Goal: Task Accomplishment & Management: Manage account settings

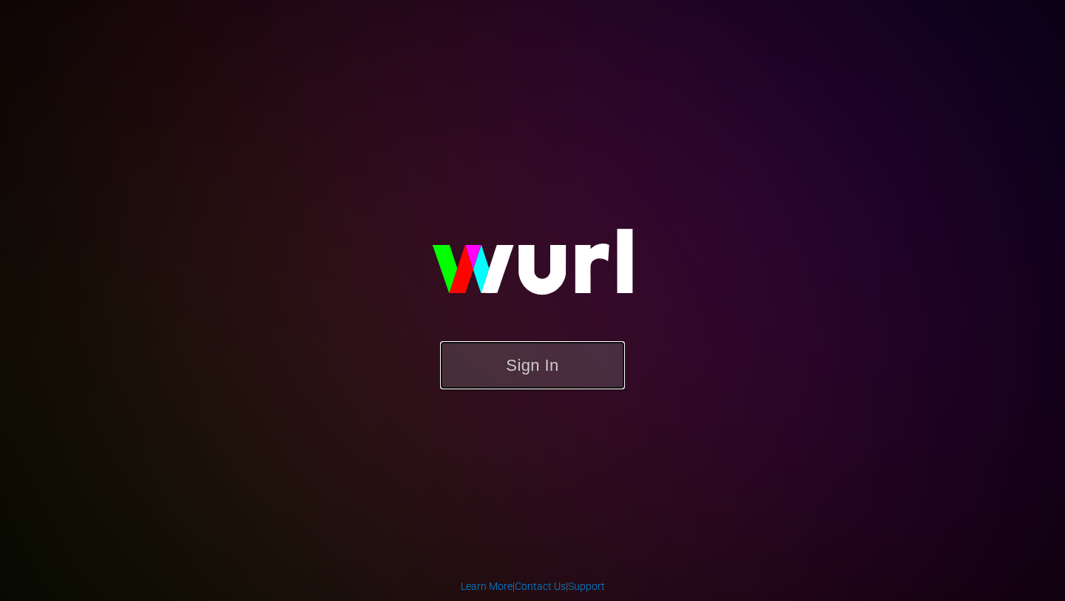
click at [554, 371] on button "Sign In" at bounding box center [532, 365] width 185 height 48
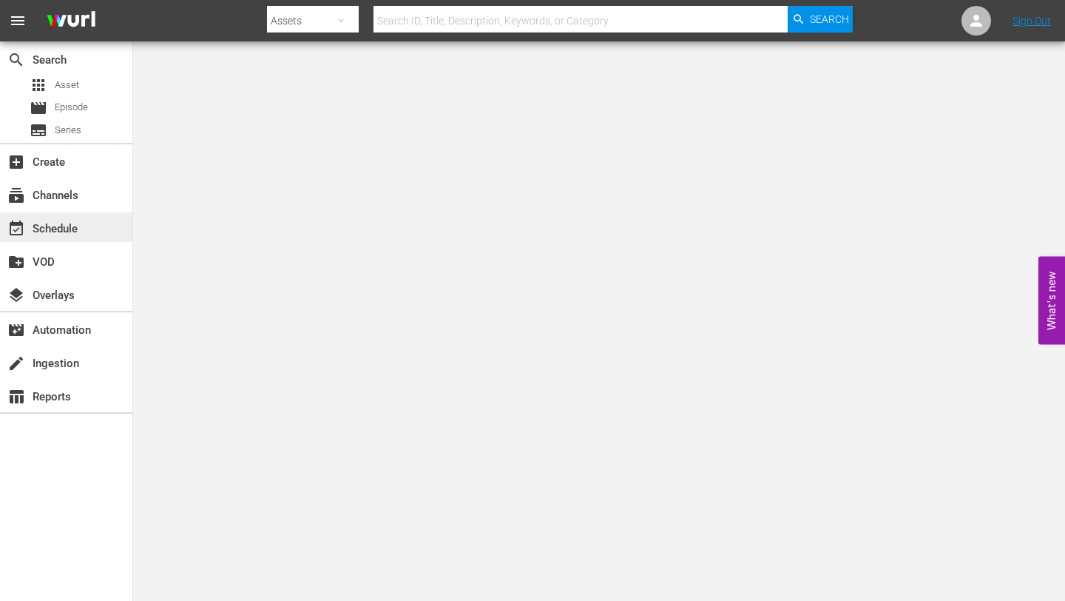
click at [66, 227] on div "event_available Schedule" at bounding box center [41, 226] width 83 height 13
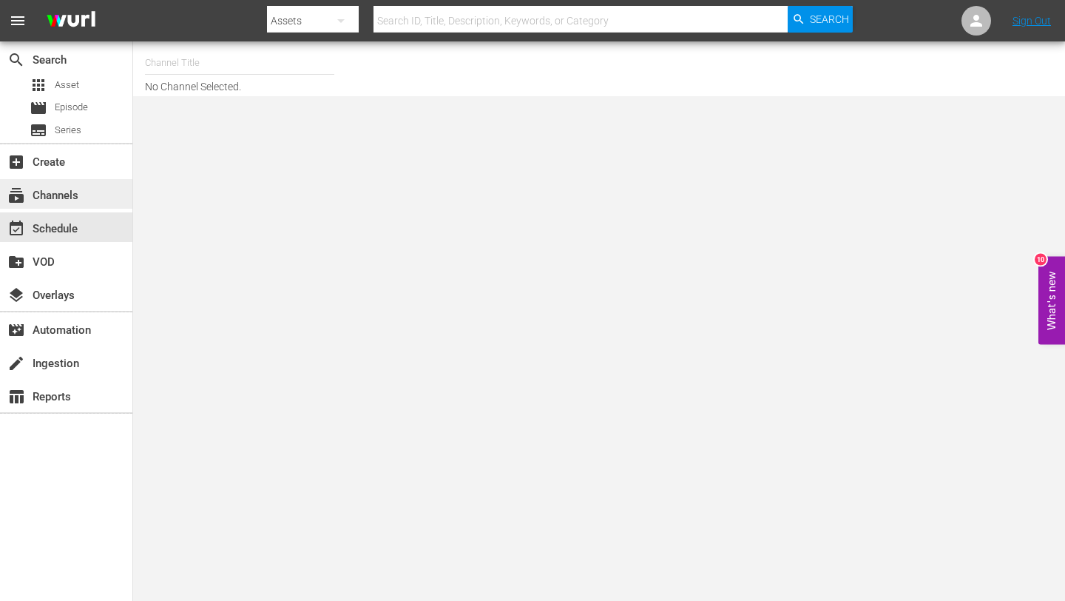
click at [81, 194] on div "subscriptions Channels" at bounding box center [41, 192] width 83 height 13
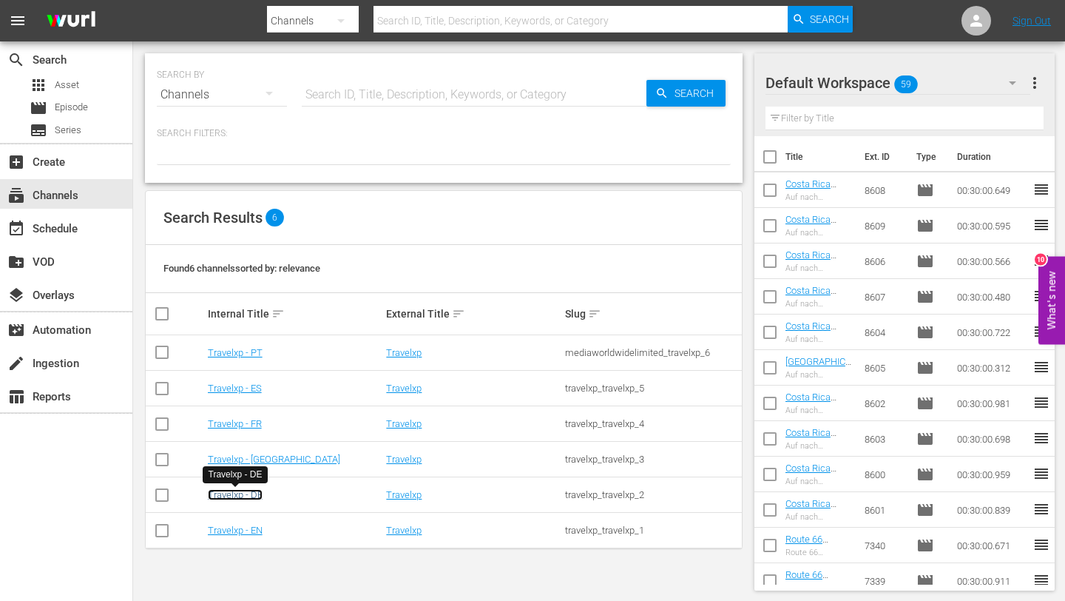
click at [249, 497] on link "Travelxp - DE" at bounding box center [235, 494] width 55 height 11
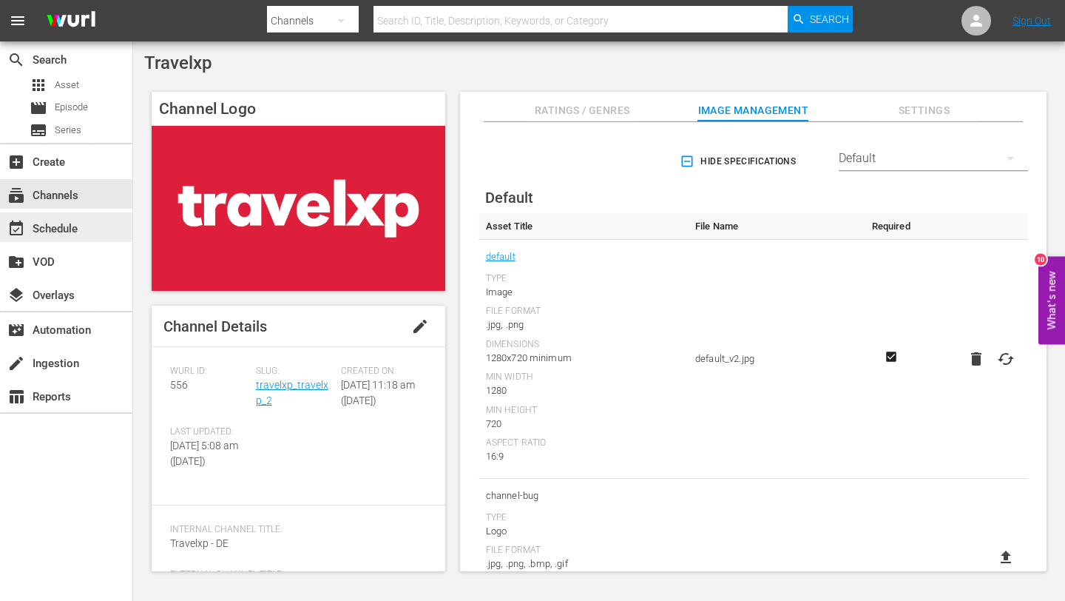
click at [70, 222] on div "event_available Schedule" at bounding box center [41, 226] width 83 height 13
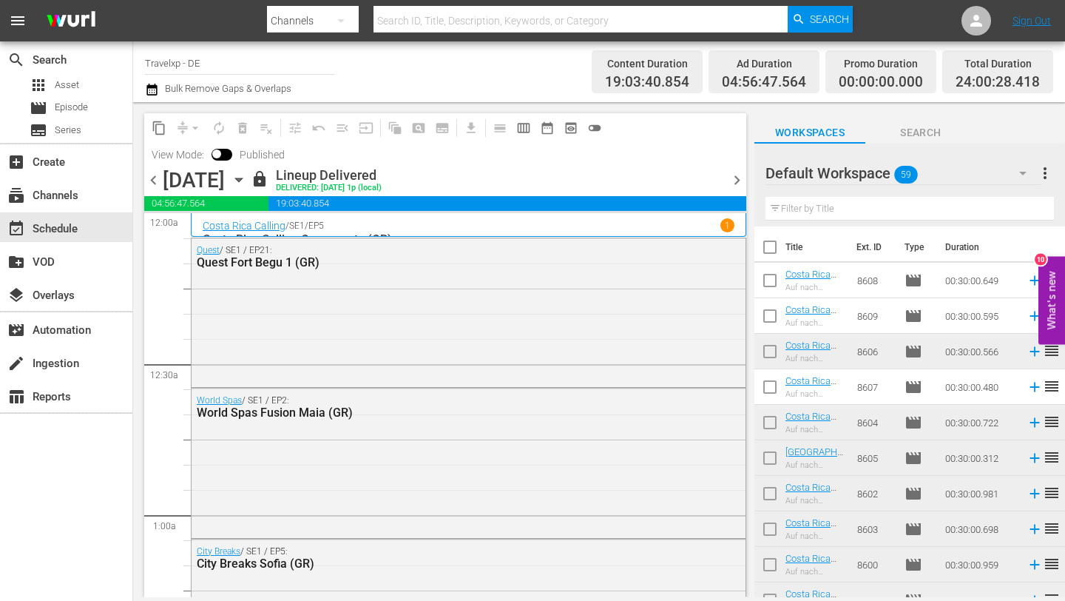
click at [738, 175] on span "chevron_right" at bounding box center [737, 180] width 18 height 18
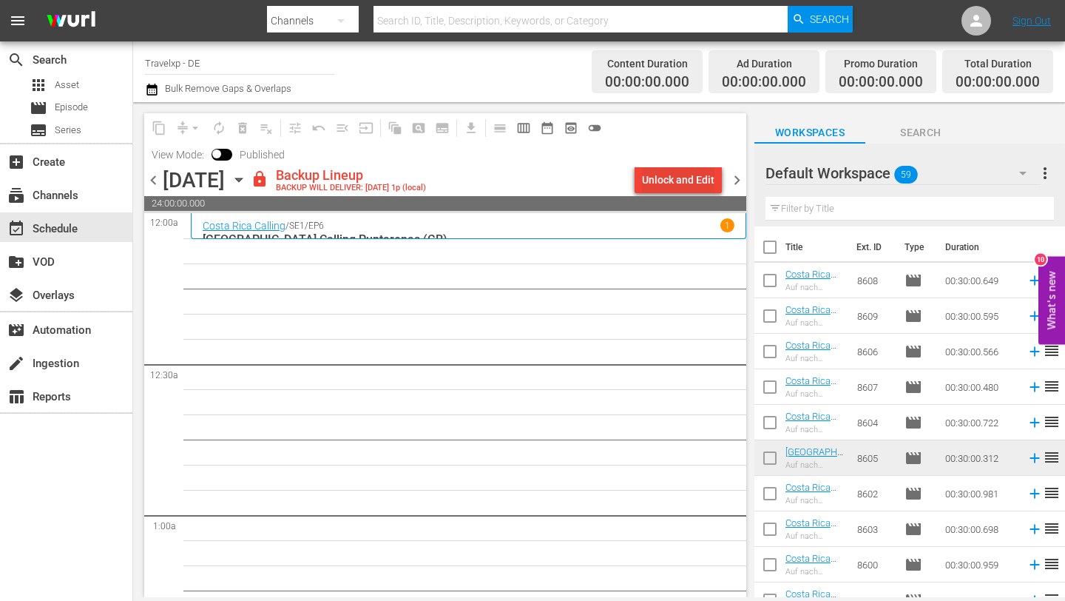
click at [697, 174] on div "Unlock and Edit" at bounding box center [678, 179] width 72 height 27
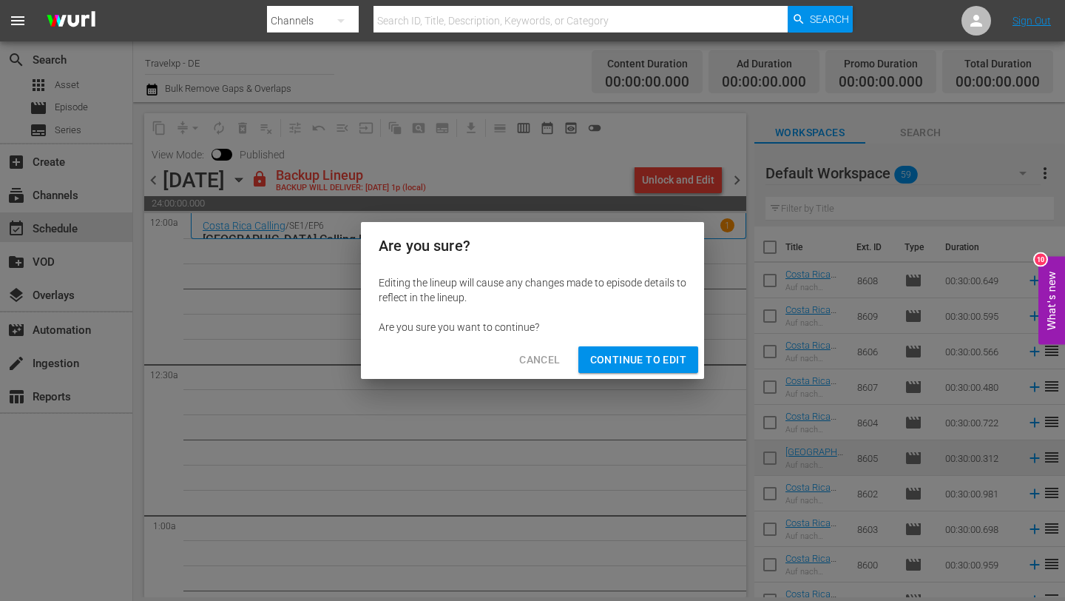
click at [638, 361] on span "Continue to Edit" at bounding box center [638, 360] width 96 height 18
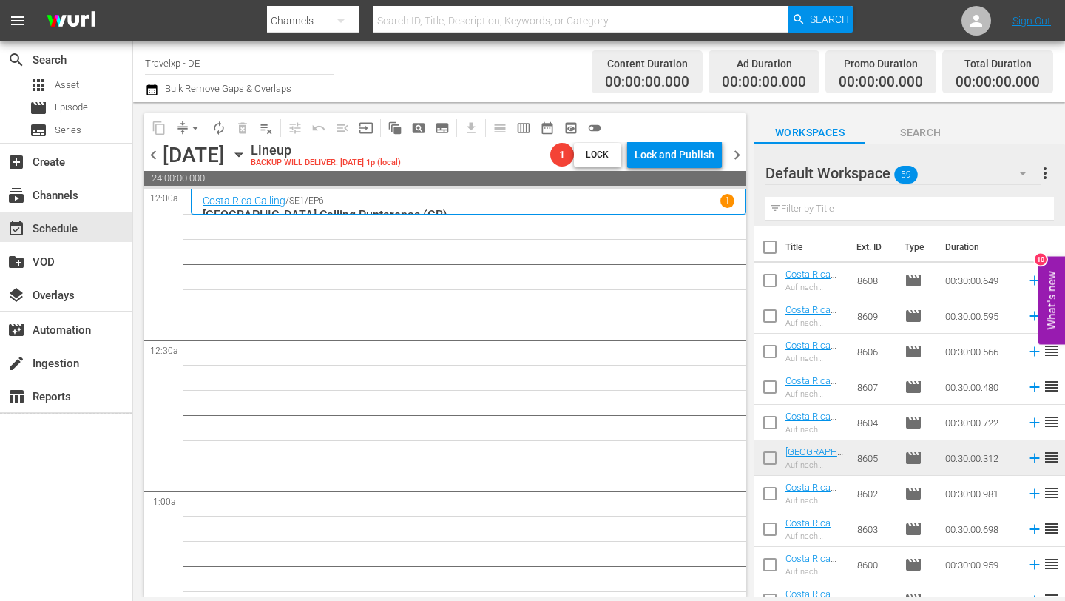
click at [876, 206] on input "text" at bounding box center [909, 209] width 288 height 24
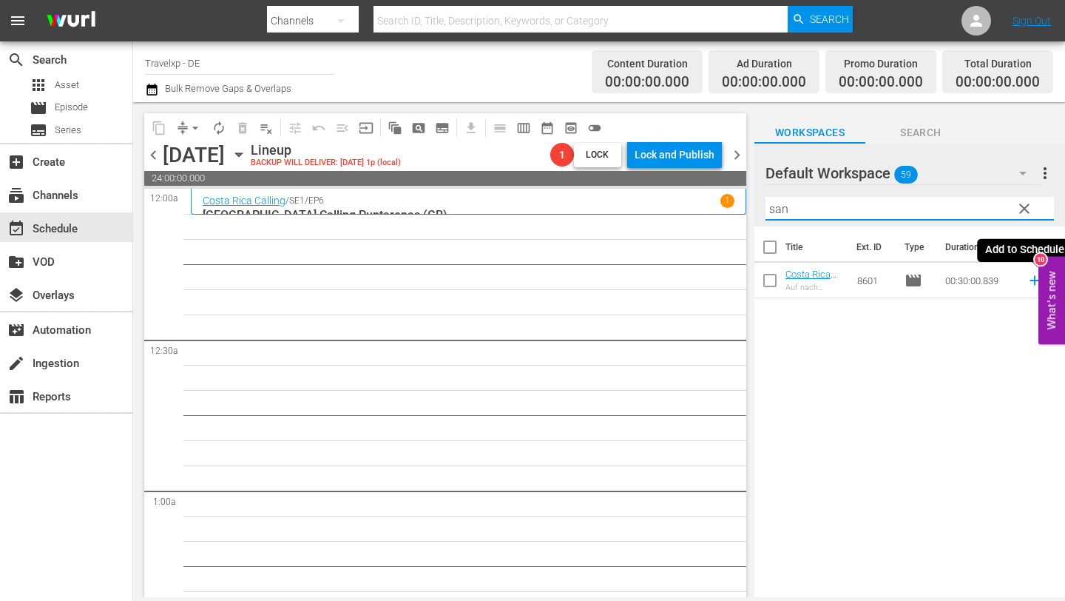
click at [1032, 278] on icon at bounding box center [1035, 280] width 16 height 16
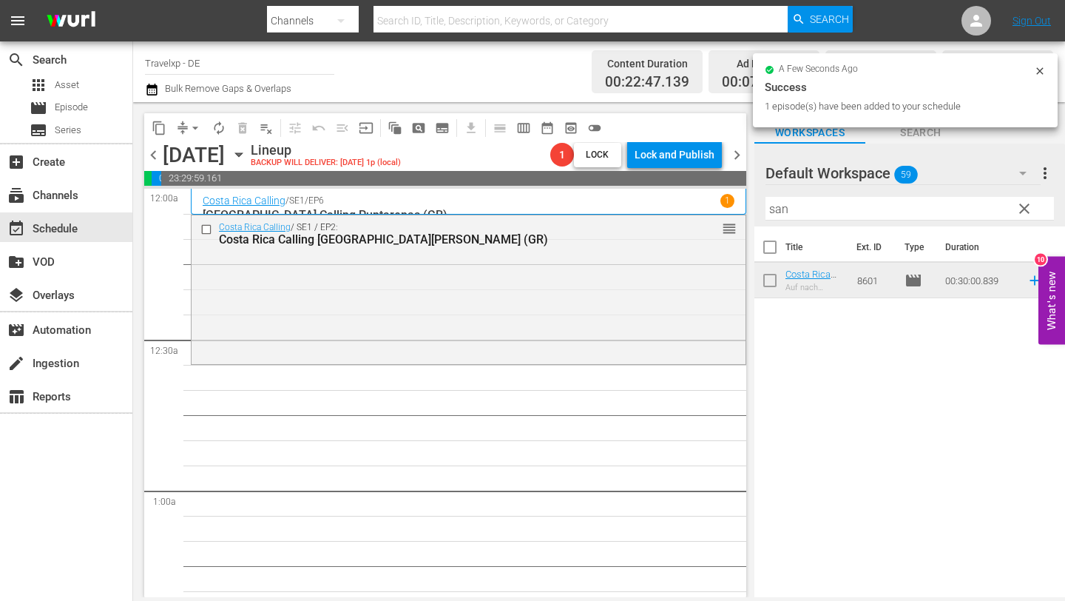
click at [809, 211] on input "san" at bounding box center [909, 209] width 288 height 24
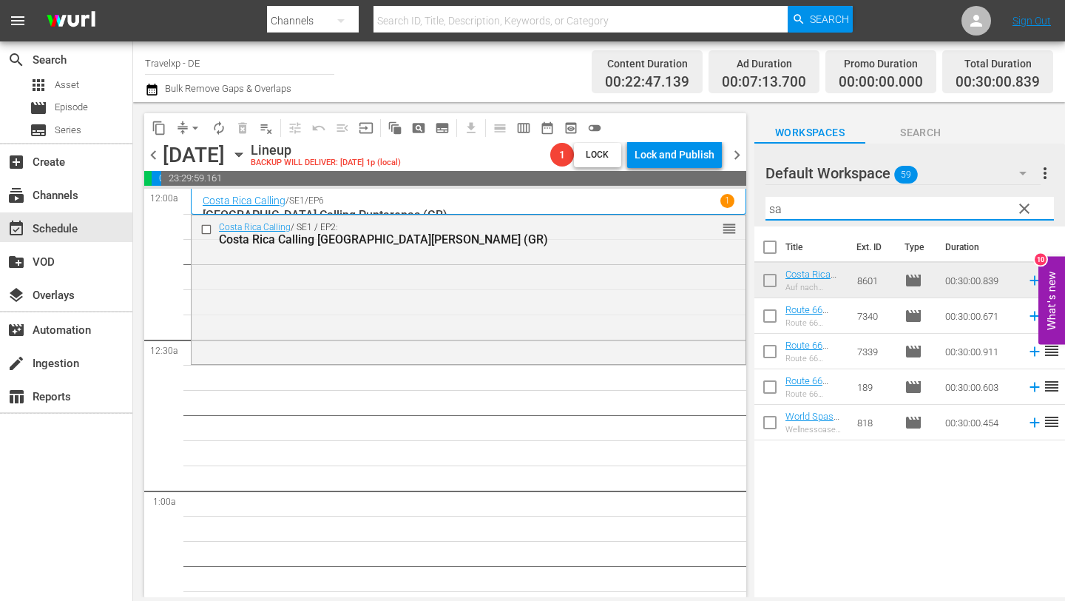
type input "s"
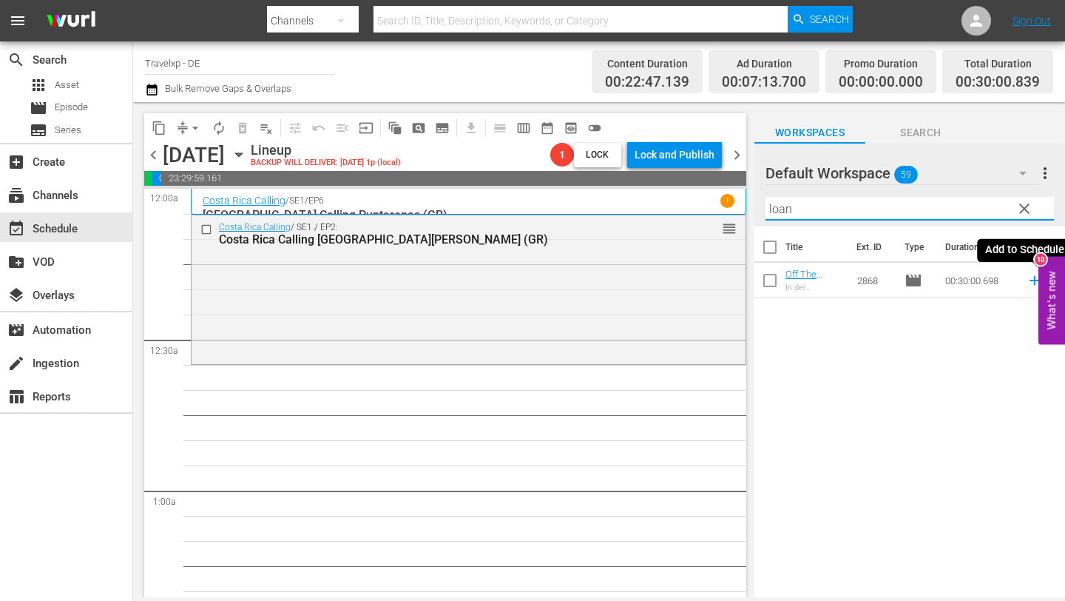
click at [1032, 279] on icon at bounding box center [1035, 280] width 16 height 16
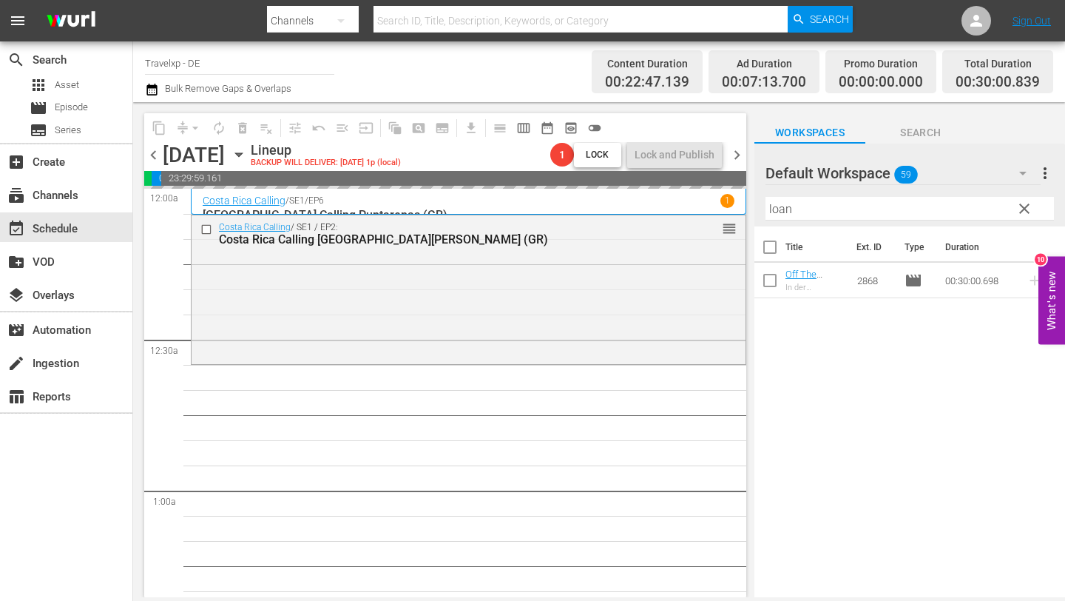
click at [851, 206] on input "loan" at bounding box center [909, 209] width 288 height 24
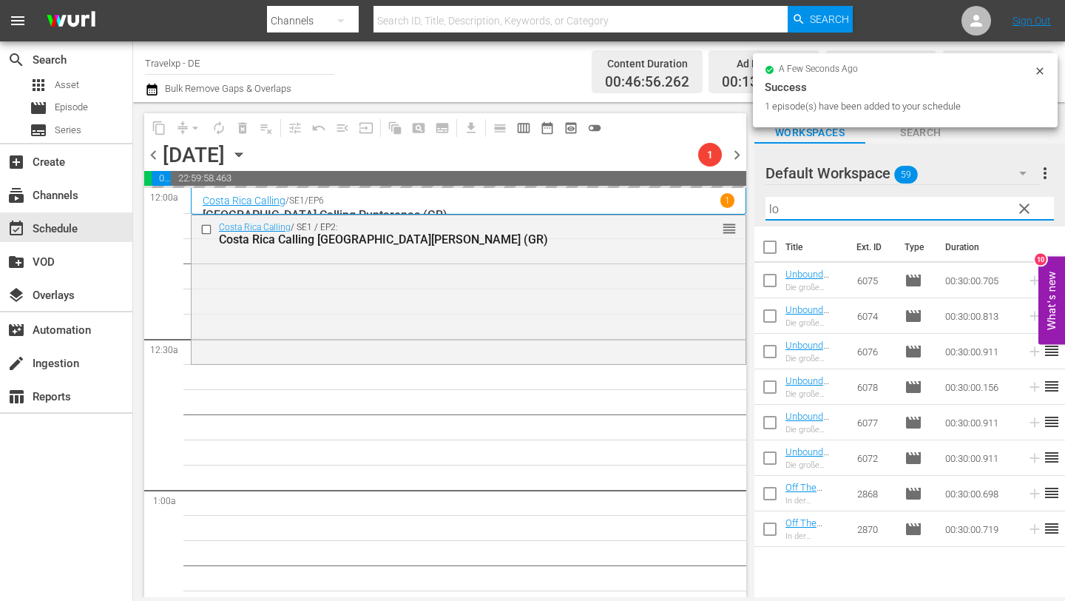
type input "l"
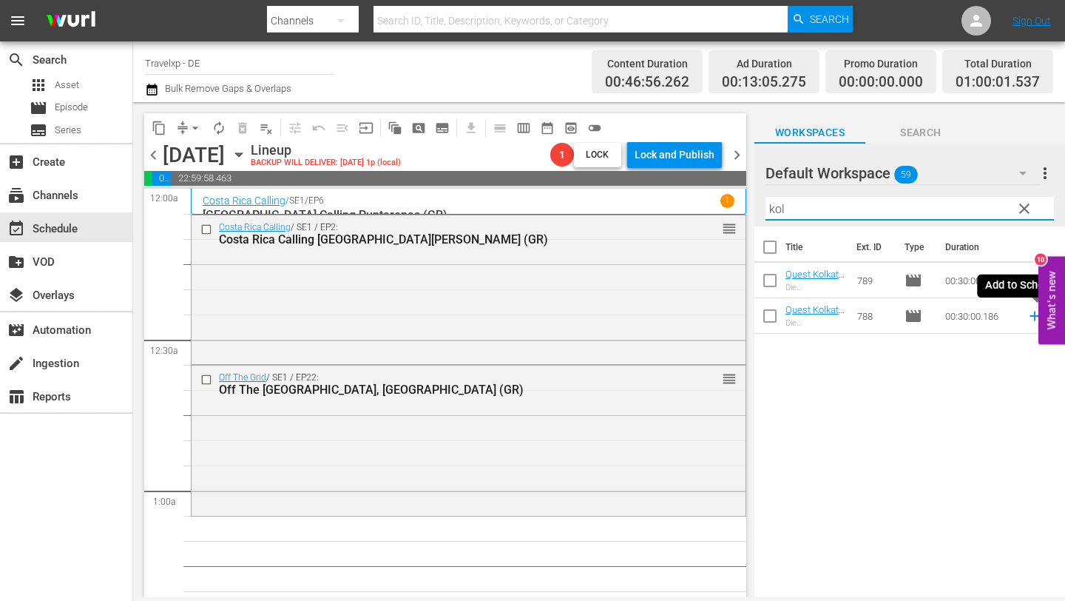
click at [1032, 316] on icon at bounding box center [1035, 316] width 16 height 16
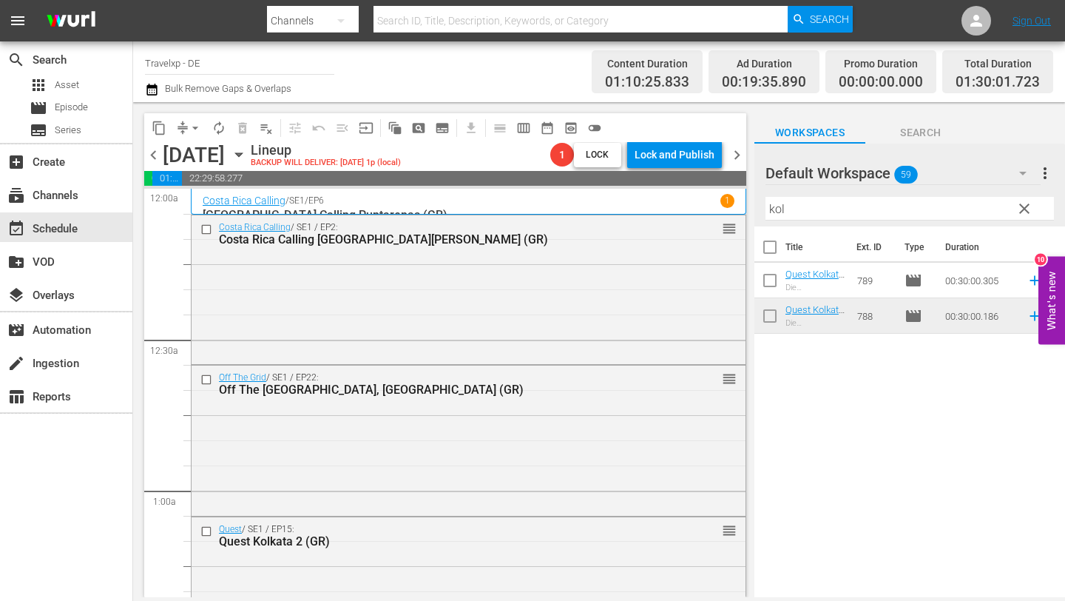
click at [808, 211] on input "kol" at bounding box center [909, 209] width 288 height 24
type input "k"
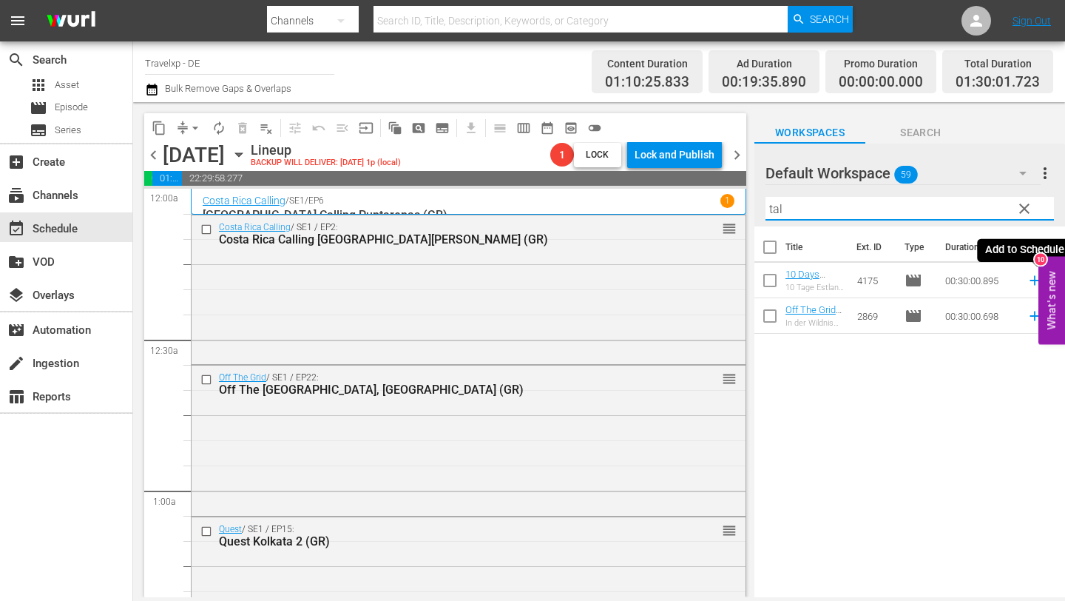
click at [1033, 280] on icon at bounding box center [1035, 281] width 10 height 10
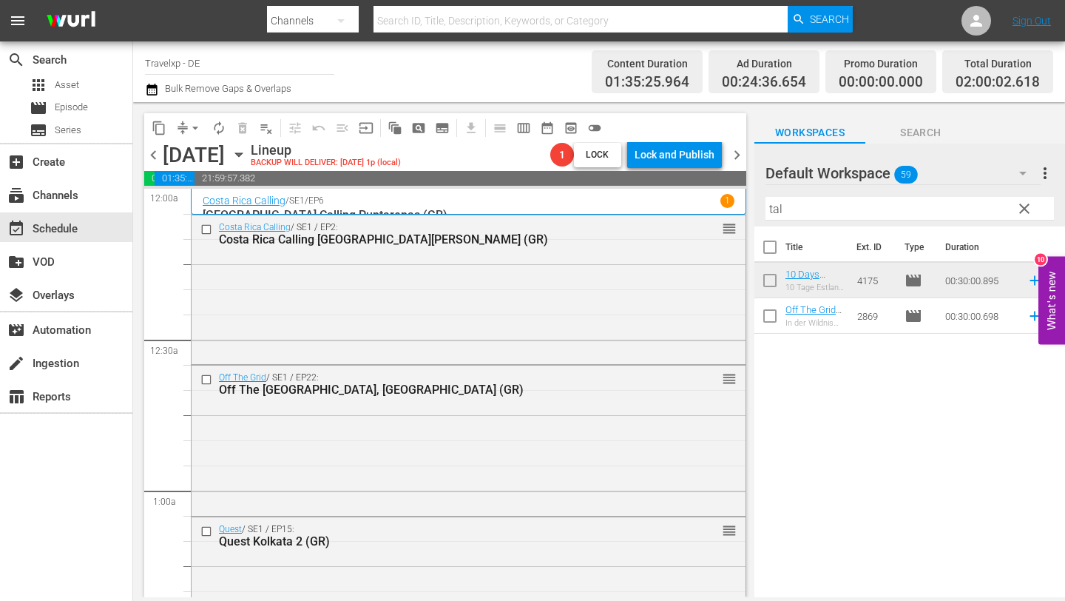
click at [811, 207] on input "tal" at bounding box center [909, 209] width 288 height 24
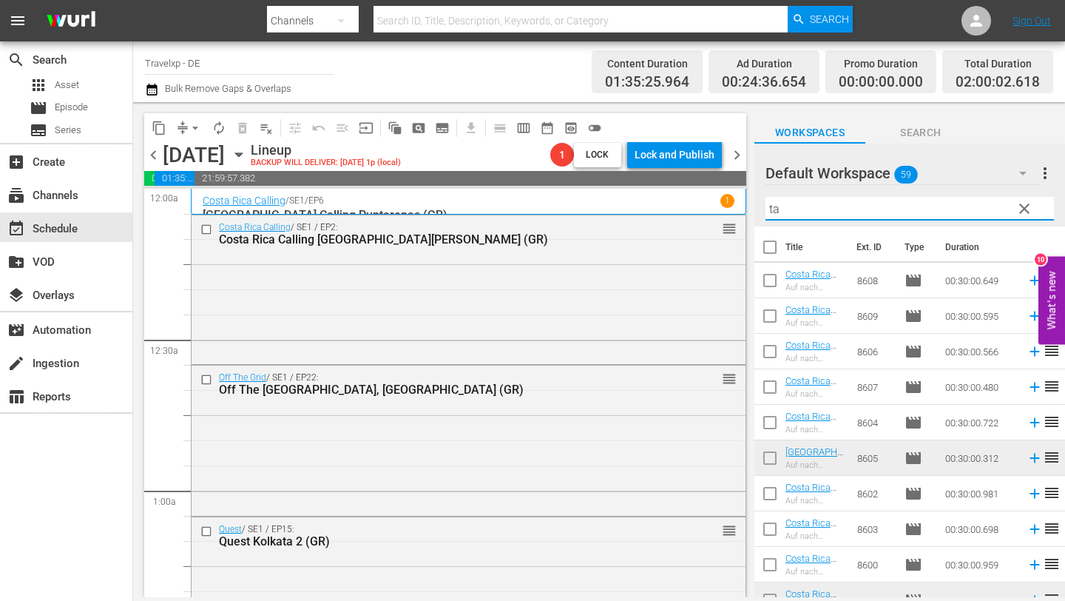
type input "t"
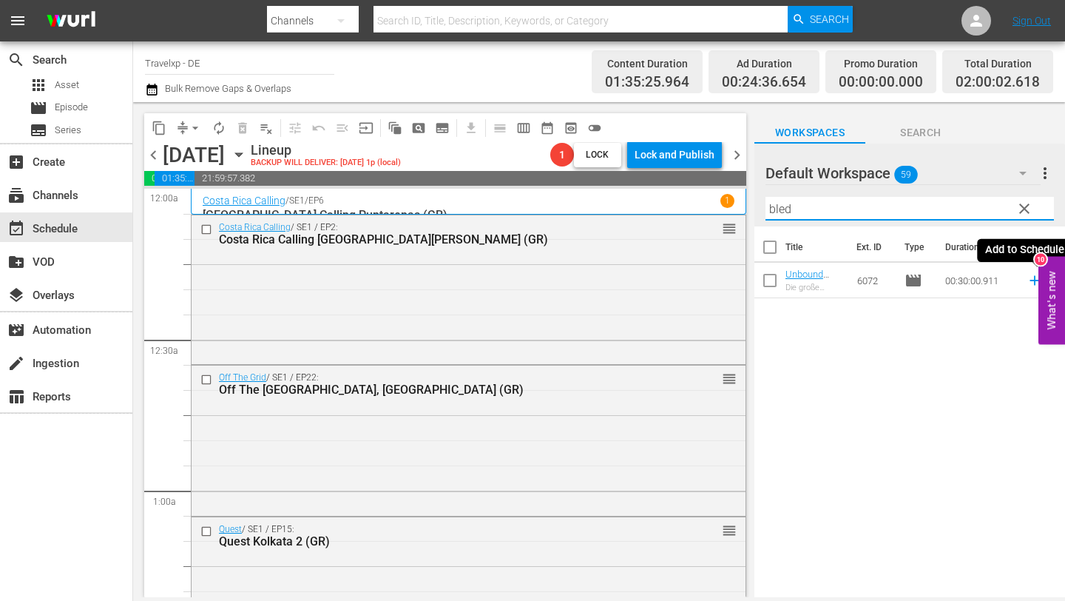
click at [1035, 278] on icon at bounding box center [1035, 281] width 10 height 10
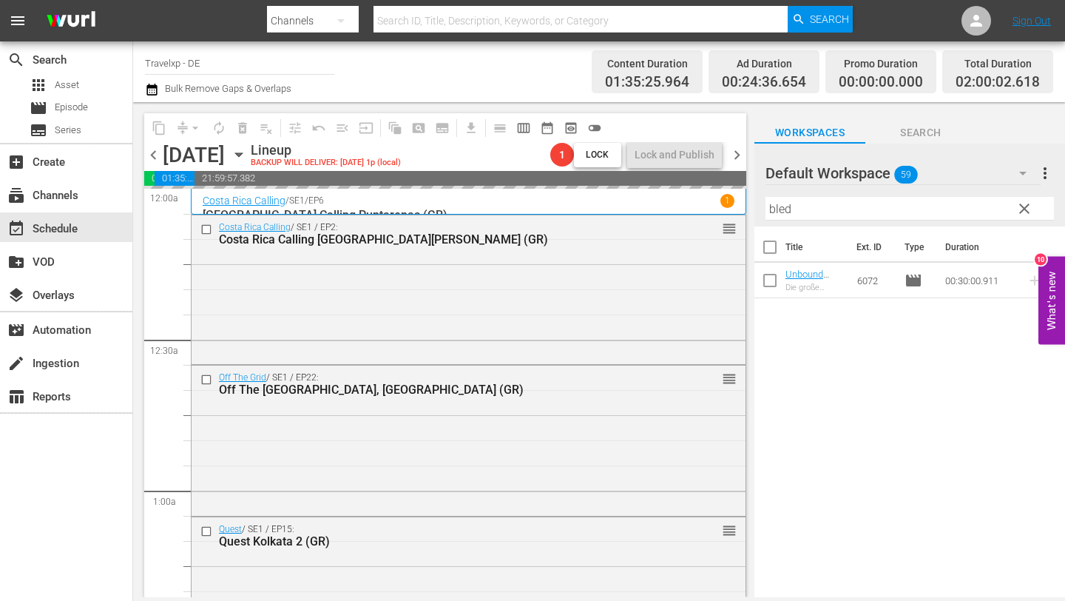
click at [888, 214] on input "bled" at bounding box center [909, 209] width 288 height 24
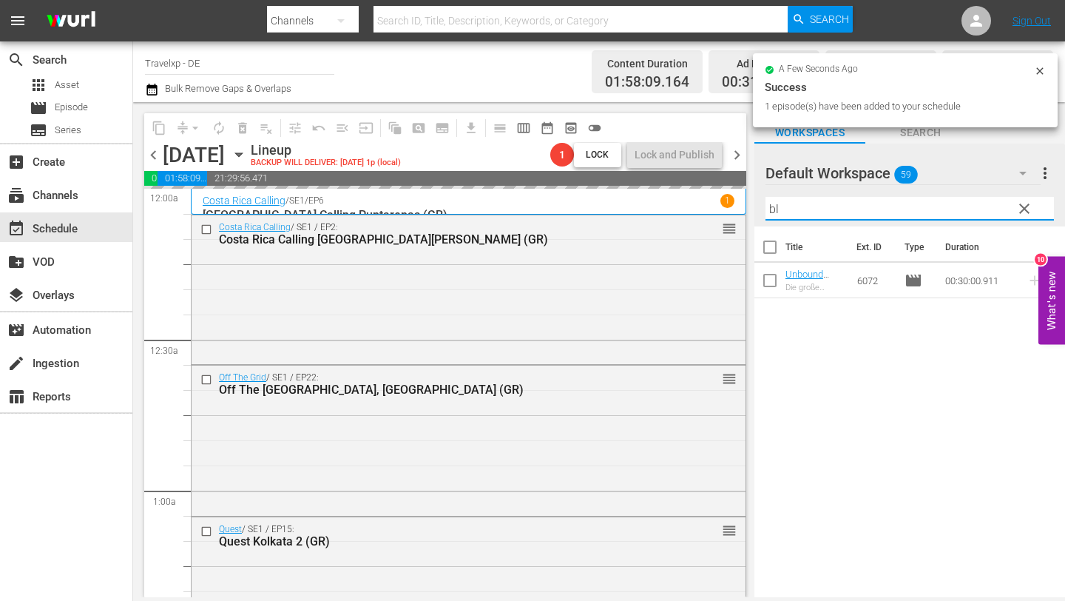
type input "b"
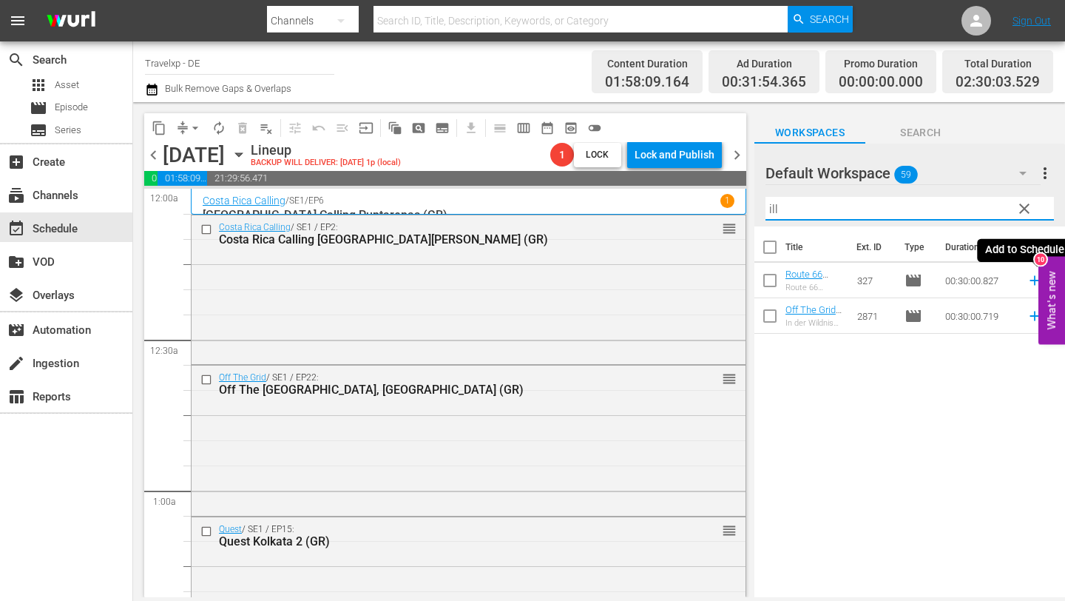
click at [1031, 282] on icon at bounding box center [1035, 280] width 16 height 16
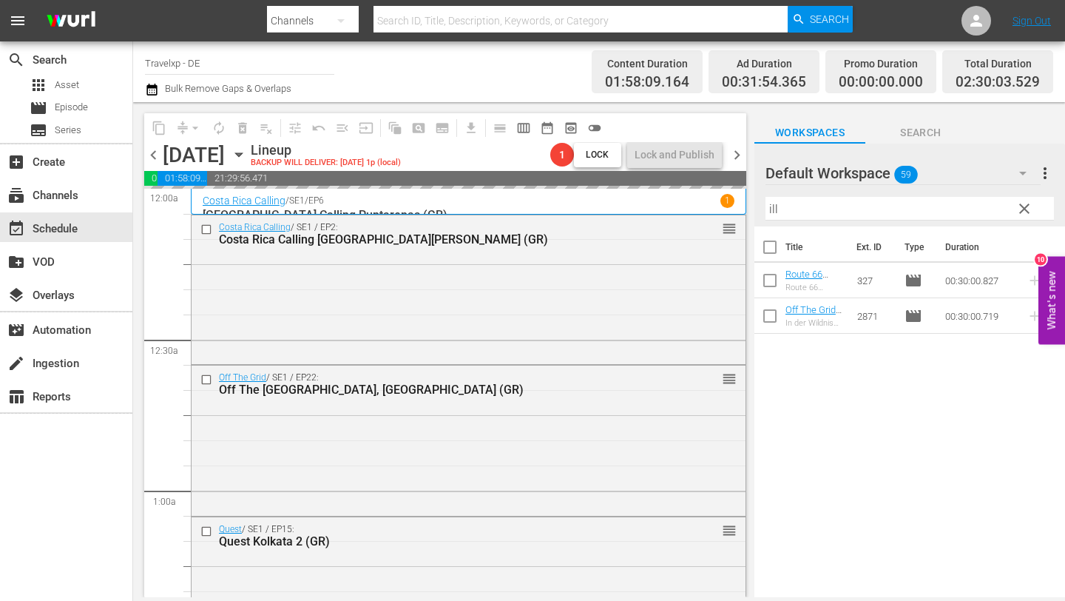
click at [837, 202] on input "ill" at bounding box center [909, 209] width 288 height 24
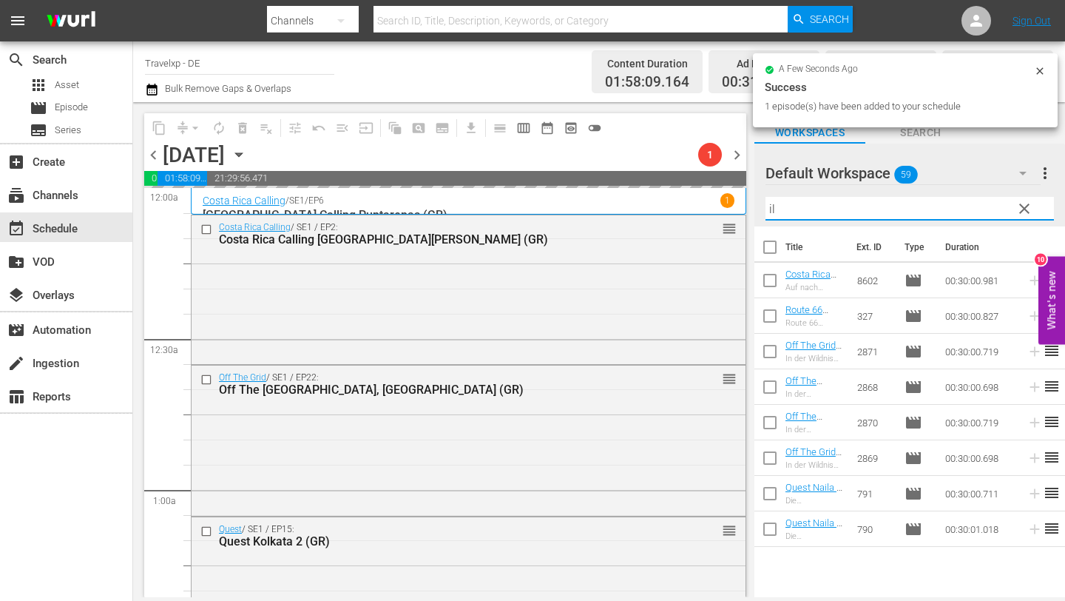
type input "i"
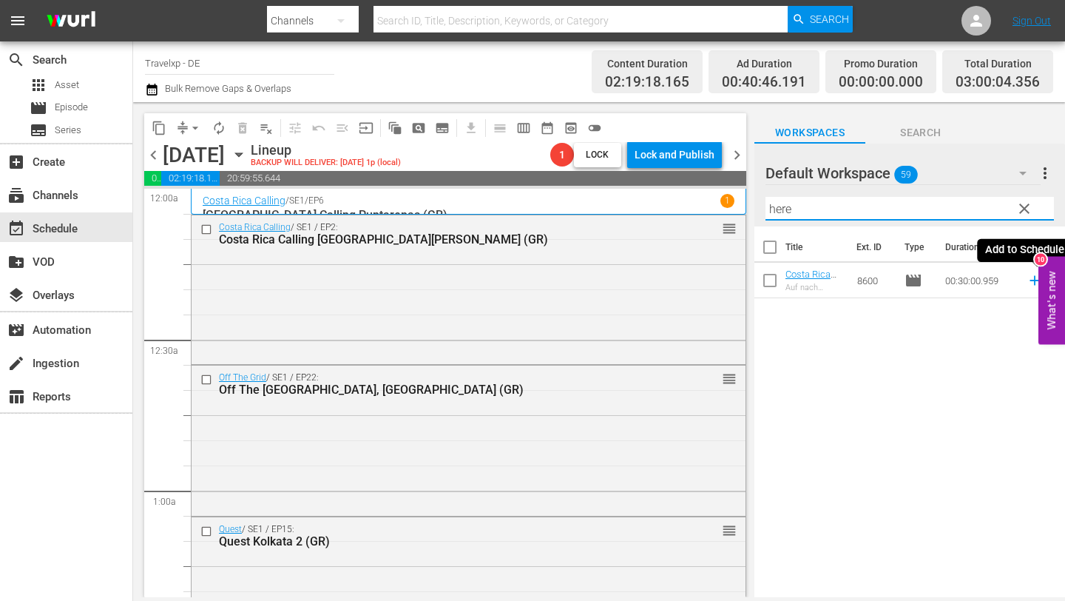
click at [1034, 280] on icon at bounding box center [1035, 281] width 10 height 10
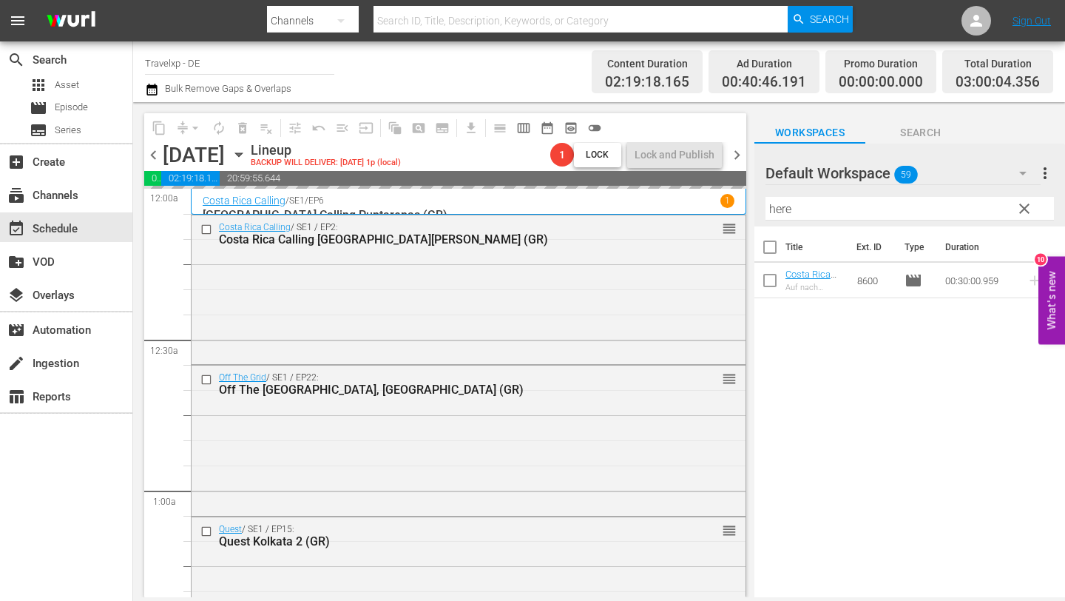
click at [858, 212] on input "here" at bounding box center [909, 209] width 288 height 24
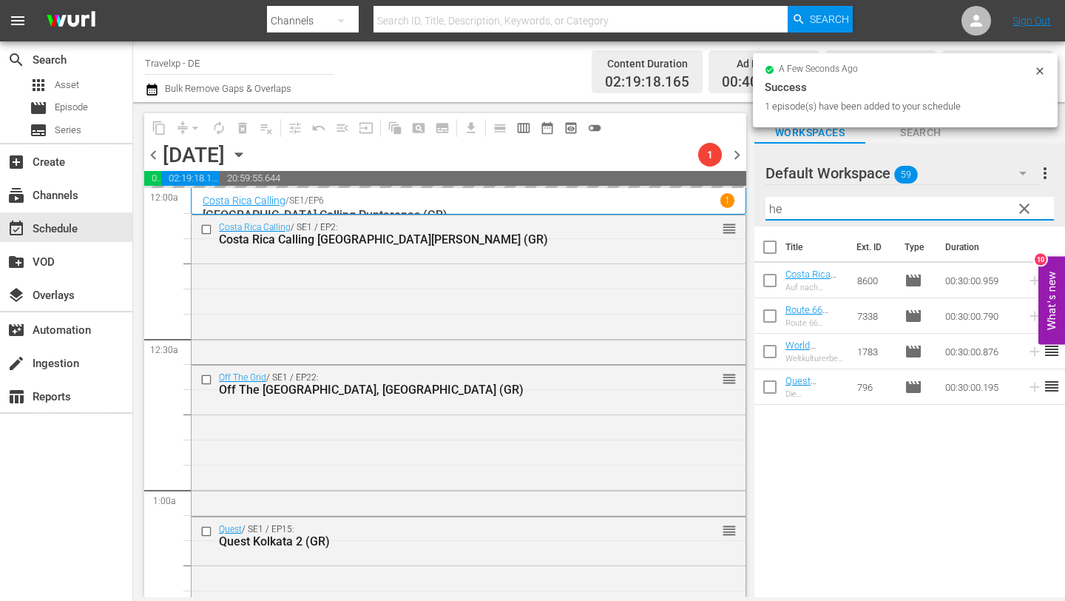
type input "h"
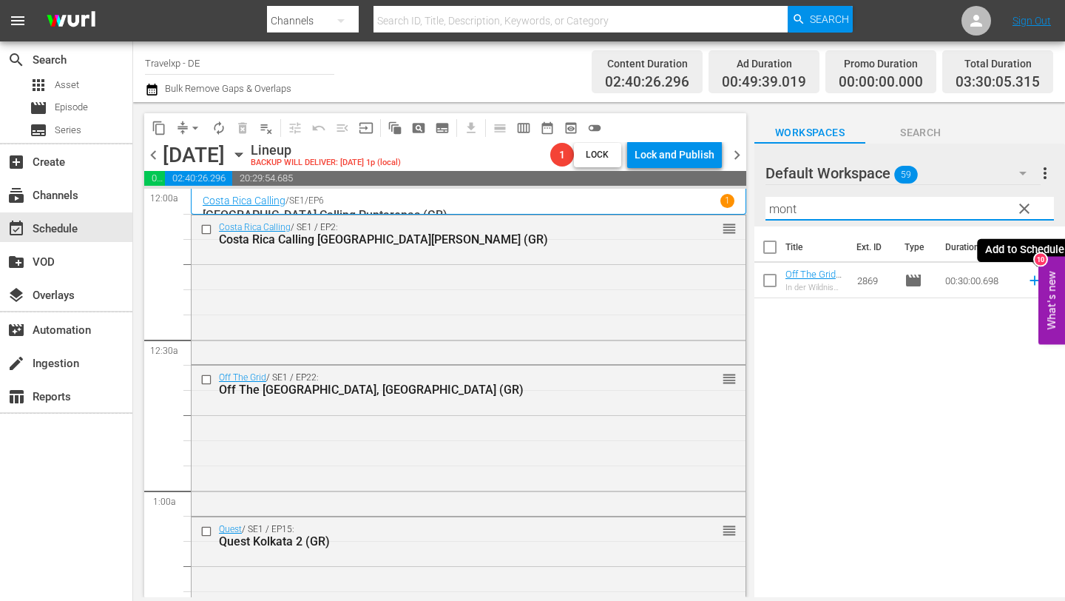
click at [1031, 278] on icon at bounding box center [1035, 280] width 16 height 16
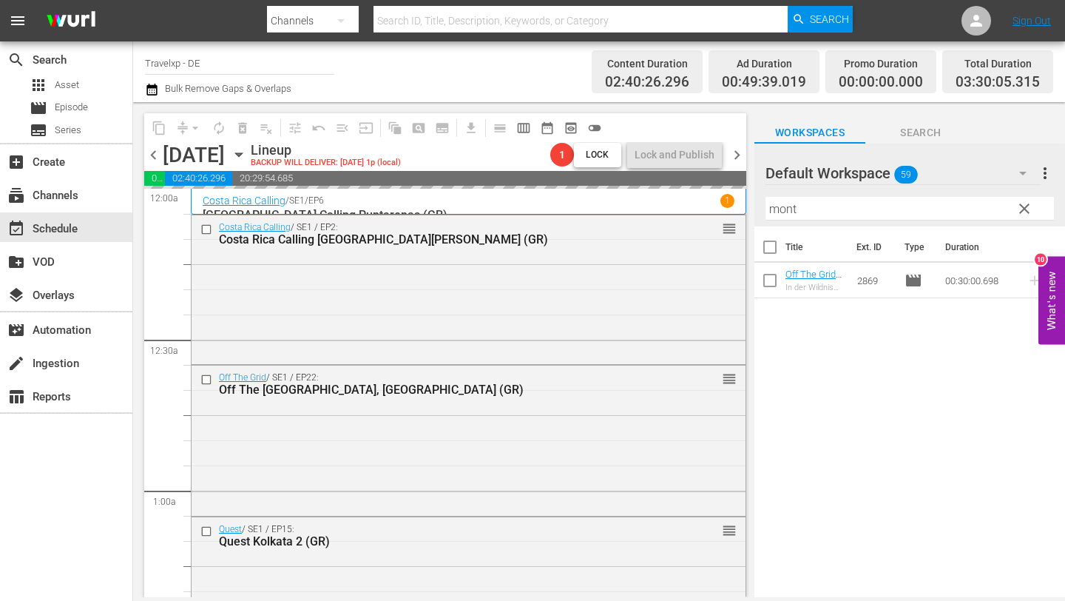
click at [880, 214] on input "mont" at bounding box center [909, 209] width 288 height 24
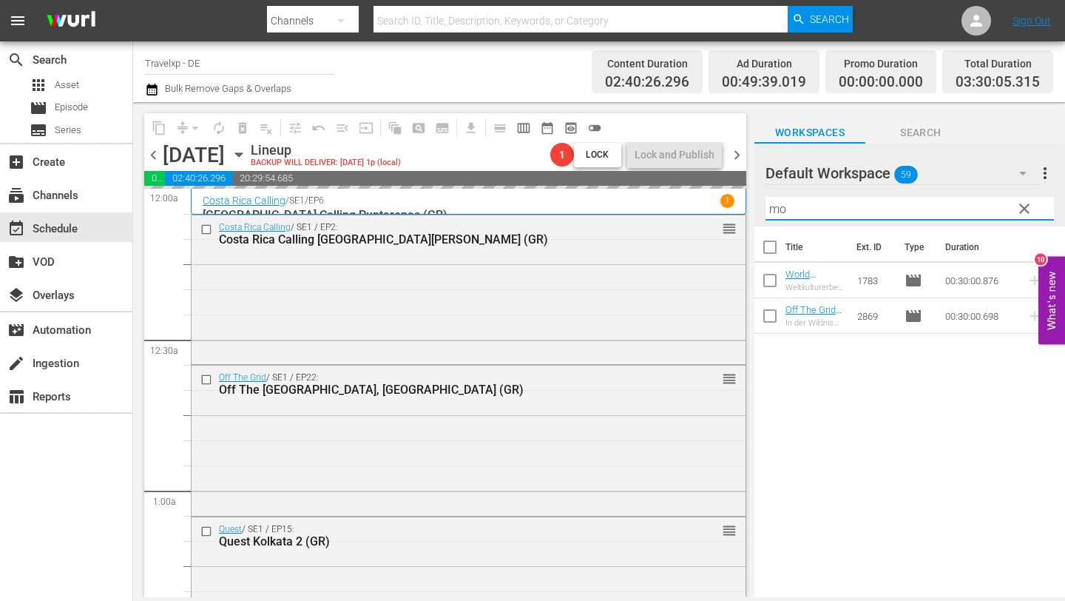
type input "m"
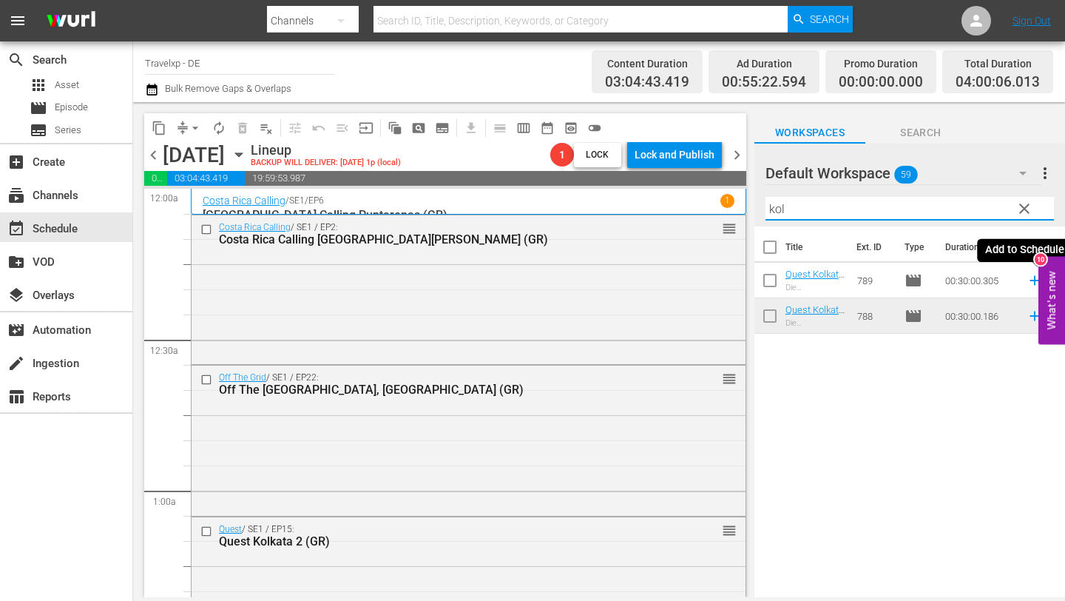
click at [1032, 280] on icon at bounding box center [1035, 281] width 10 height 10
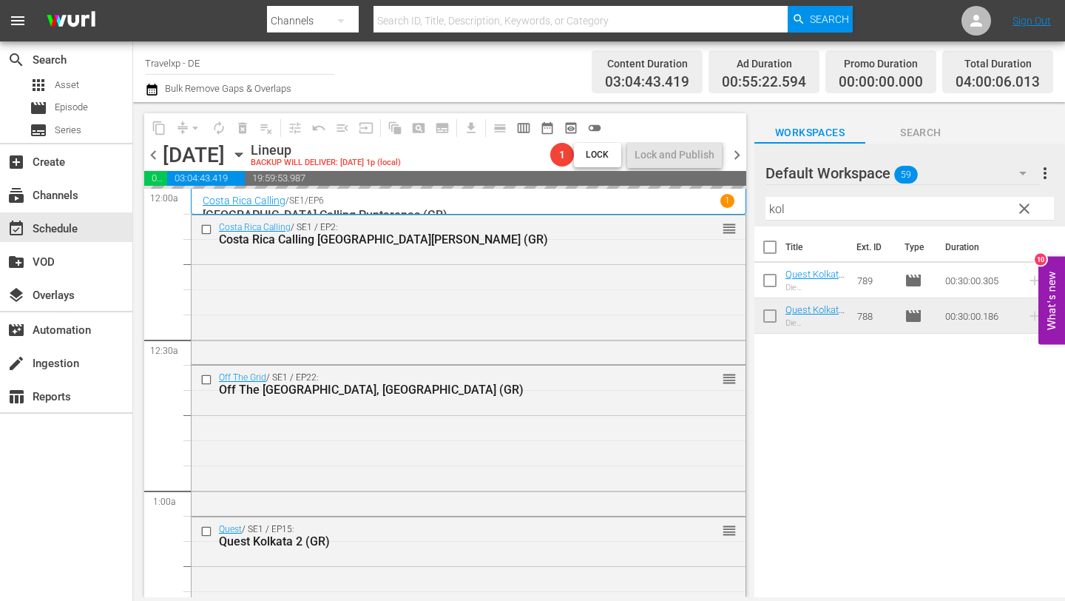
click at [852, 212] on input "kol" at bounding box center [909, 209] width 288 height 24
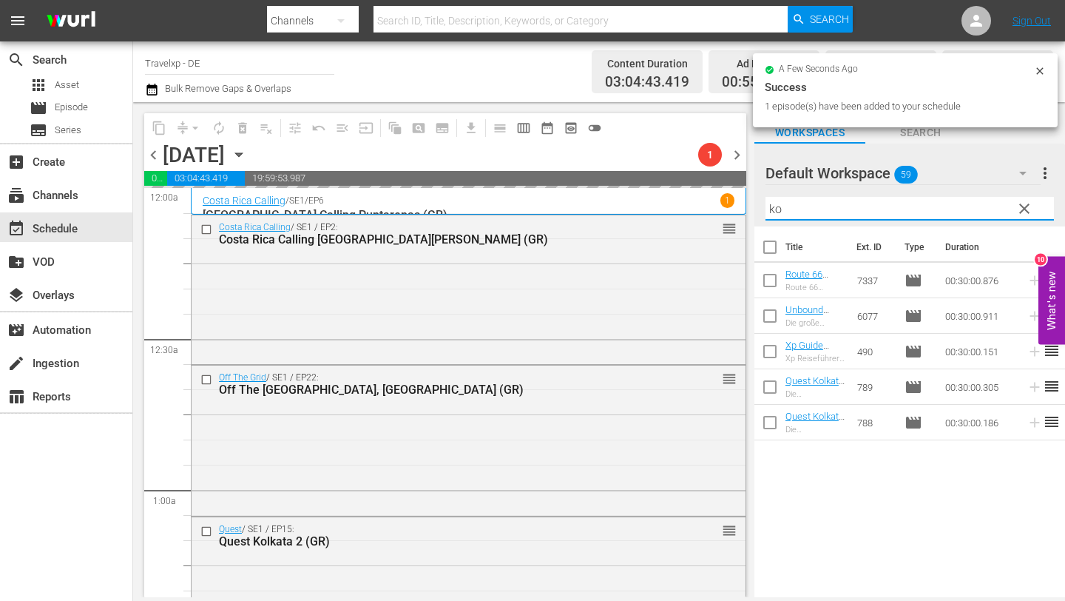
type input "k"
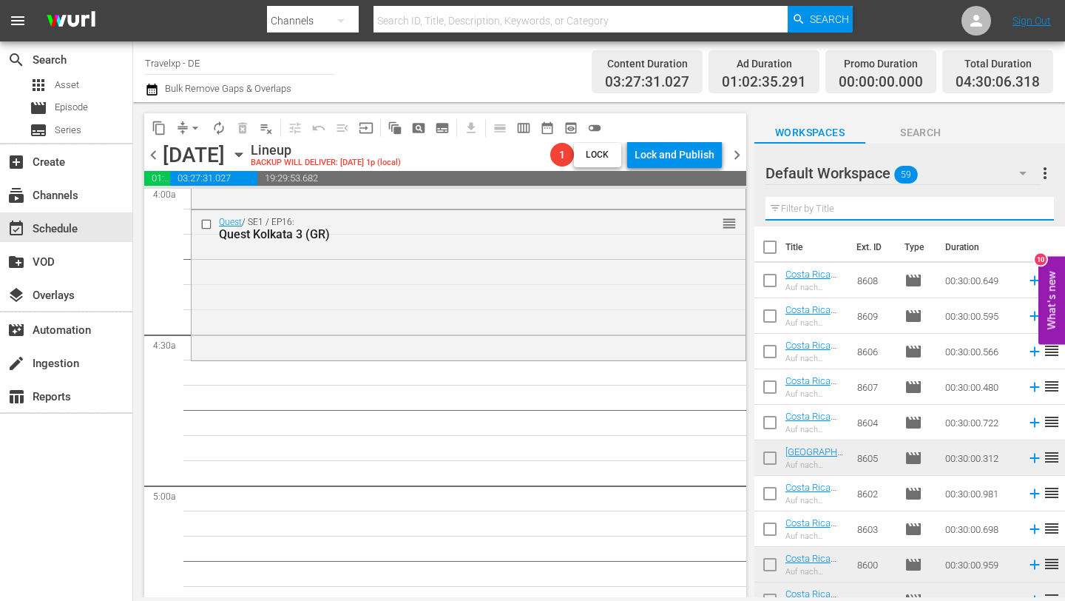
scroll to position [1217, 0]
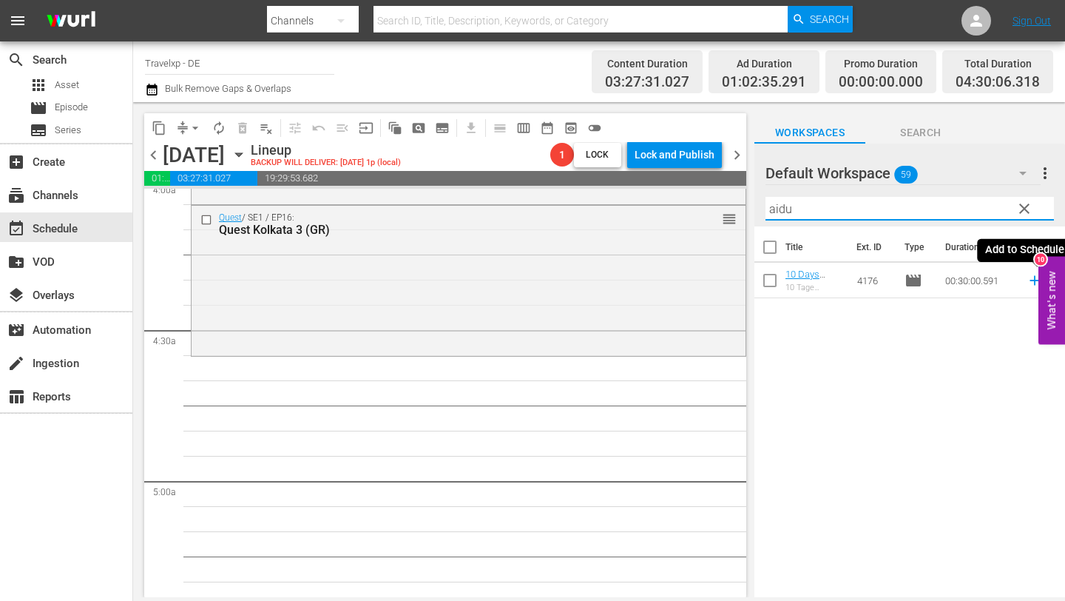
click at [1032, 277] on icon at bounding box center [1035, 280] width 16 height 16
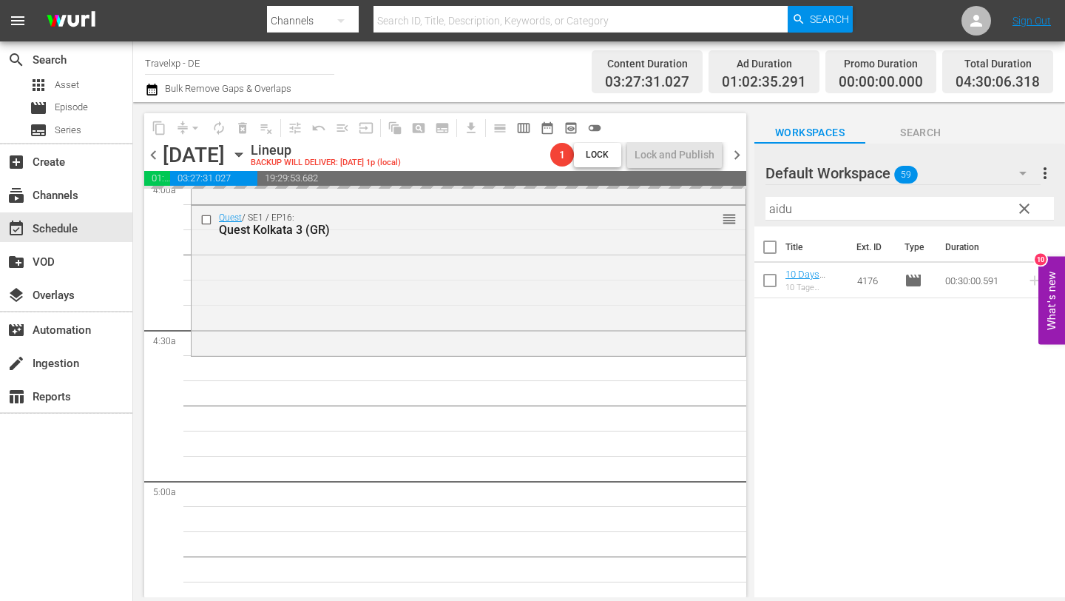
click at [870, 208] on input "aidu" at bounding box center [909, 209] width 288 height 24
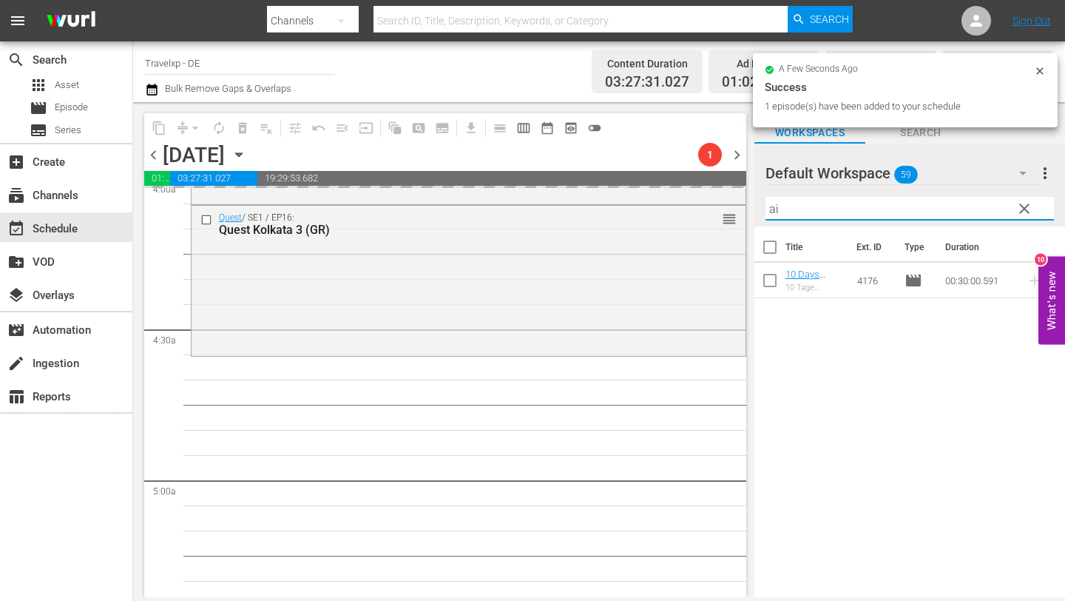
type input "a"
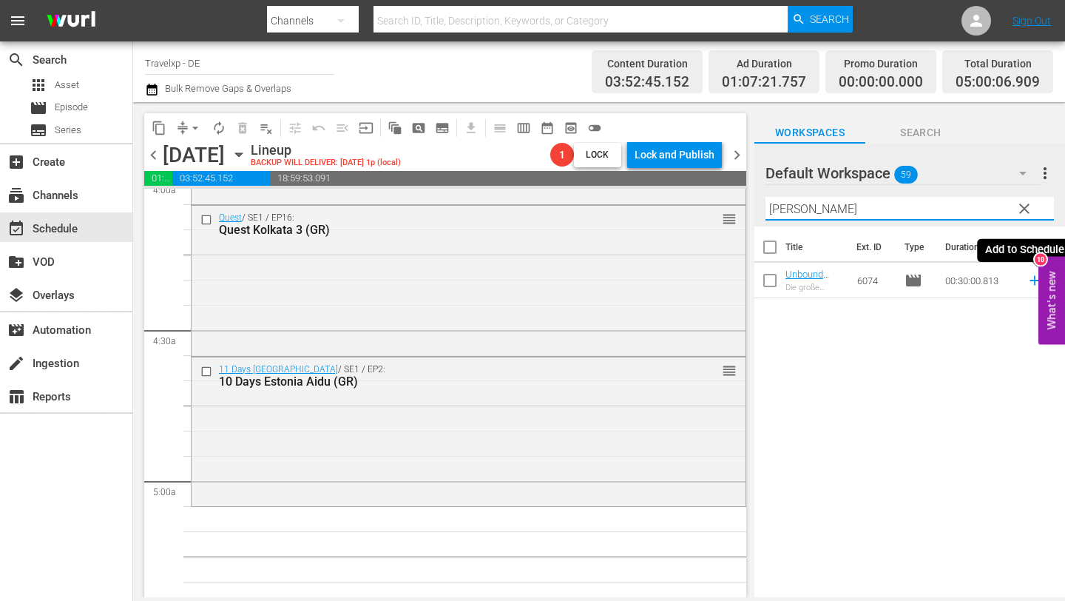
click at [1032, 274] on icon at bounding box center [1035, 280] width 16 height 16
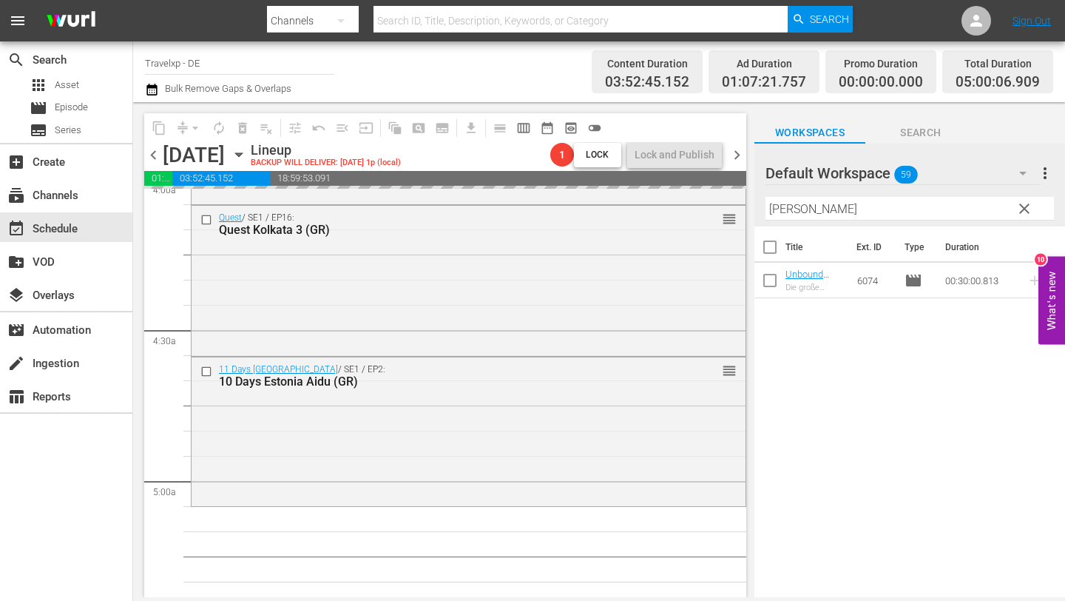
click at [913, 218] on input "[PERSON_NAME]" at bounding box center [909, 209] width 288 height 24
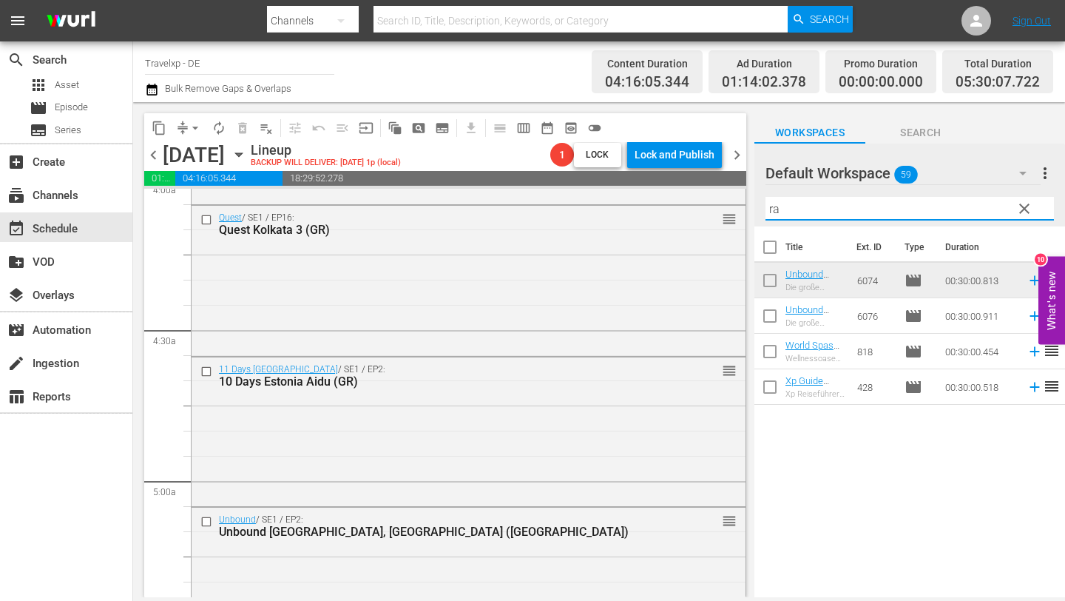
type input "r"
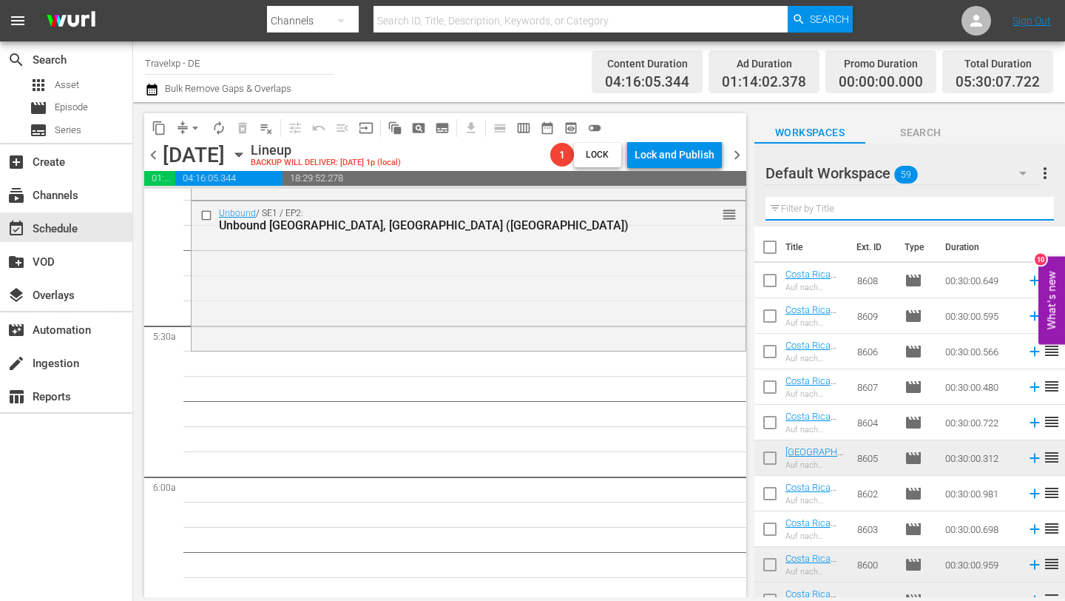
scroll to position [1520, 0]
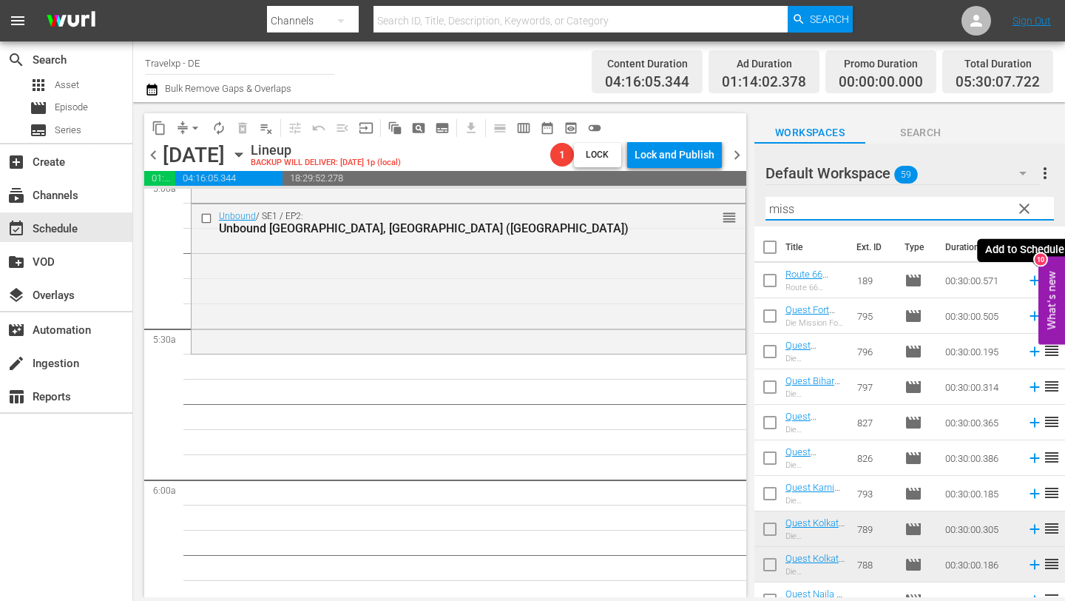
click at [1032, 278] on icon at bounding box center [1035, 280] width 16 height 16
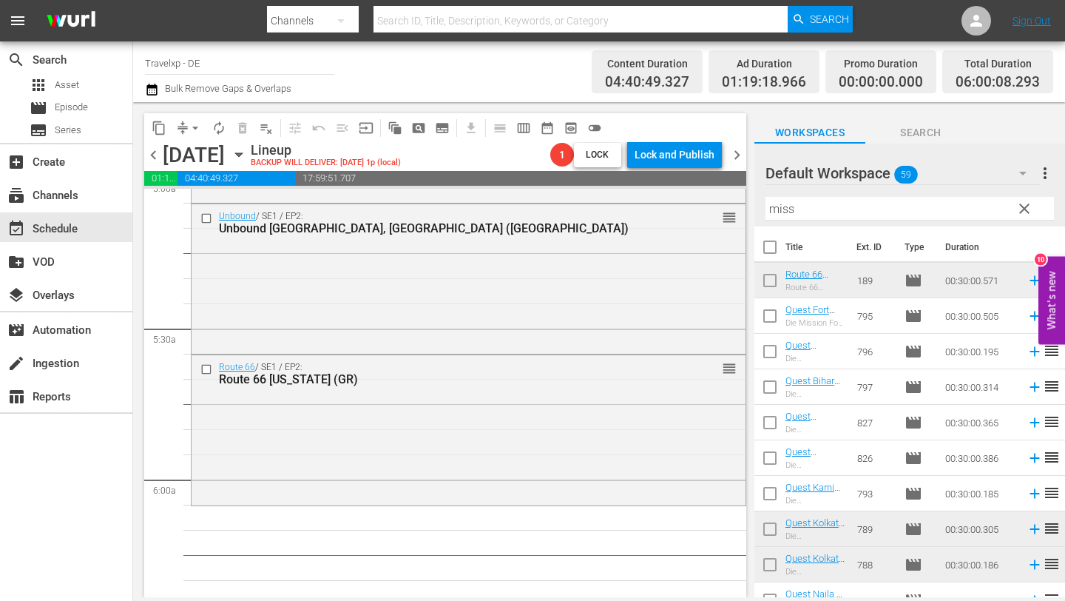
click at [892, 212] on input "miss" at bounding box center [909, 209] width 288 height 24
type input "m"
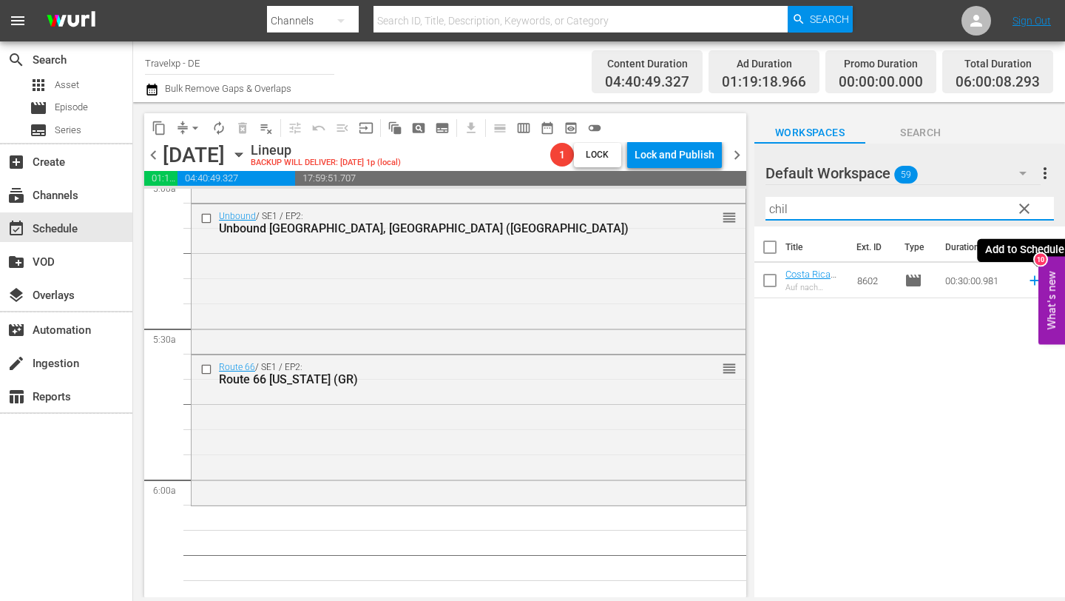
click at [1033, 280] on icon at bounding box center [1035, 281] width 10 height 10
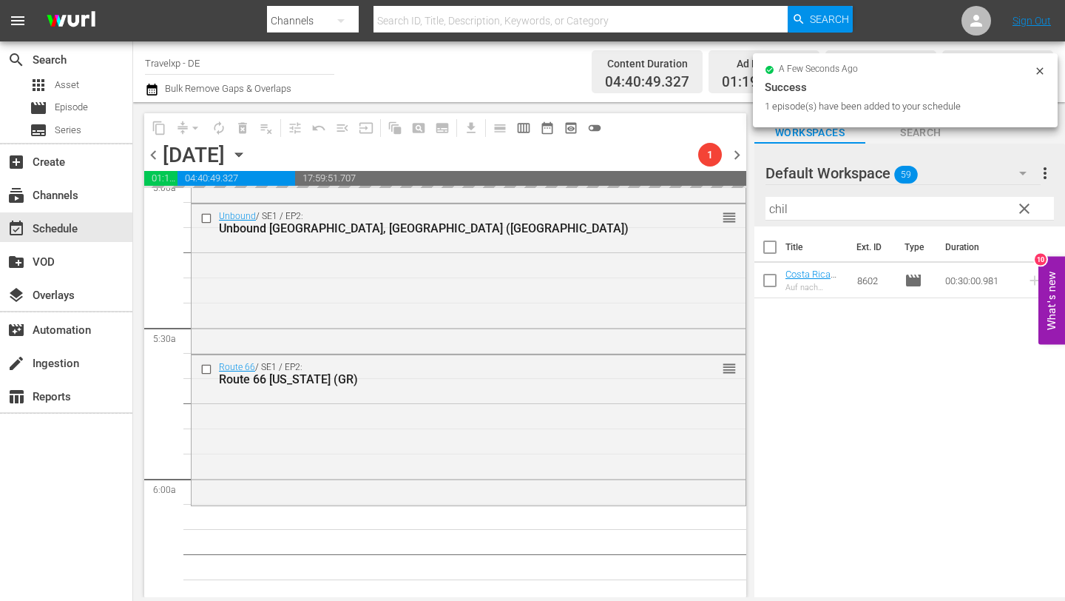
click at [798, 206] on input "chil" at bounding box center [909, 209] width 288 height 24
type input "c"
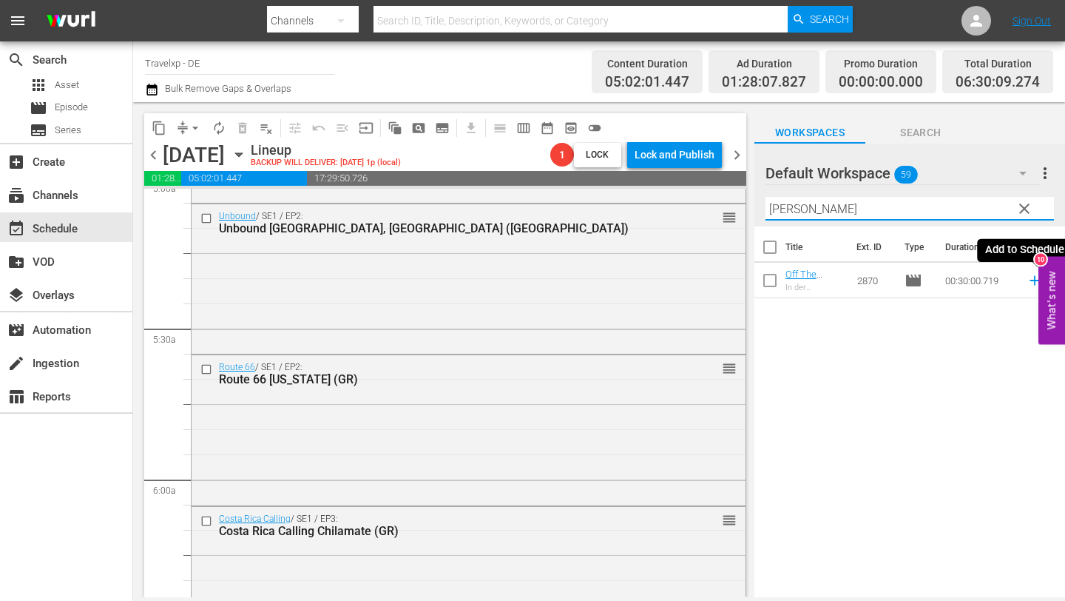
click at [1033, 281] on icon at bounding box center [1035, 280] width 16 height 16
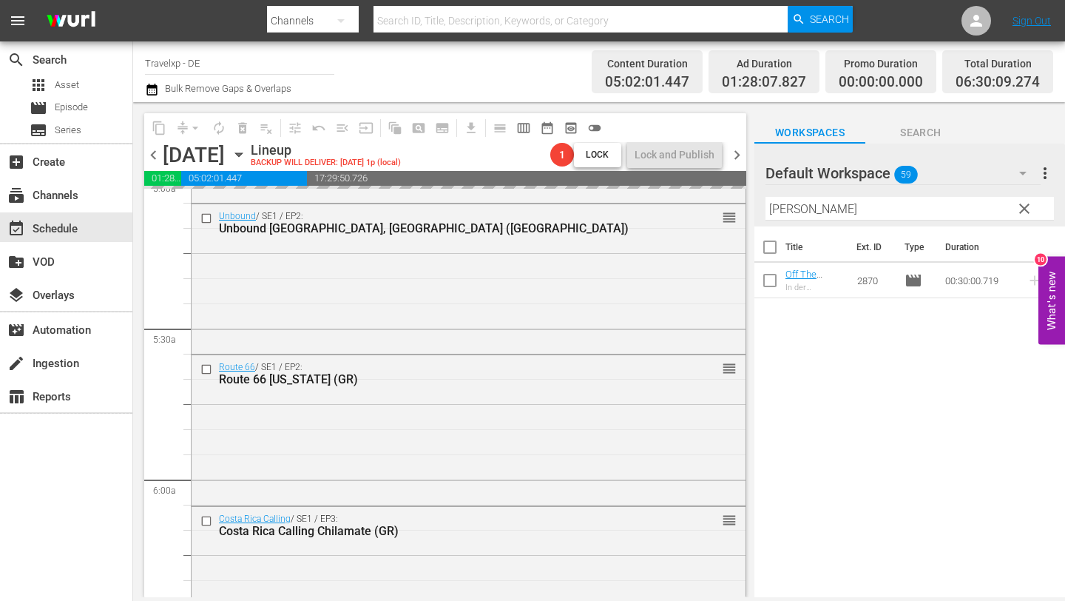
click at [808, 214] on input "[PERSON_NAME]" at bounding box center [909, 209] width 288 height 24
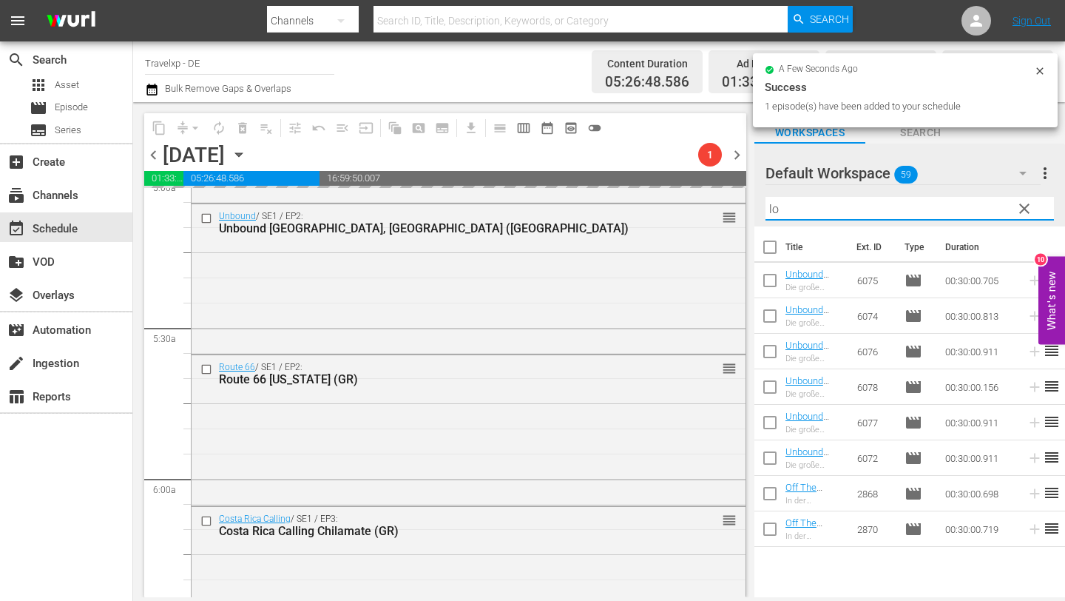
type input "l"
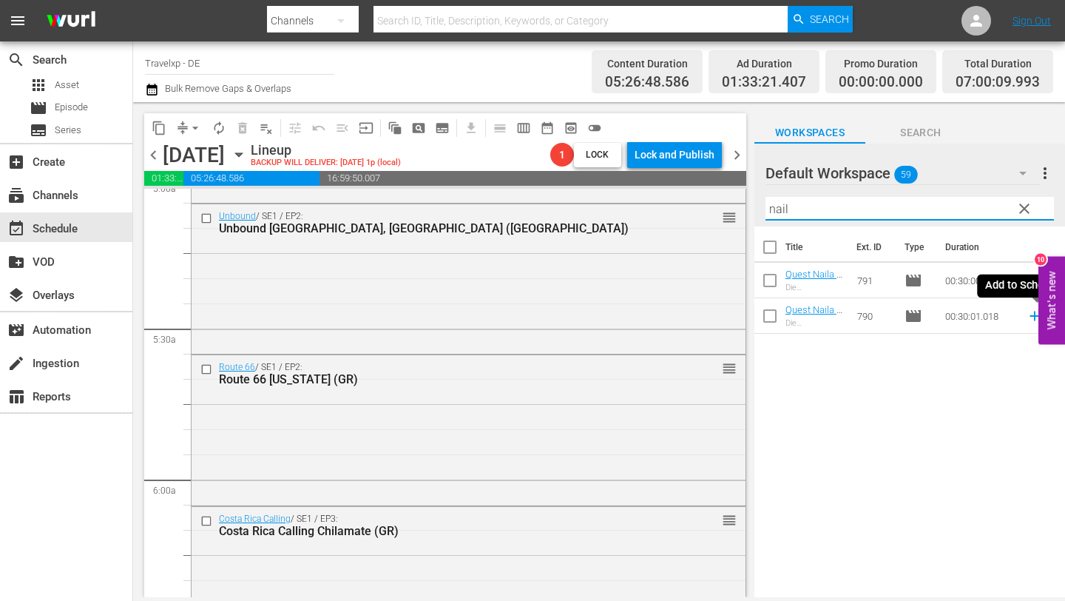
click at [1033, 320] on icon at bounding box center [1035, 316] width 16 height 16
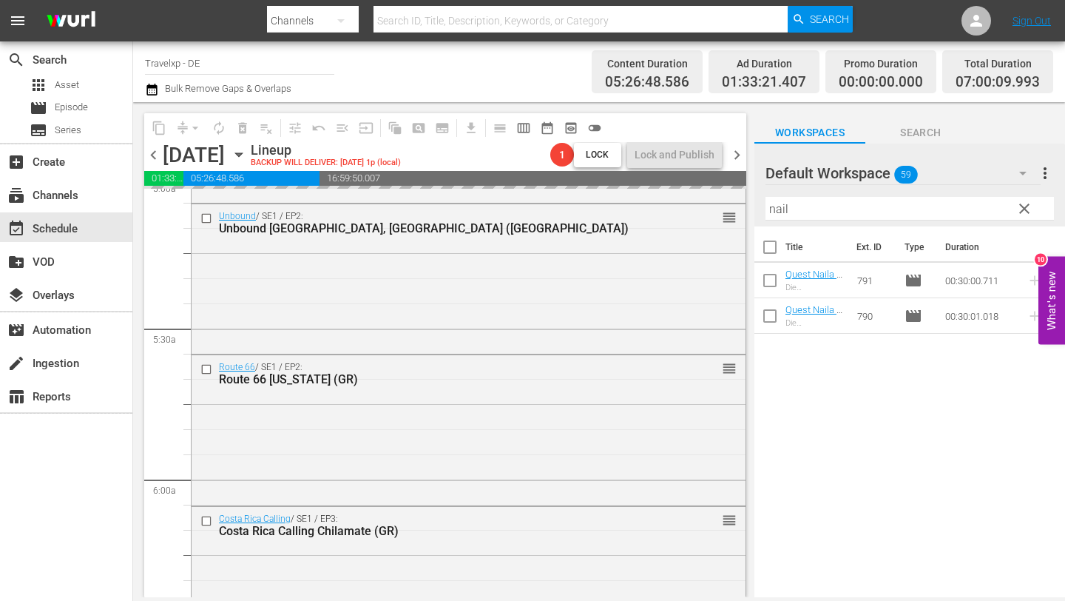
click at [840, 209] on input "nail" at bounding box center [909, 209] width 288 height 24
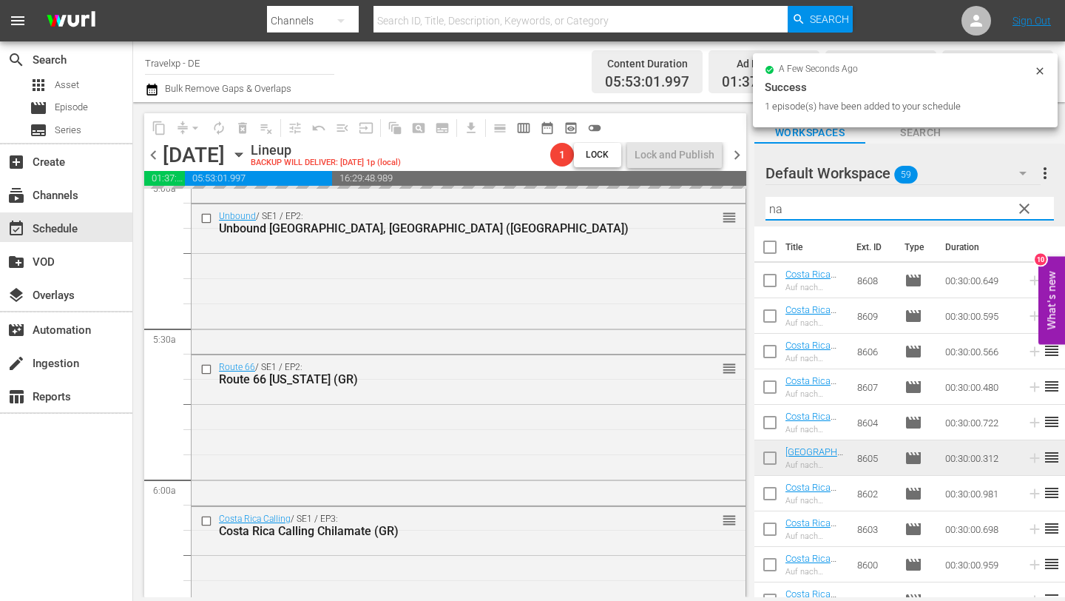
type input "n"
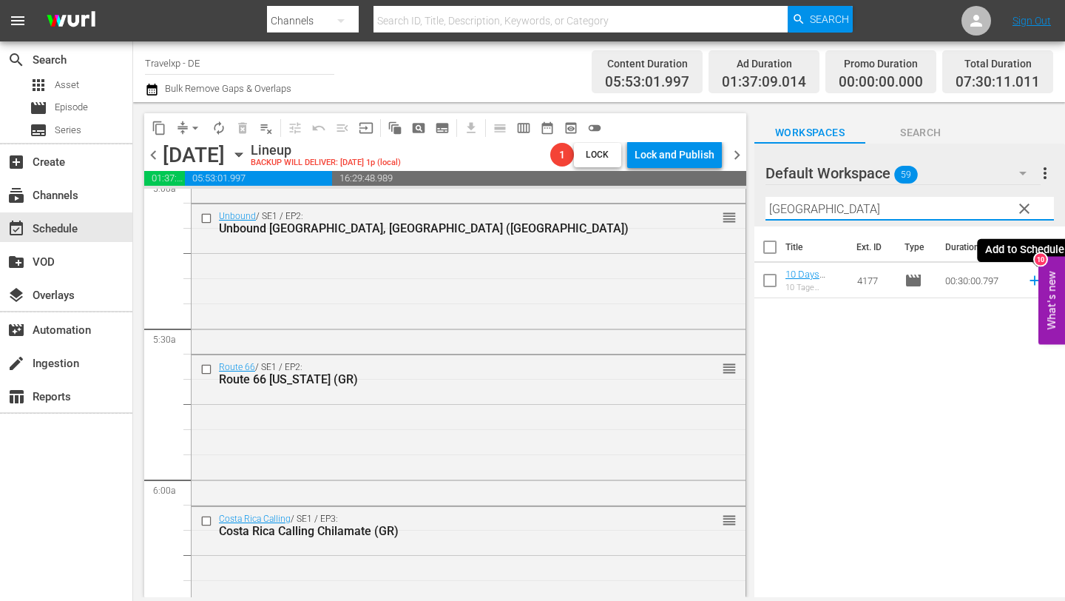
click at [1036, 278] on icon at bounding box center [1035, 280] width 16 height 16
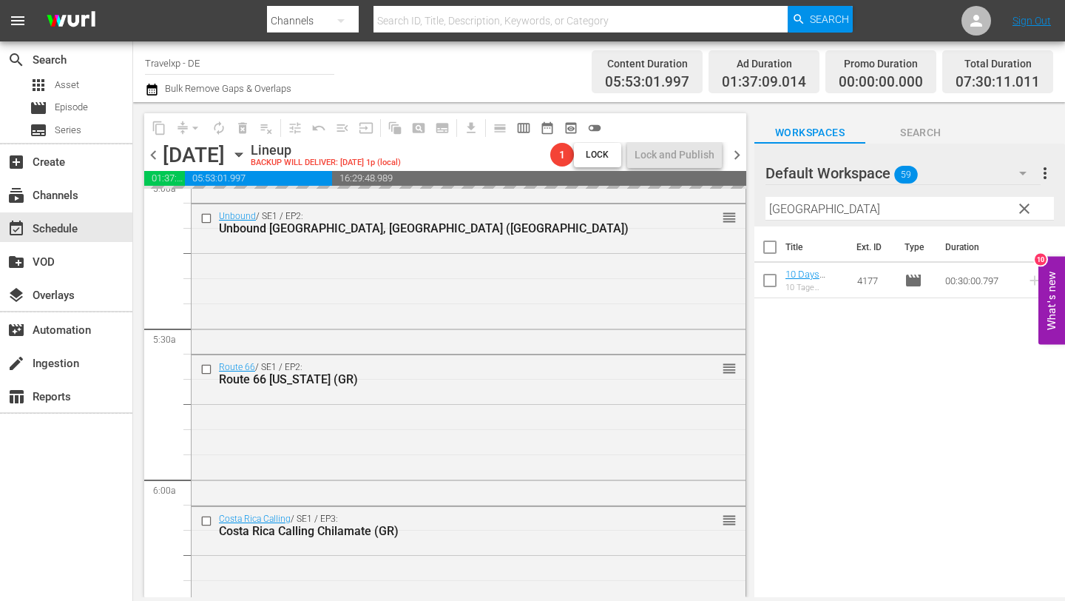
click at [888, 212] on input "[GEOGRAPHIC_DATA]" at bounding box center [909, 209] width 288 height 24
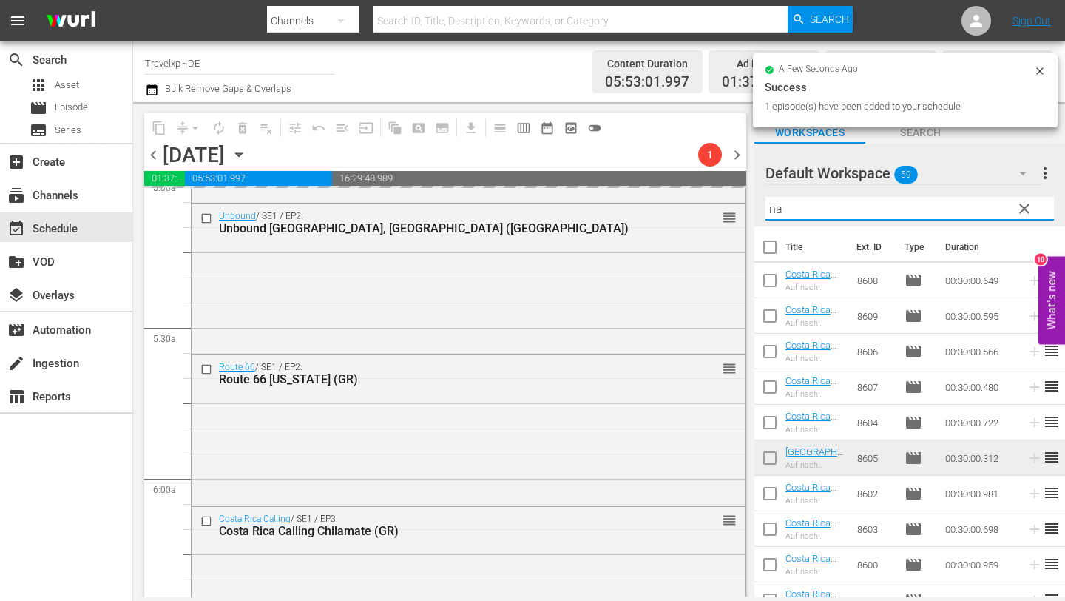
type input "n"
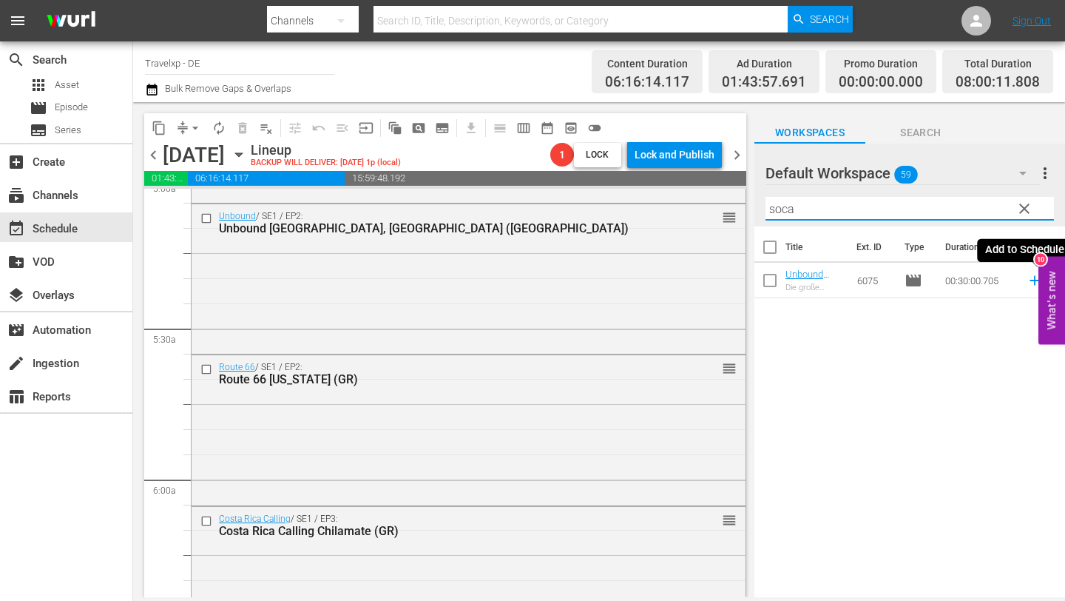
click at [1031, 278] on icon at bounding box center [1035, 280] width 16 height 16
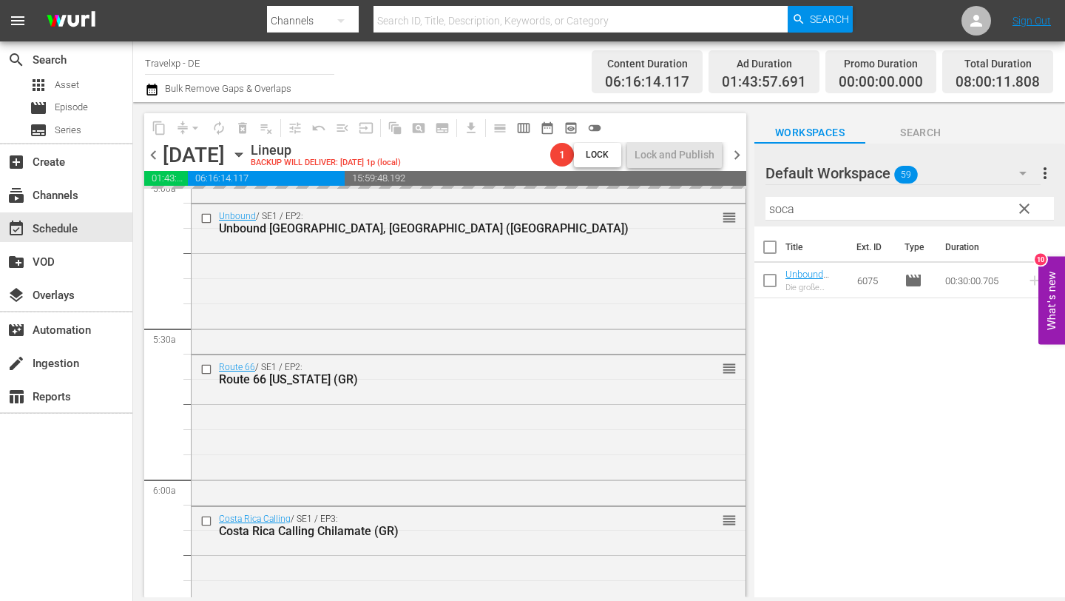
click at [865, 212] on input "soca" at bounding box center [909, 209] width 288 height 24
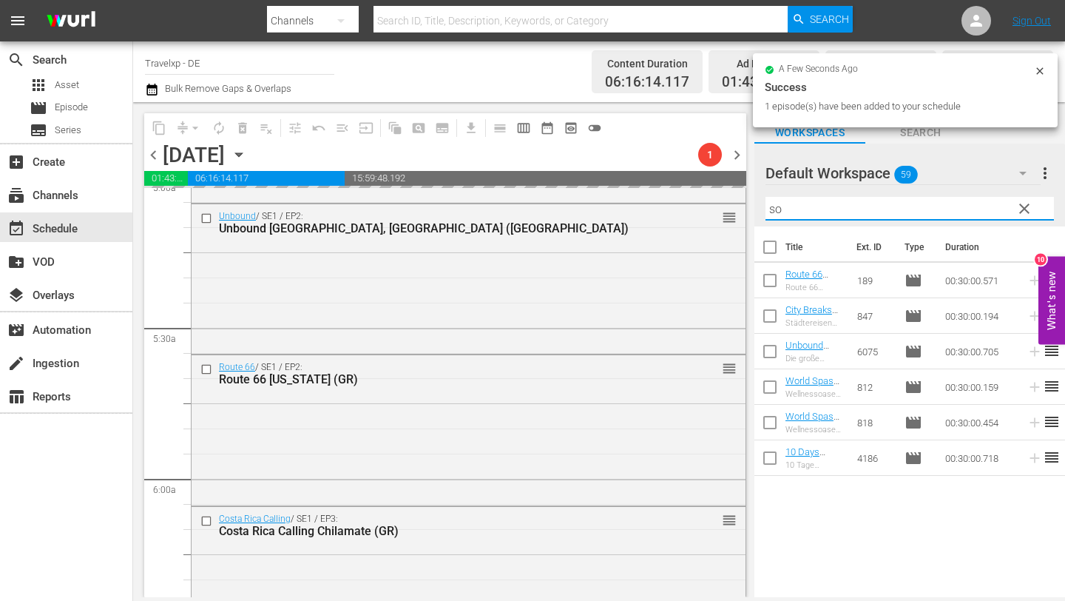
type input "s"
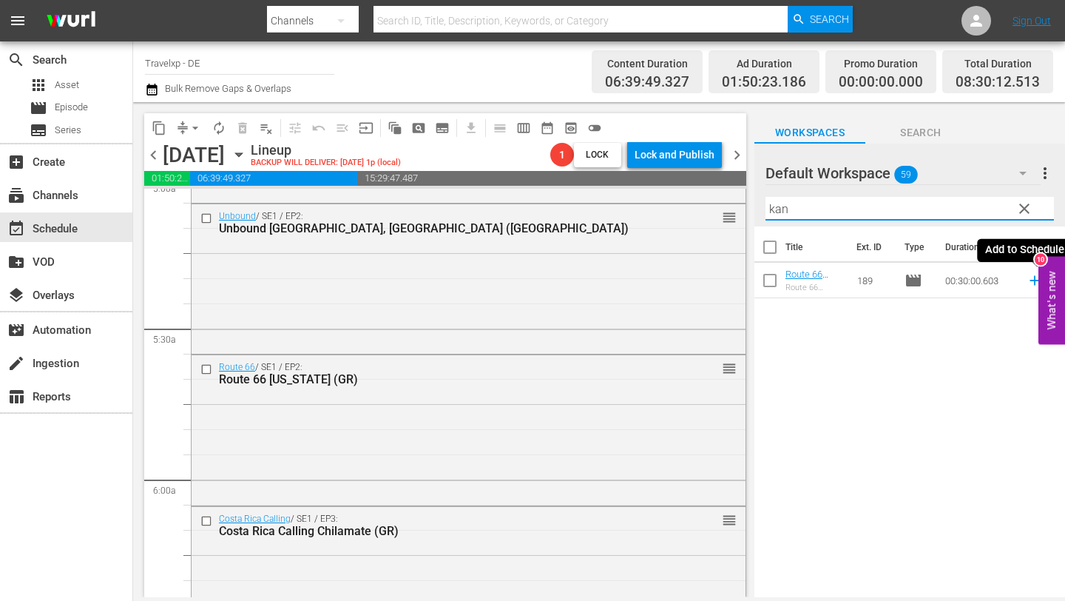
click at [1032, 279] on icon at bounding box center [1035, 280] width 16 height 16
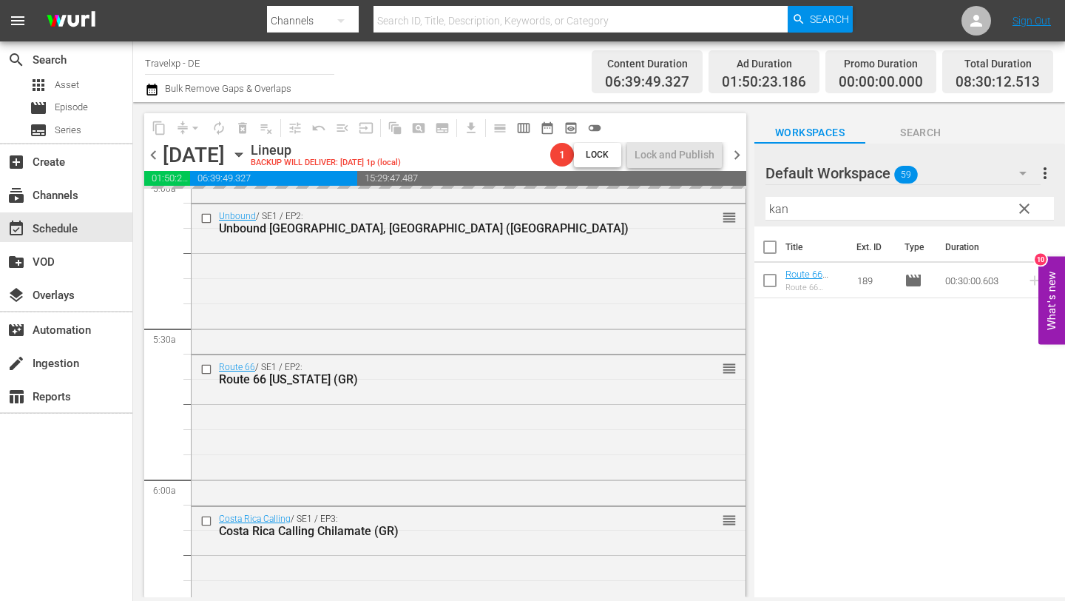
click at [822, 212] on input "kan" at bounding box center [909, 209] width 288 height 24
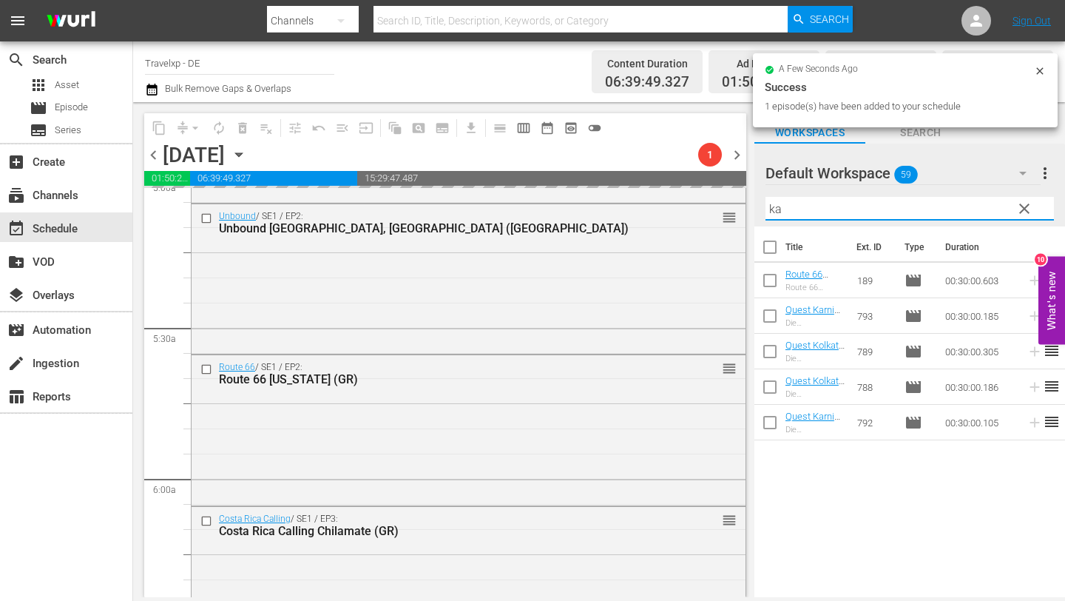
type input "k"
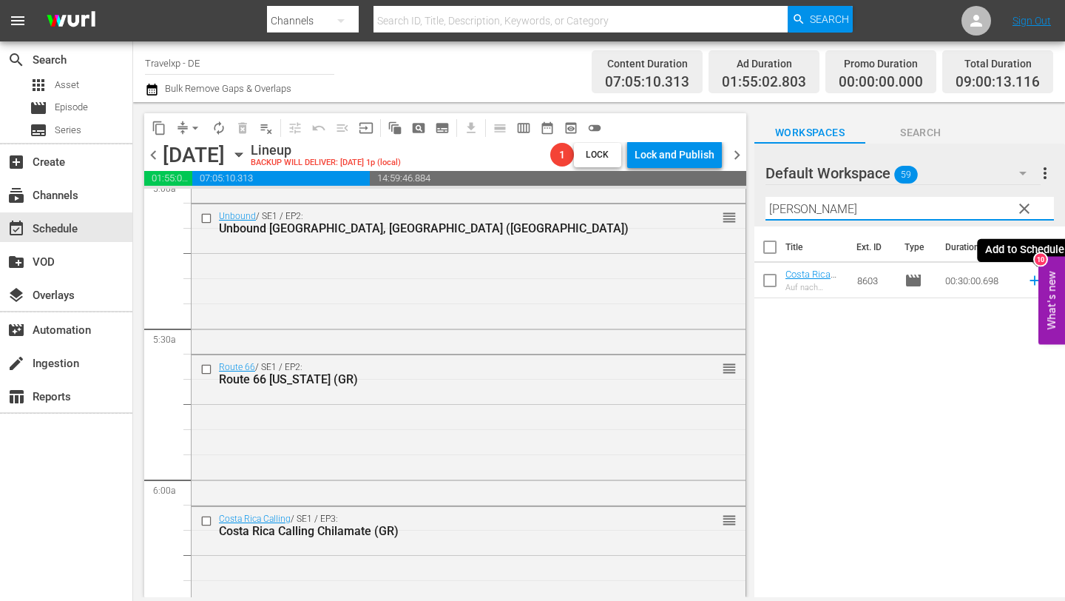
click at [1034, 283] on icon at bounding box center [1035, 281] width 10 height 10
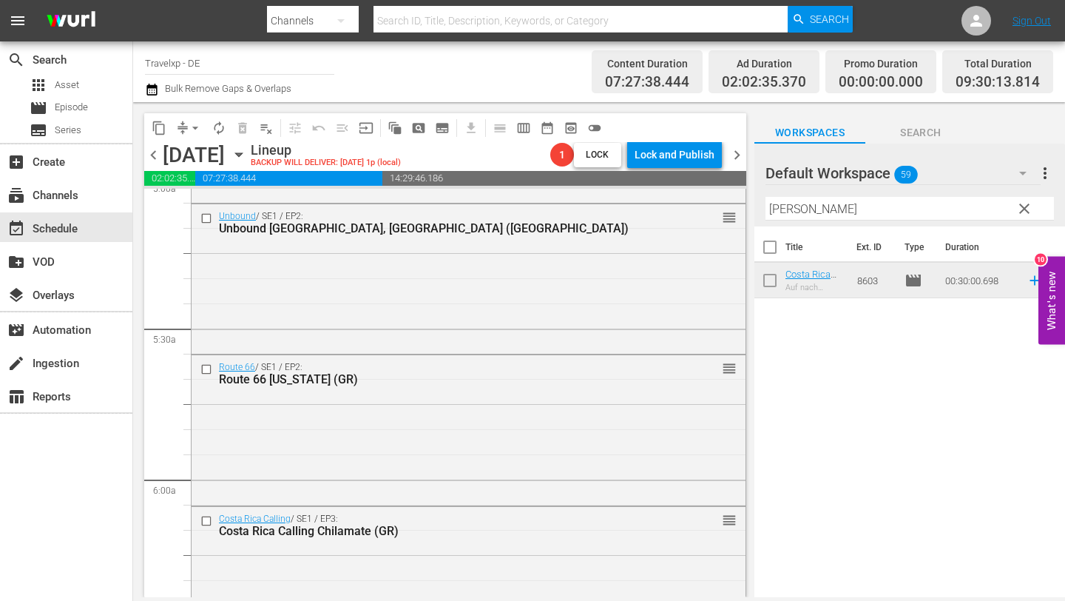
click at [822, 207] on input "[PERSON_NAME]" at bounding box center [909, 209] width 288 height 24
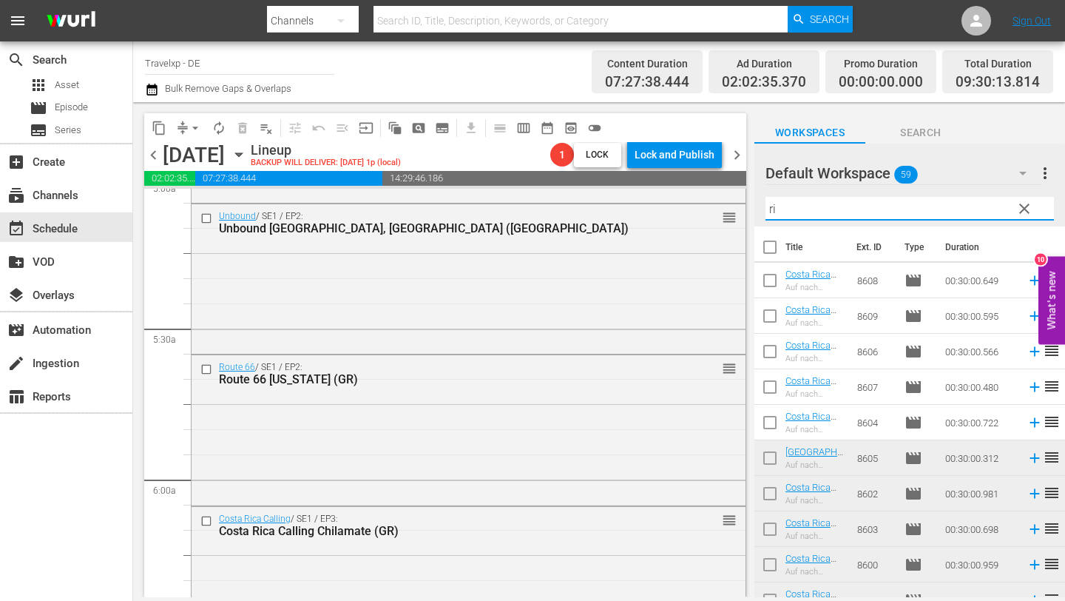
type input "r"
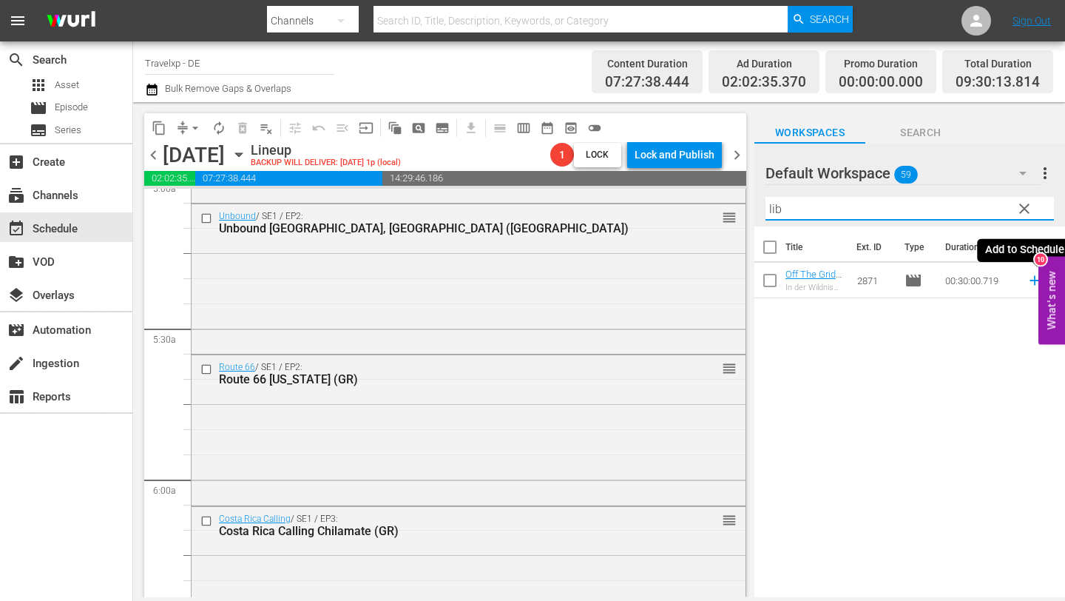
click at [1034, 277] on icon at bounding box center [1035, 281] width 10 height 10
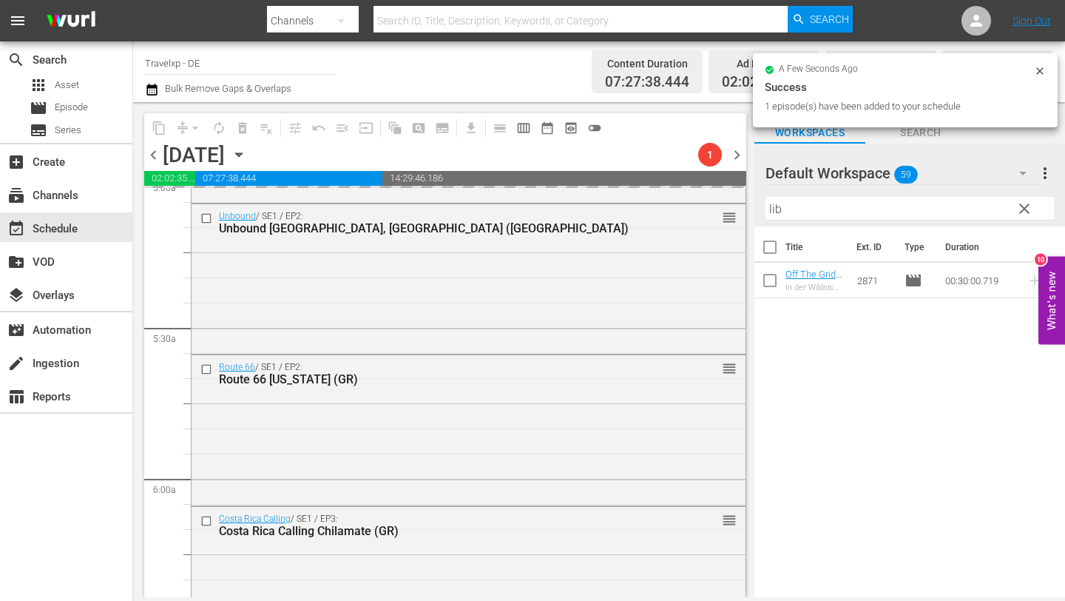
click at [811, 213] on input "lib" at bounding box center [909, 209] width 288 height 24
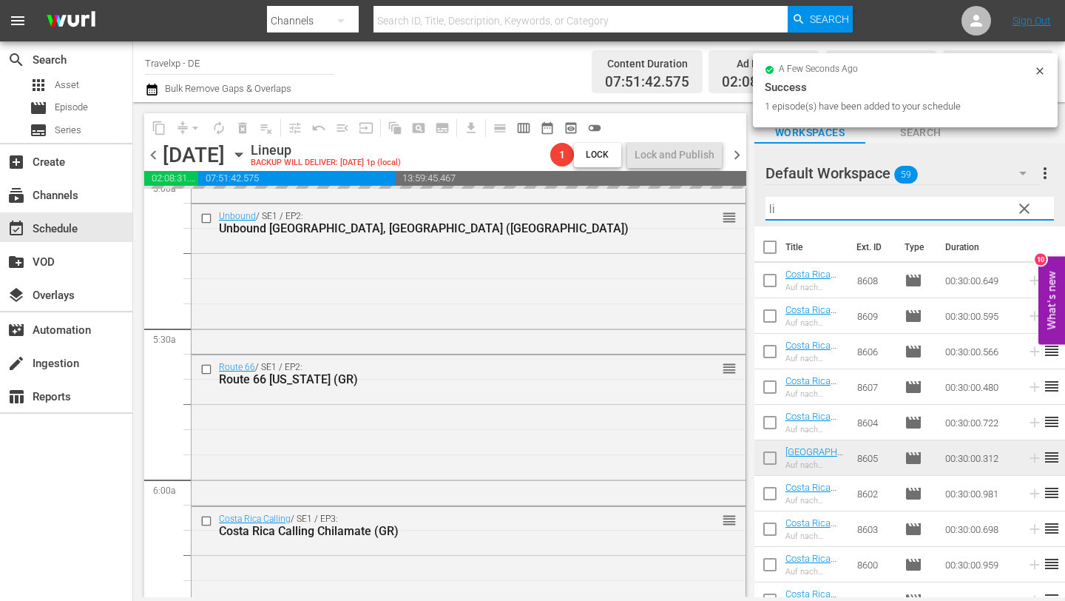
type input "l"
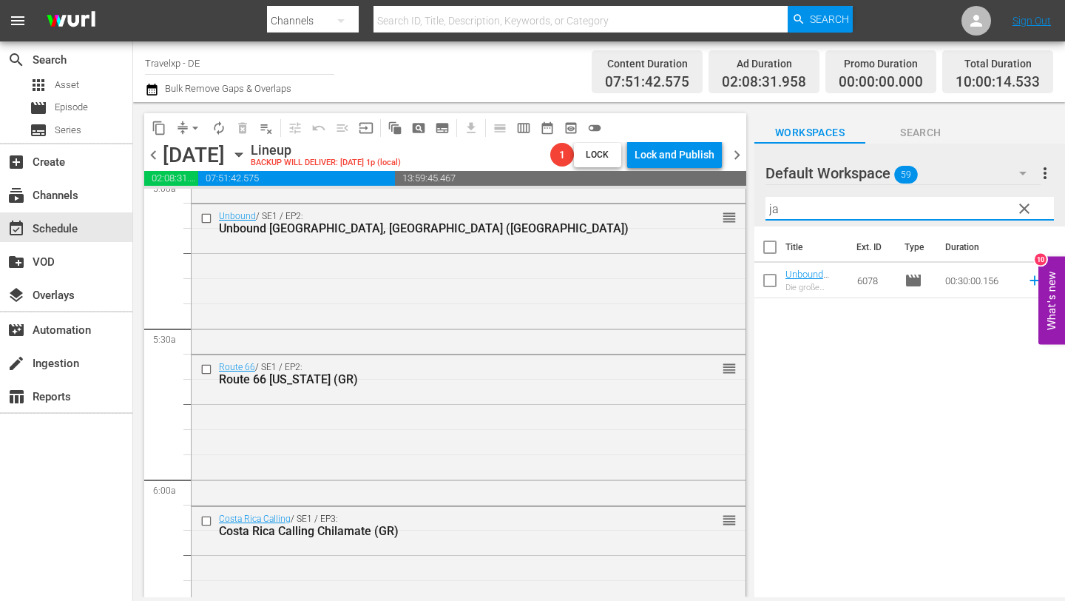
type input "j"
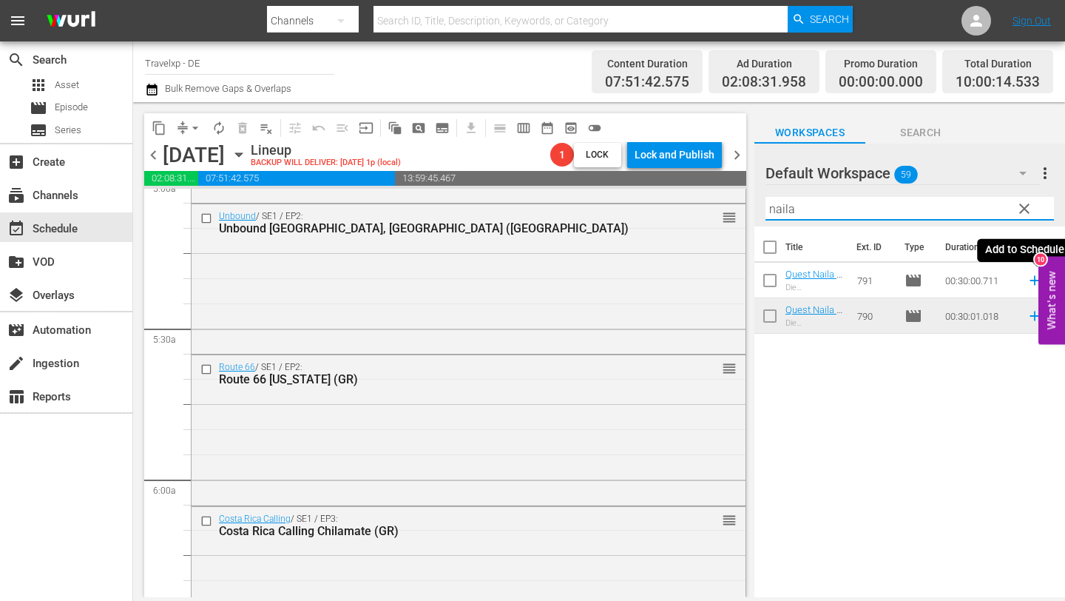
click at [1034, 282] on icon at bounding box center [1035, 281] width 10 height 10
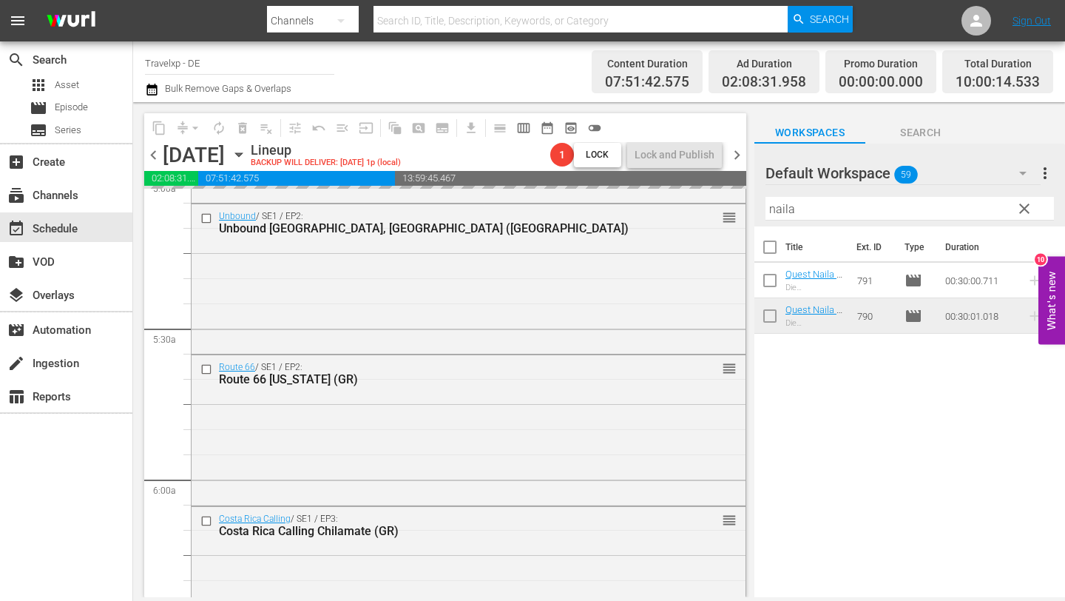
click at [848, 209] on input "naila" at bounding box center [909, 209] width 288 height 24
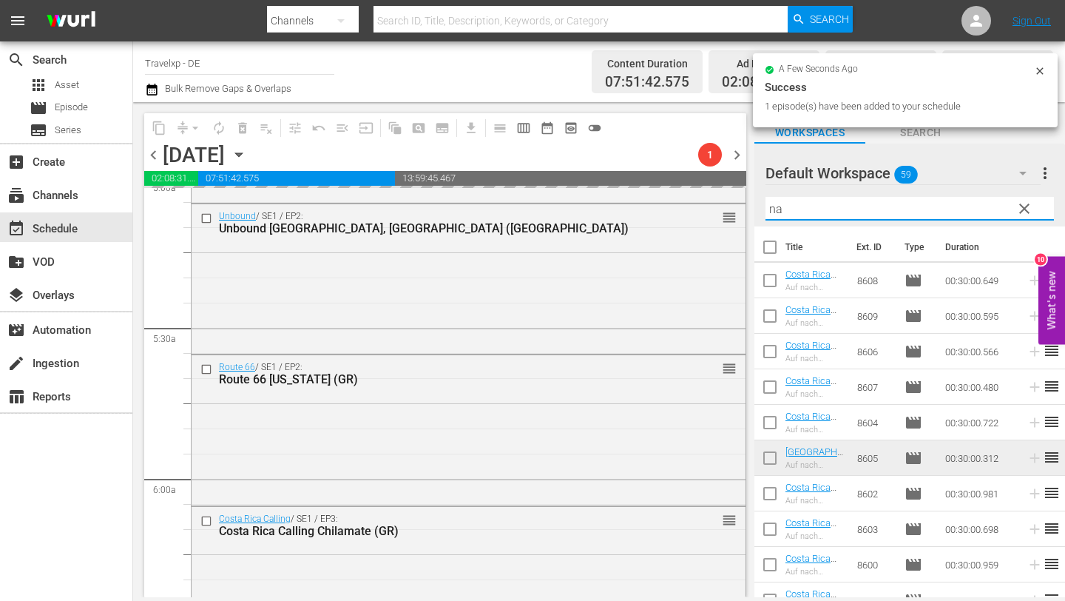
type input "n"
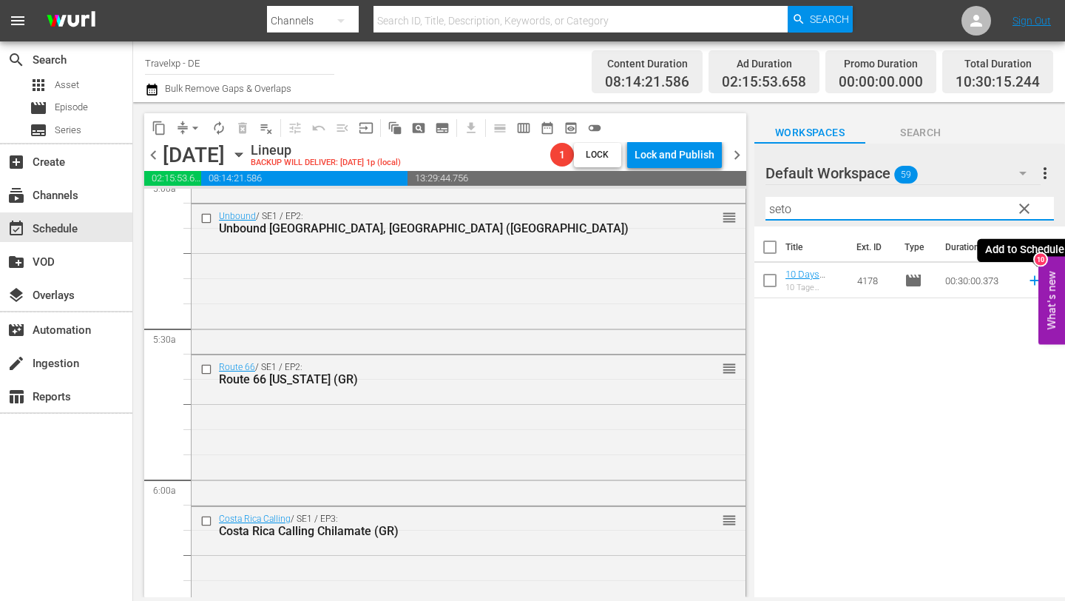
click at [1033, 277] on icon at bounding box center [1035, 281] width 10 height 10
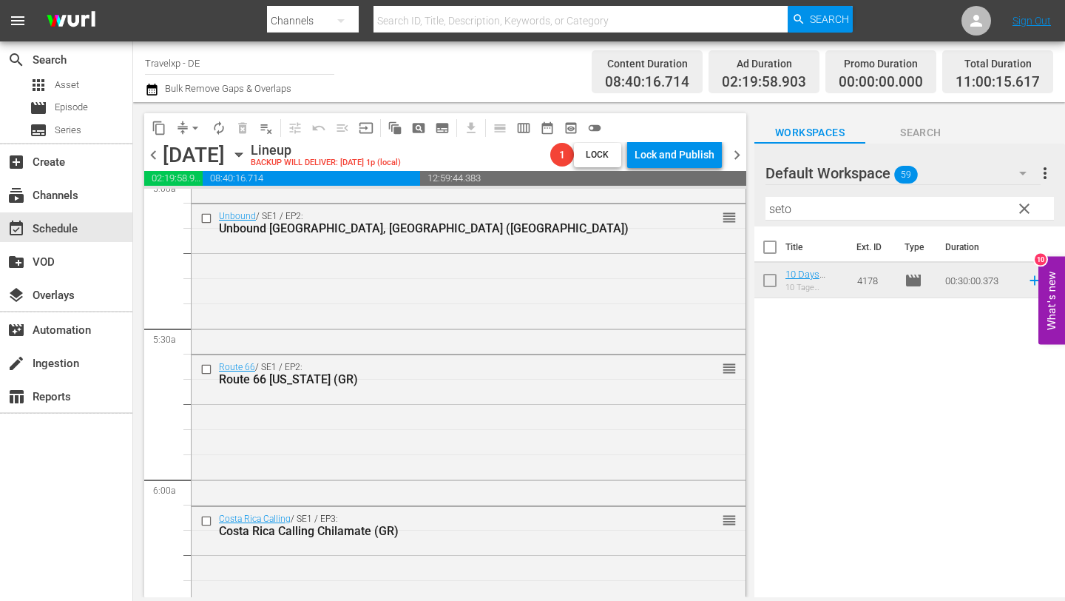
click at [849, 215] on input "seto" at bounding box center [909, 209] width 288 height 24
type input "s"
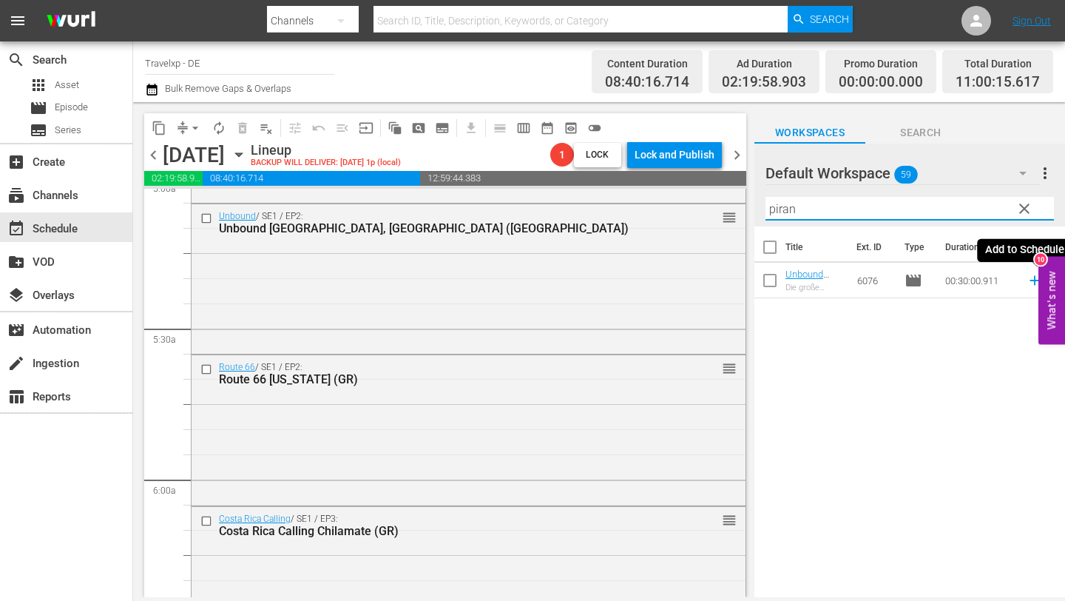
click at [1032, 280] on icon at bounding box center [1035, 281] width 10 height 10
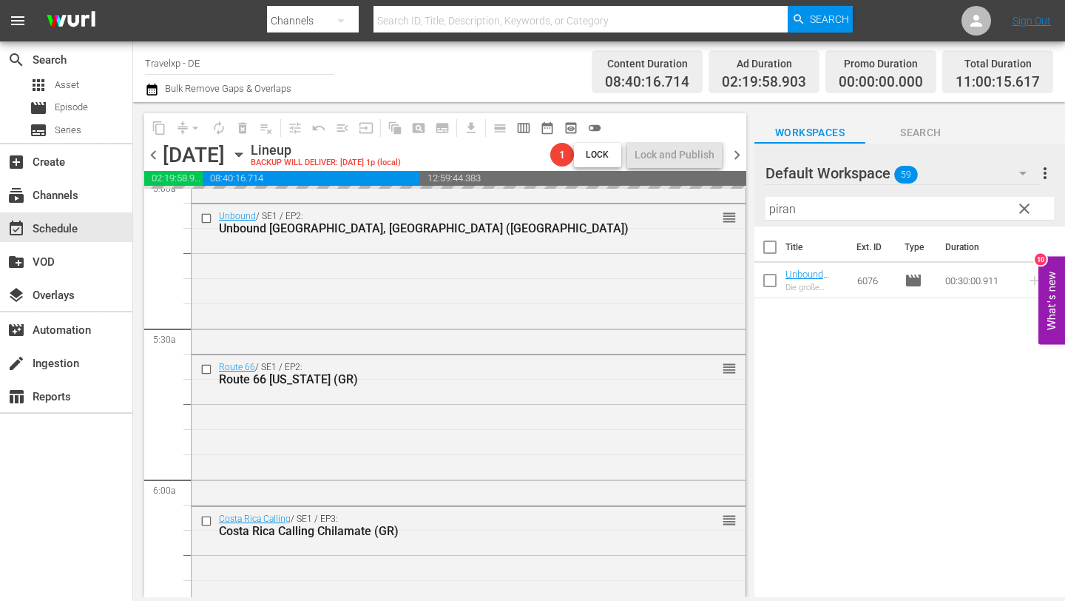
click at [831, 203] on input "piran" at bounding box center [909, 209] width 288 height 24
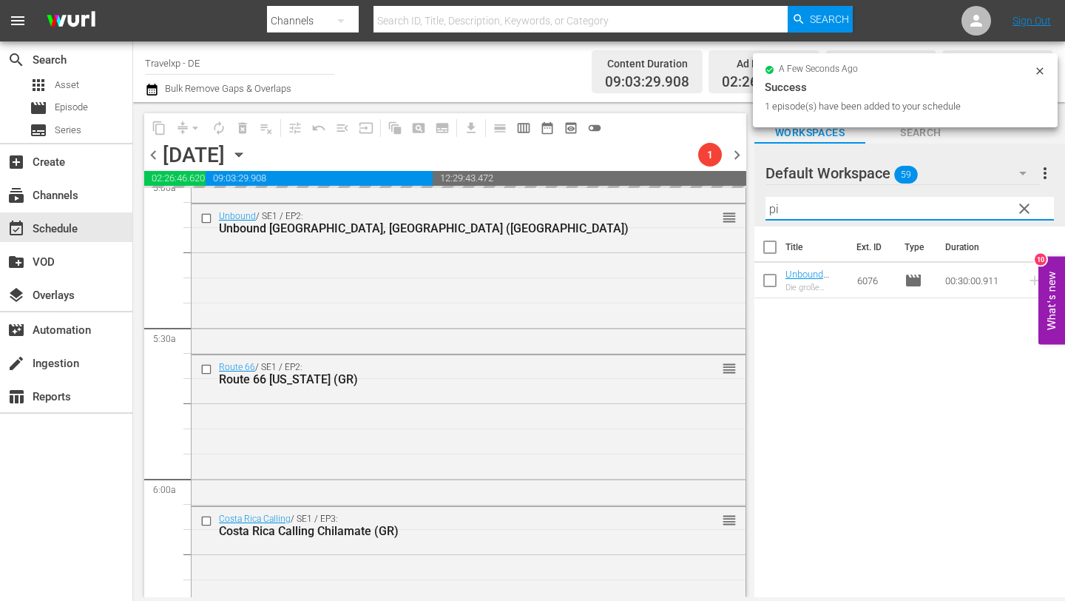
type input "p"
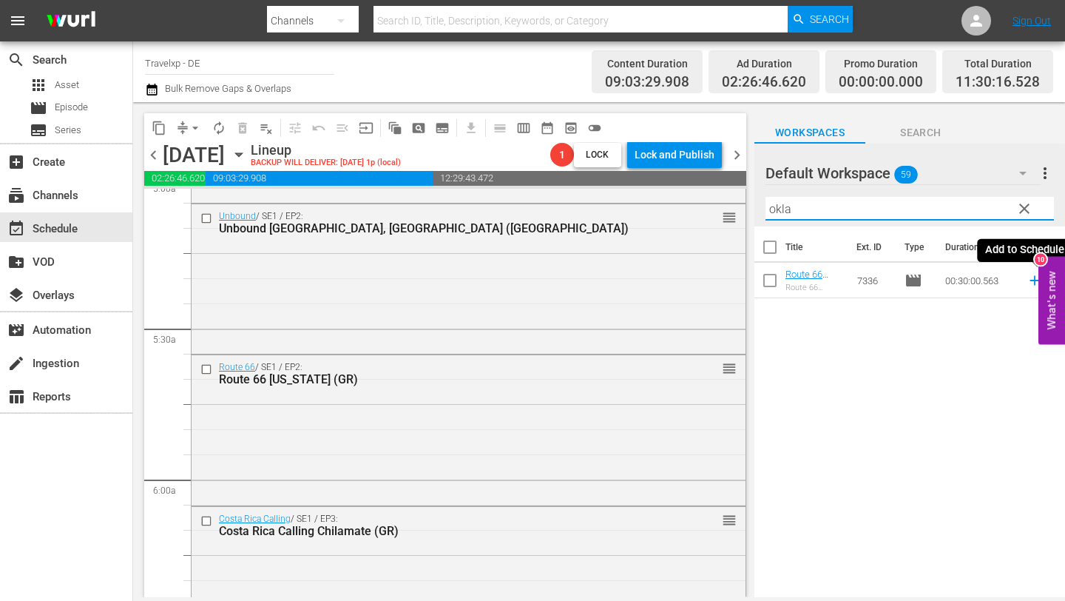
click at [1033, 280] on icon at bounding box center [1035, 281] width 10 height 10
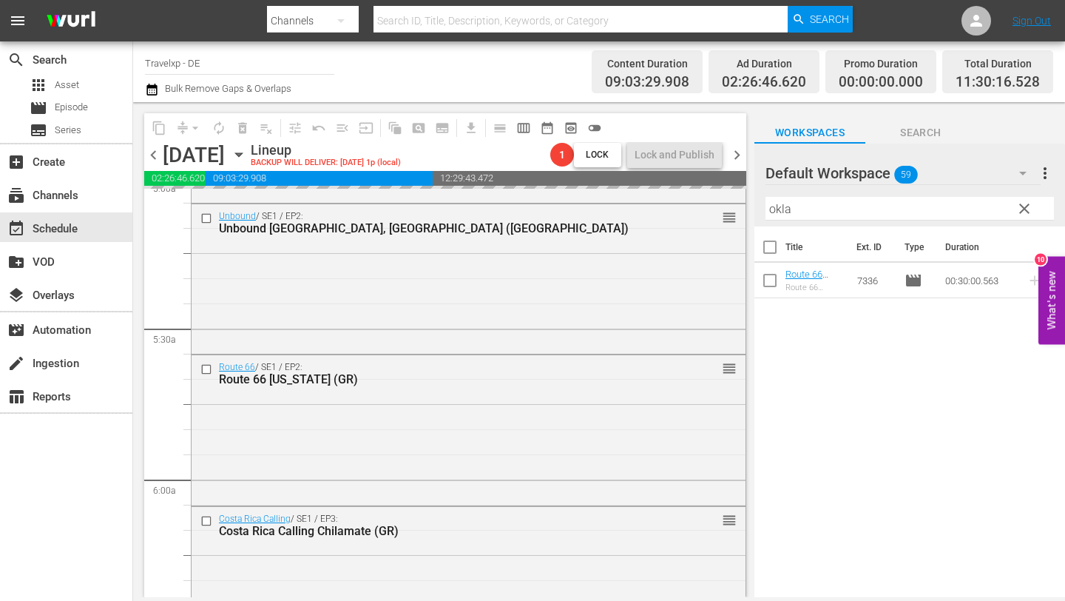
click at [828, 208] on input "okla" at bounding box center [909, 209] width 288 height 24
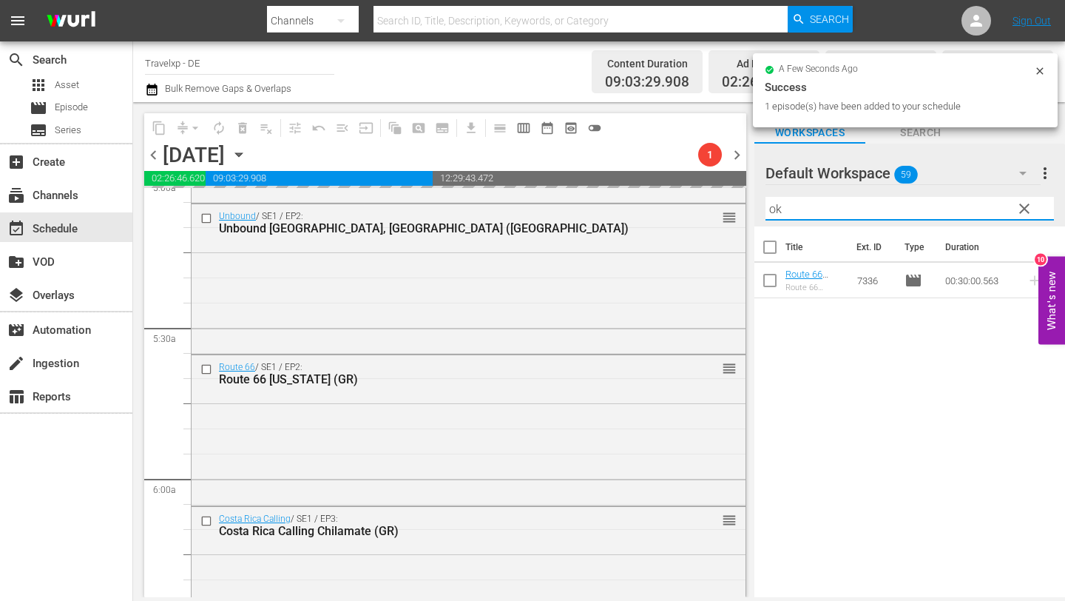
type input "o"
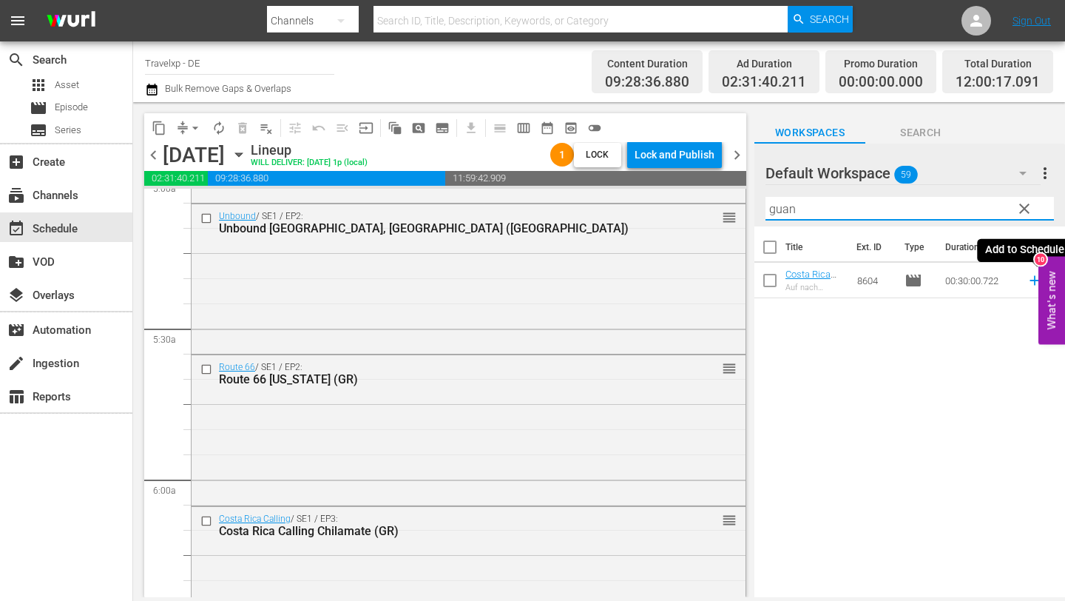
click at [1032, 280] on icon at bounding box center [1035, 280] width 16 height 16
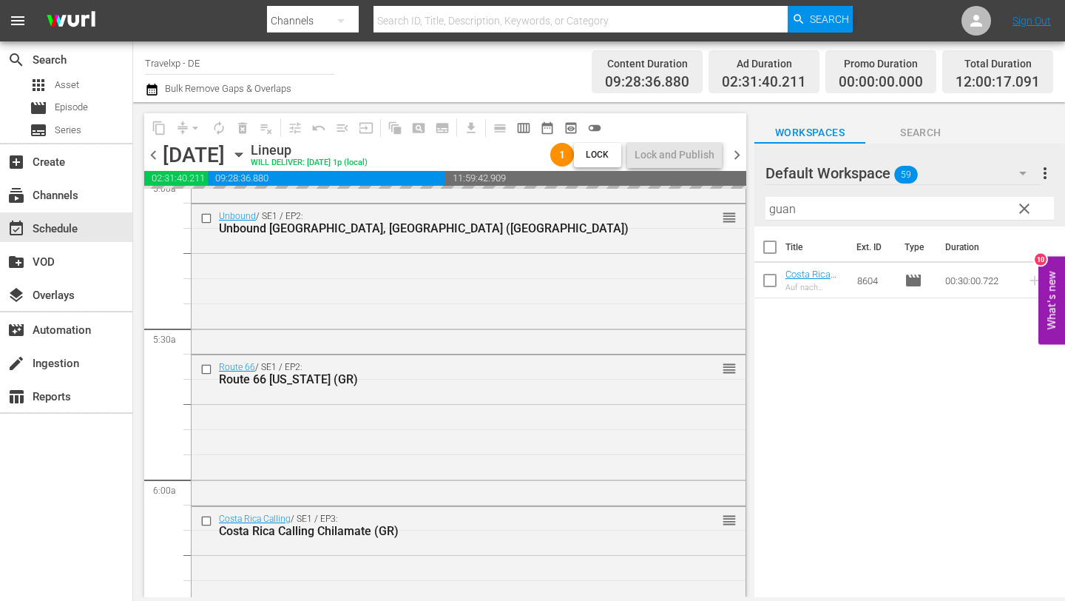
click at [861, 217] on input "guan" at bounding box center [909, 209] width 288 height 24
type input "g"
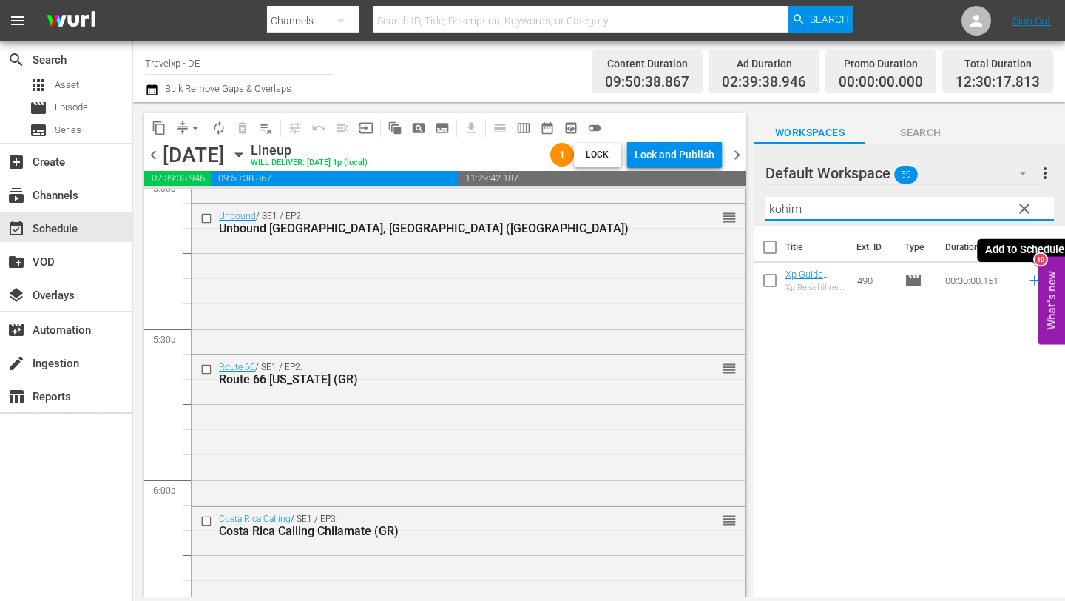
click at [1032, 280] on icon at bounding box center [1035, 281] width 10 height 10
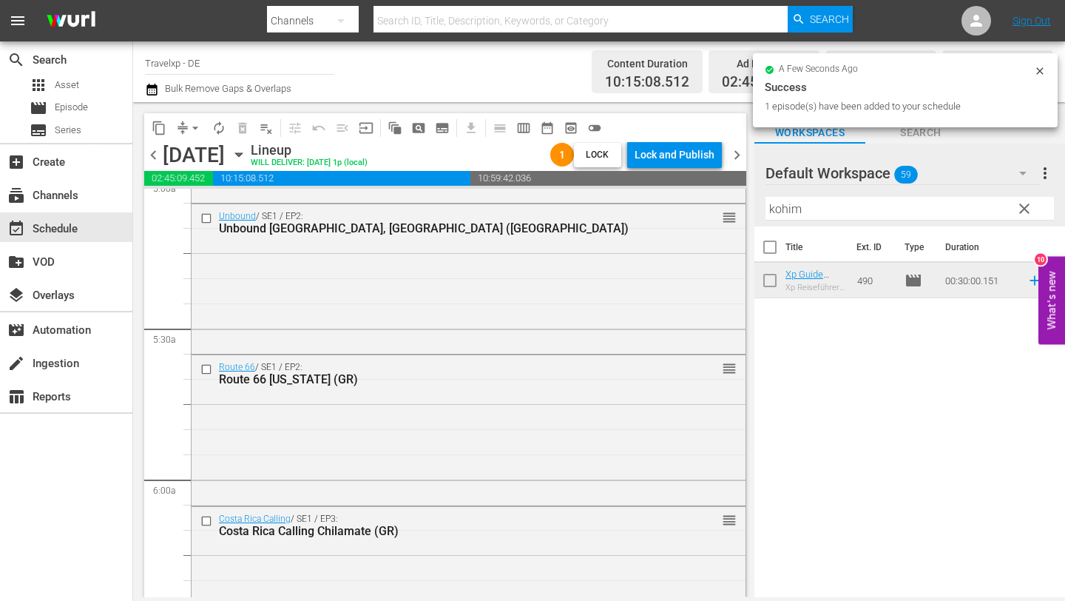
click at [868, 212] on input "kohim" at bounding box center [909, 209] width 288 height 24
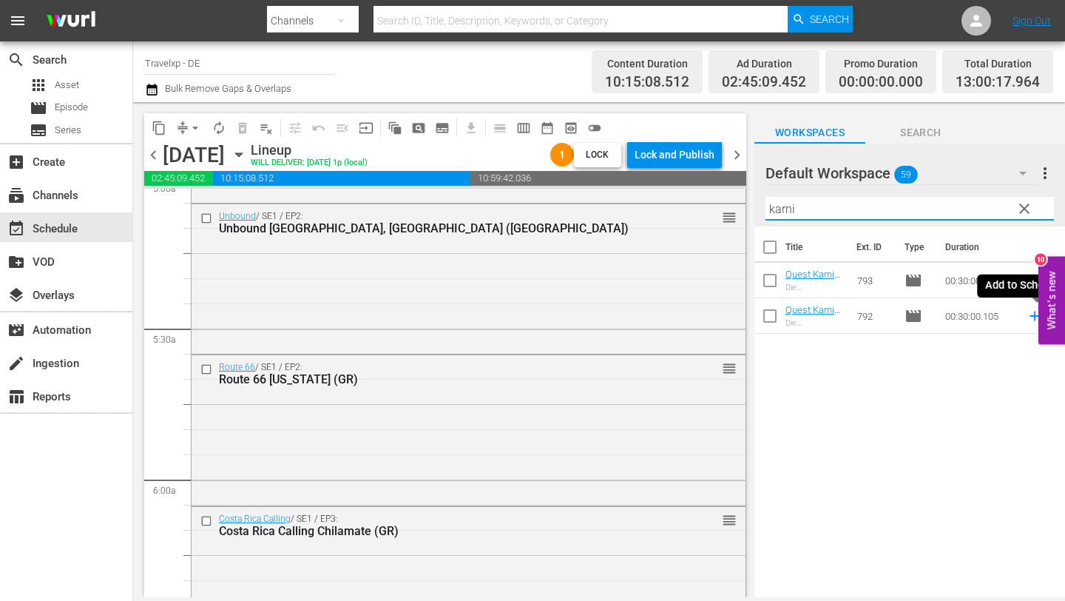
click at [1034, 315] on icon at bounding box center [1035, 316] width 10 height 10
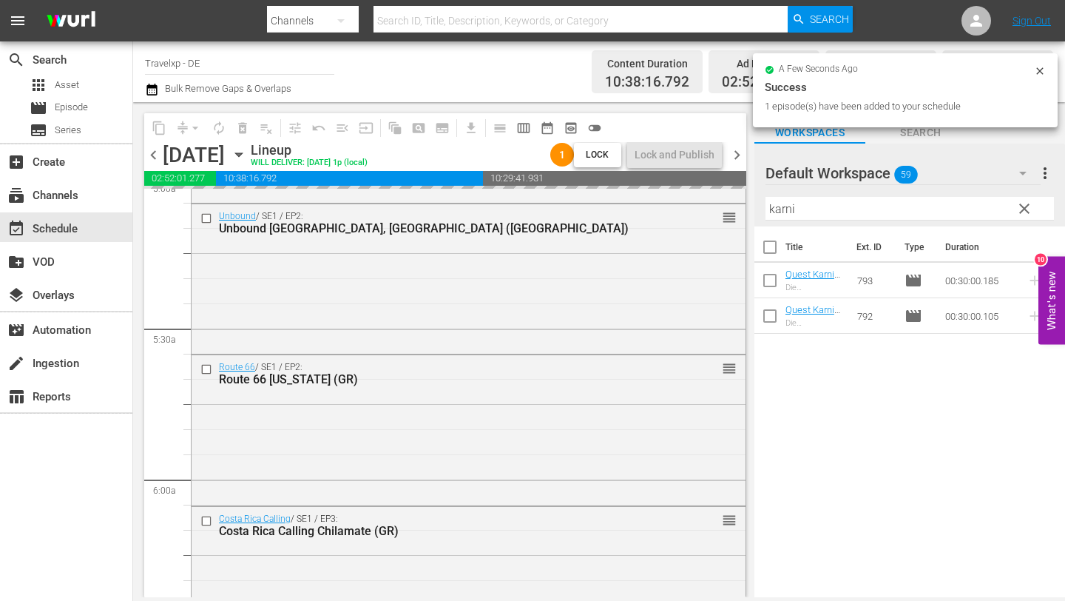
click at [848, 212] on input "karni" at bounding box center [909, 209] width 288 height 24
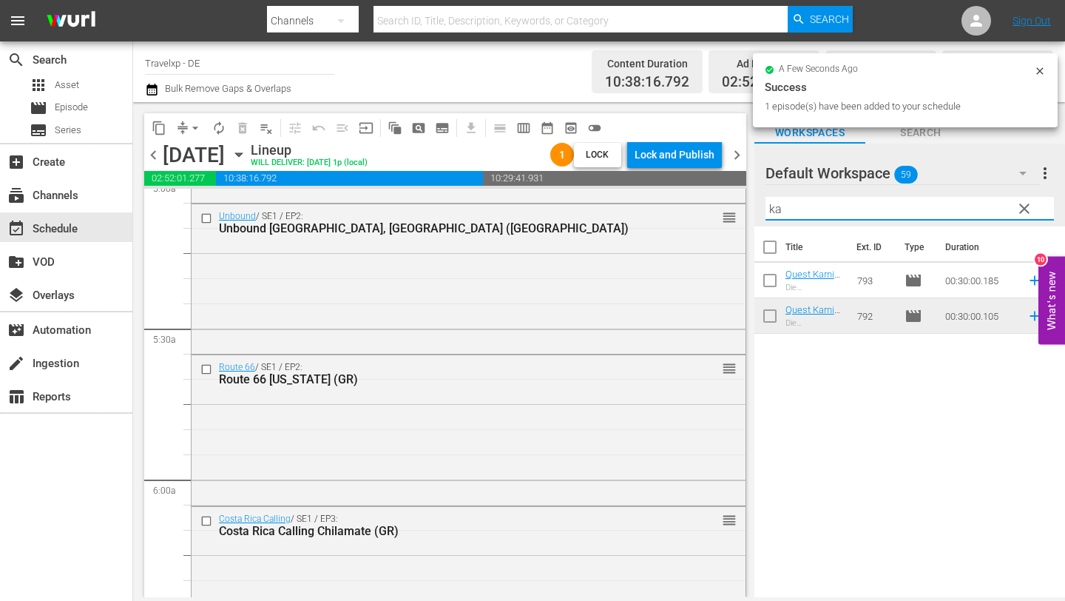
type input "k"
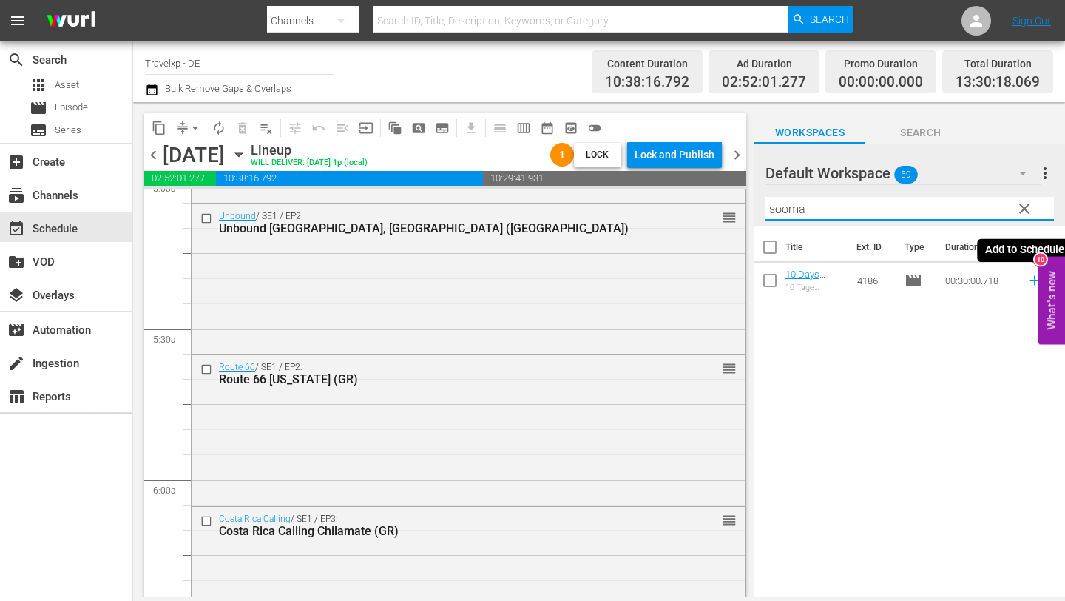
click at [1032, 280] on icon at bounding box center [1035, 281] width 10 height 10
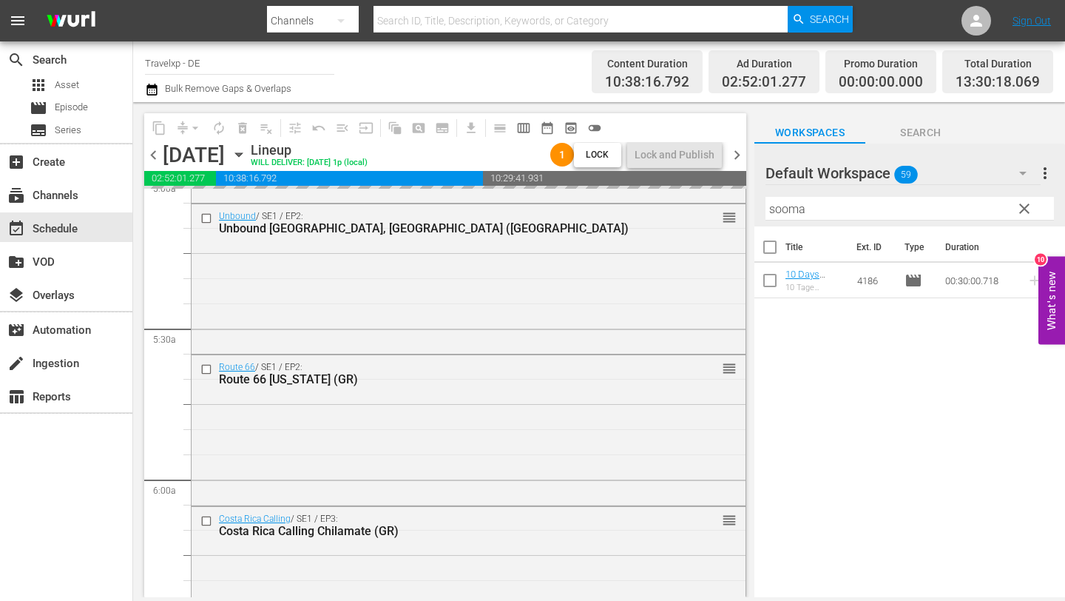
click at [817, 212] on input "sooma" at bounding box center [909, 209] width 288 height 24
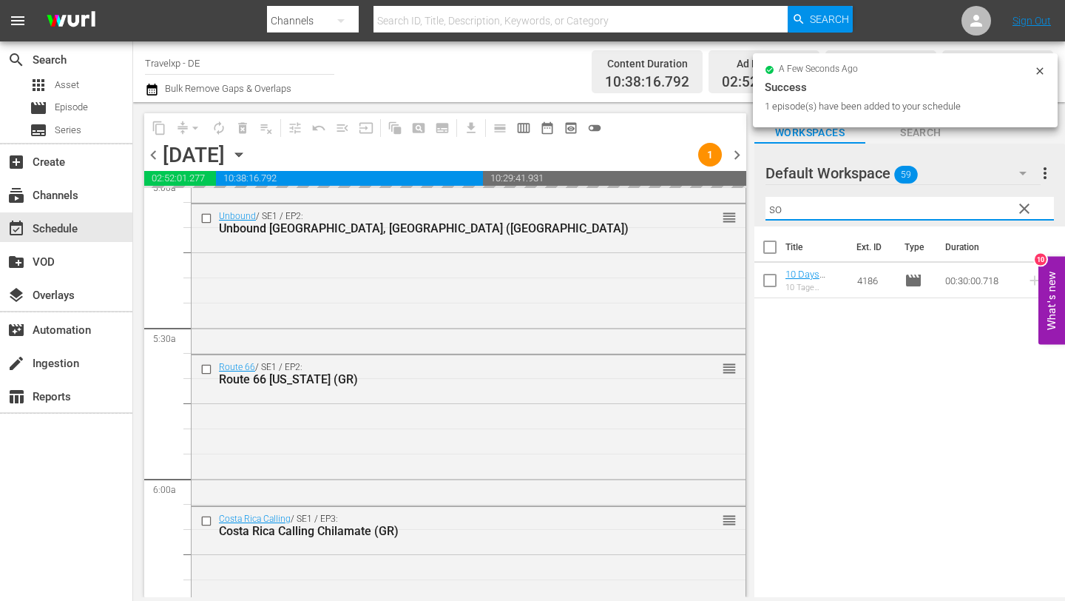
type input "s"
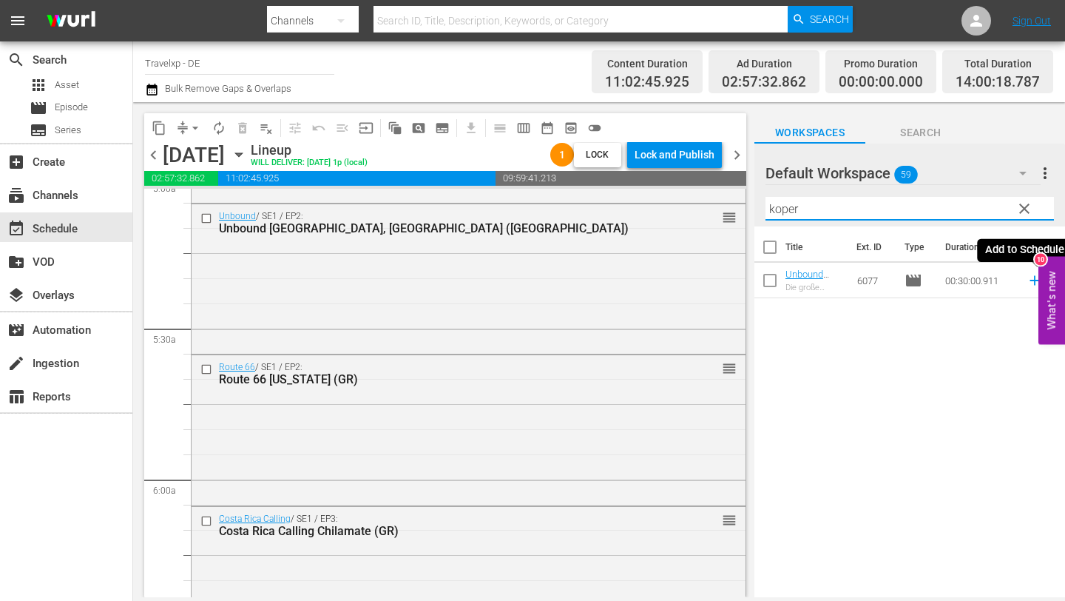
click at [1034, 277] on icon at bounding box center [1035, 281] width 10 height 10
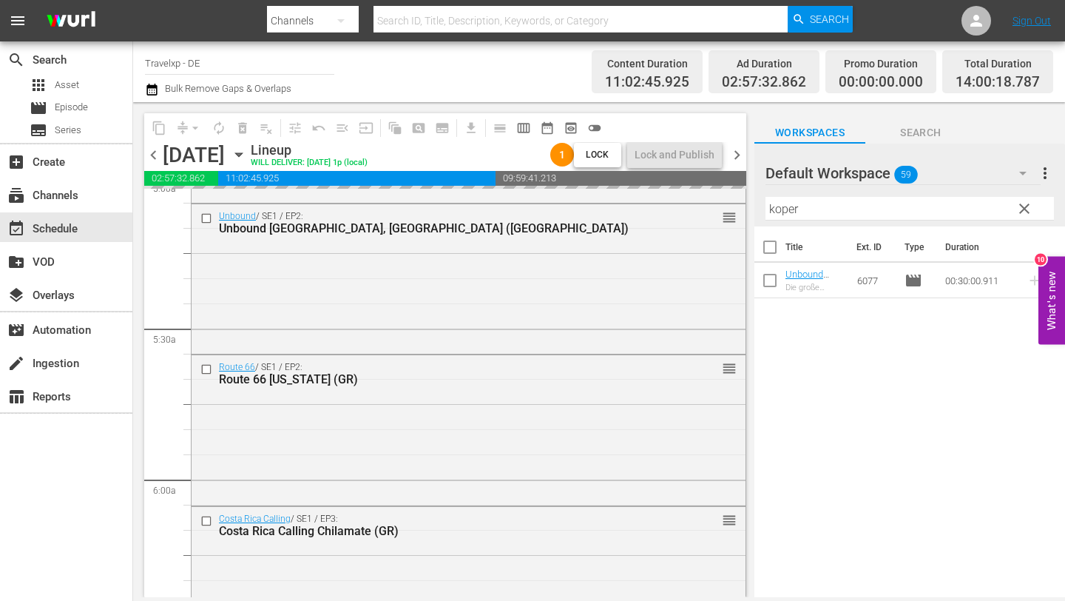
click at [860, 204] on input "koper" at bounding box center [909, 209] width 288 height 24
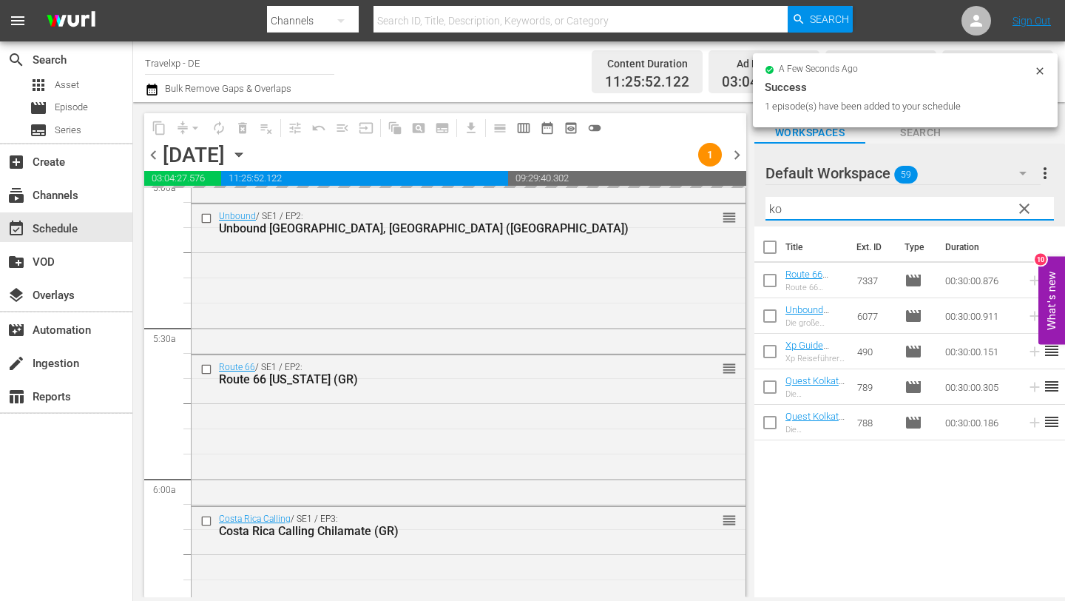
type input "k"
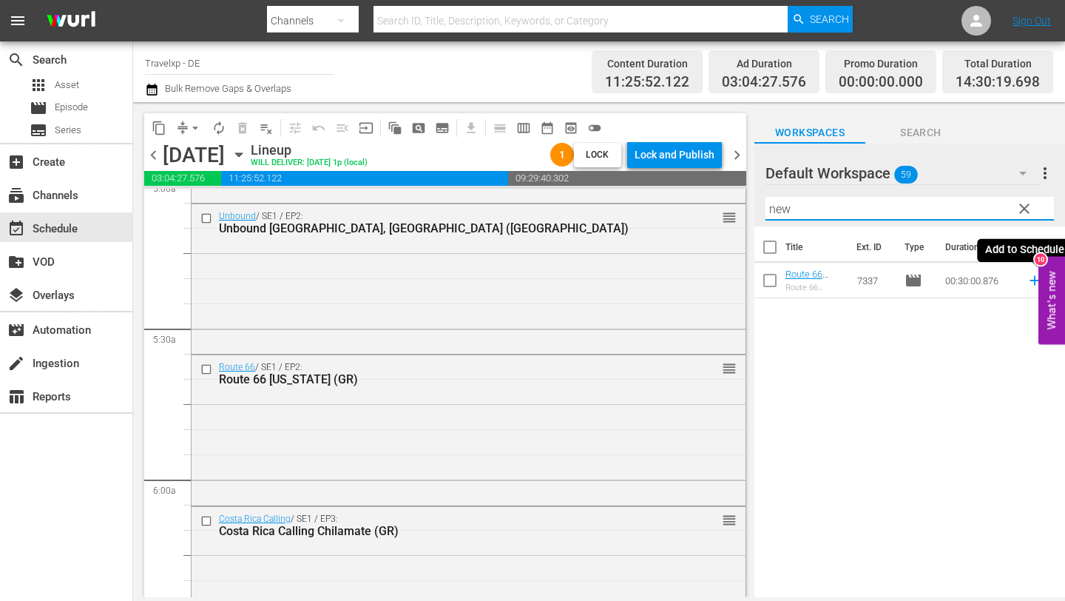
click at [1032, 277] on icon at bounding box center [1035, 280] width 16 height 16
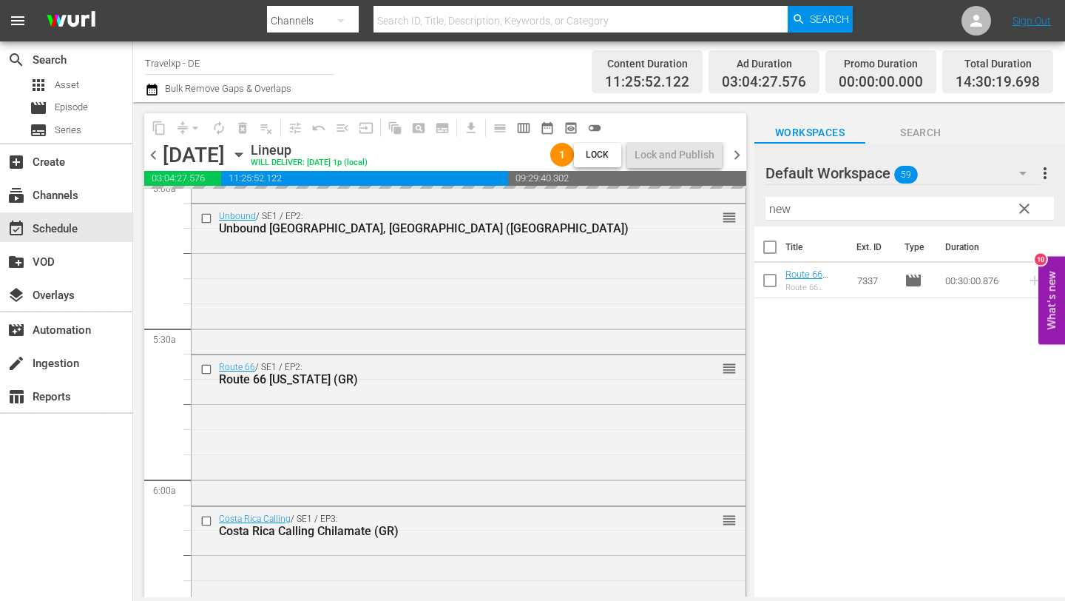
click at [831, 209] on input "new" at bounding box center [909, 209] width 288 height 24
type input "n"
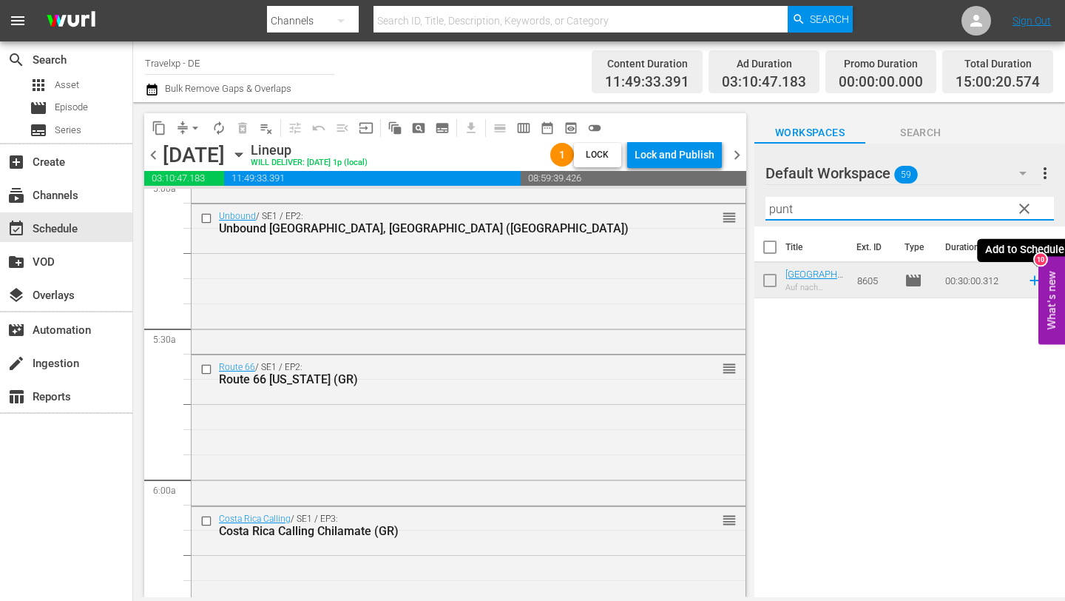
click at [1033, 280] on icon at bounding box center [1035, 281] width 10 height 10
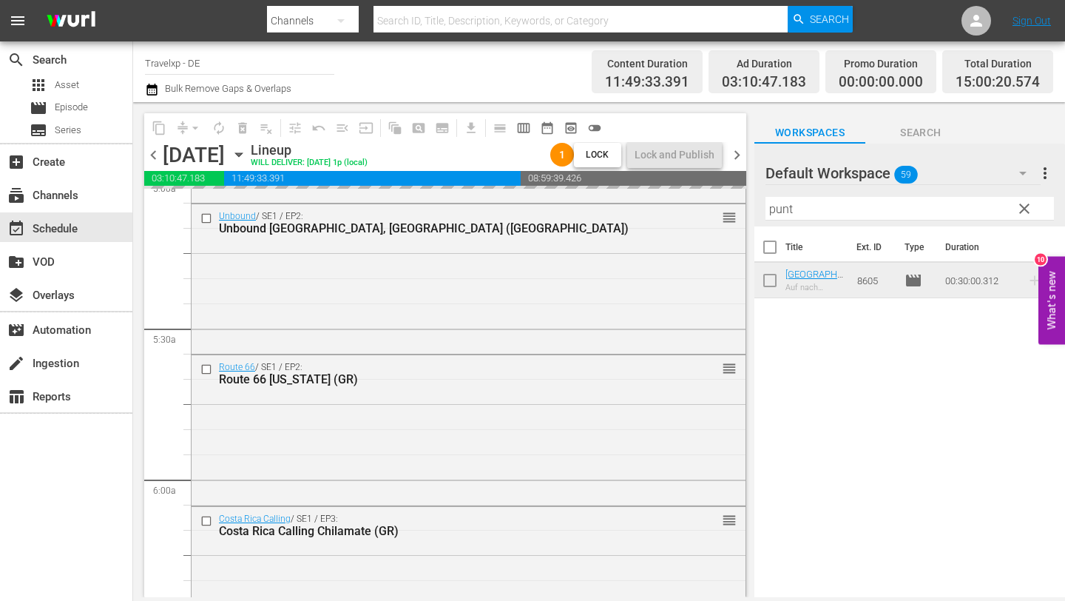
click at [866, 209] on input "punt" at bounding box center [909, 209] width 288 height 24
type input "p"
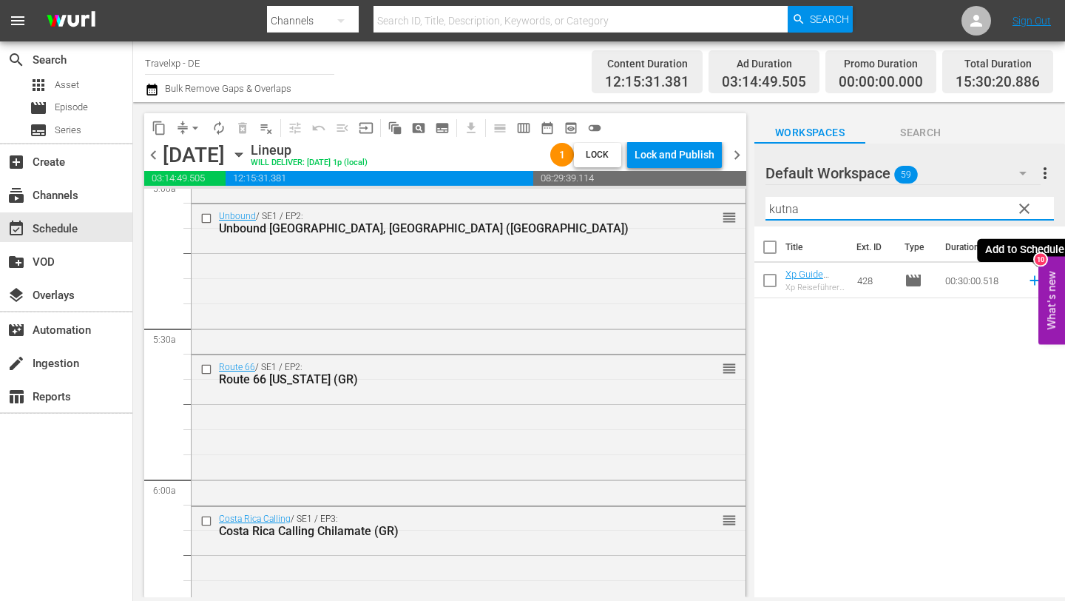
click at [1032, 282] on icon at bounding box center [1035, 280] width 16 height 16
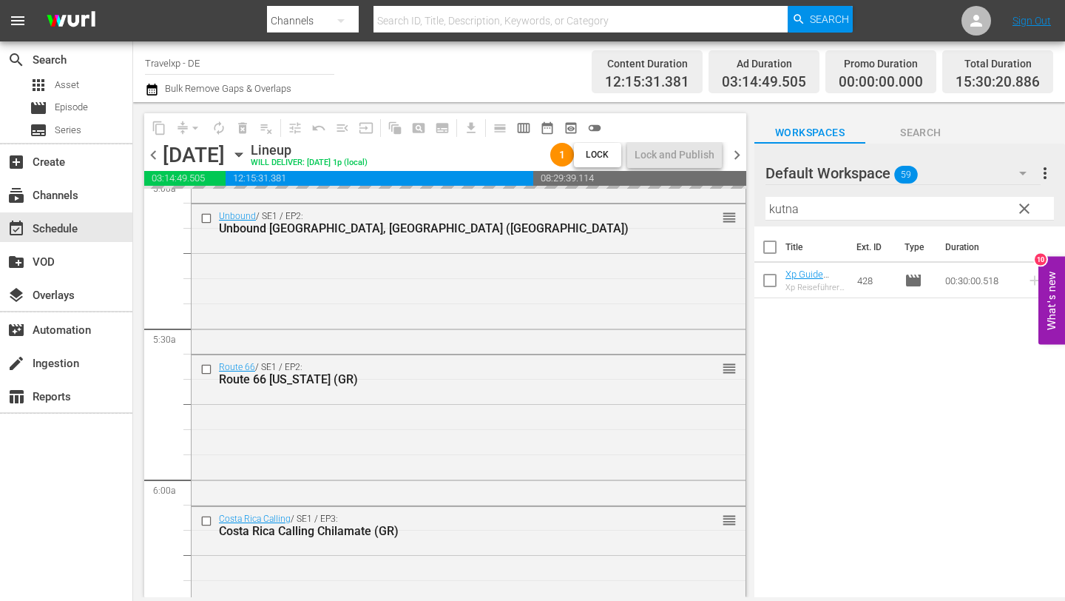
click at [861, 205] on input "kutna" at bounding box center [909, 209] width 288 height 24
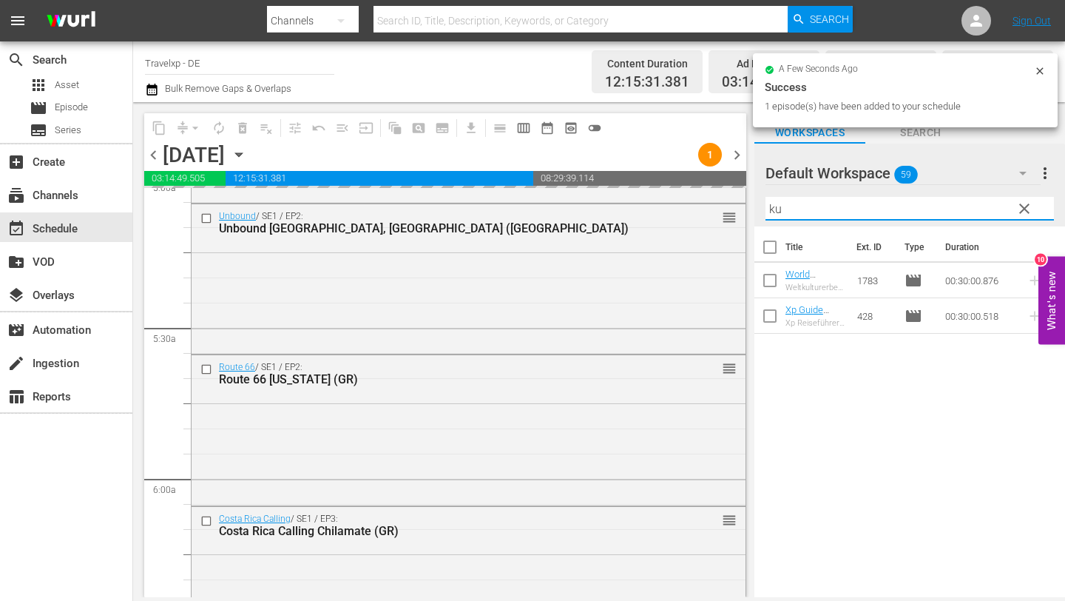
type input "k"
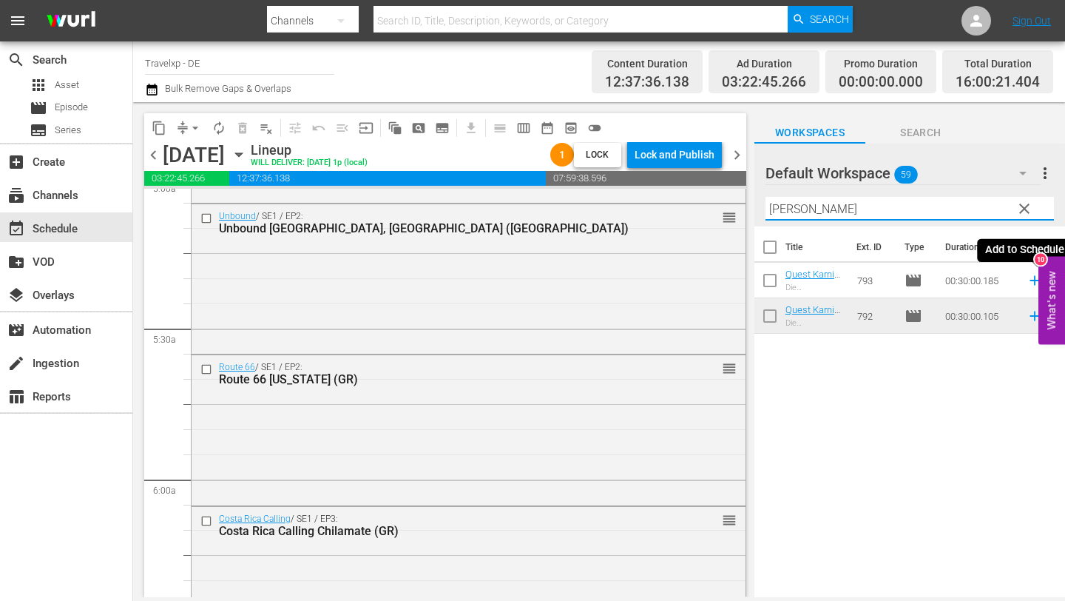
click at [1030, 283] on icon at bounding box center [1035, 280] width 16 height 16
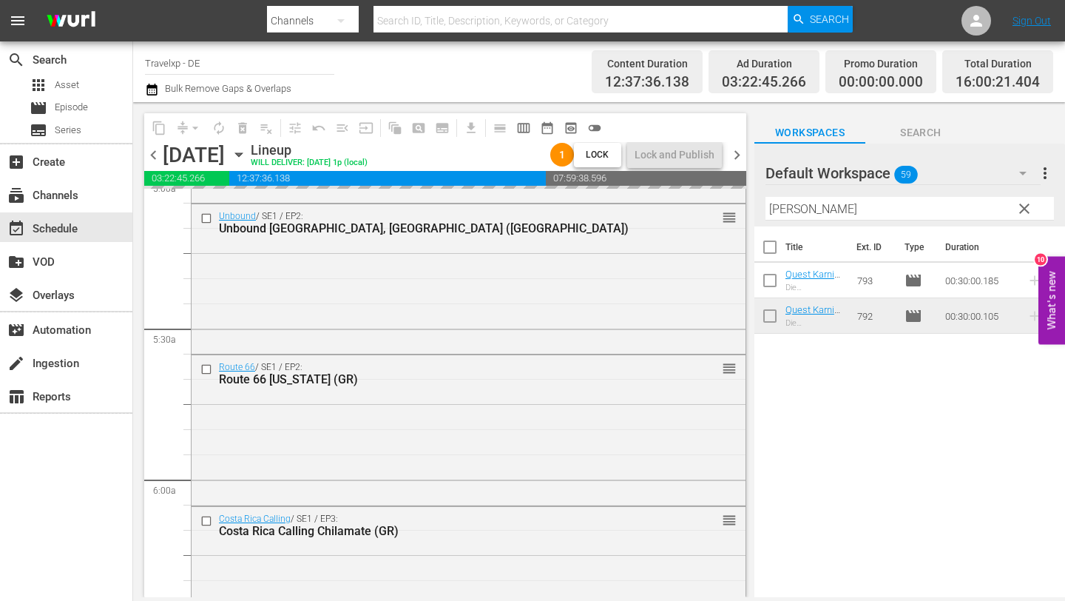
click at [839, 207] on input "[PERSON_NAME]" at bounding box center [909, 209] width 288 height 24
type input "k"
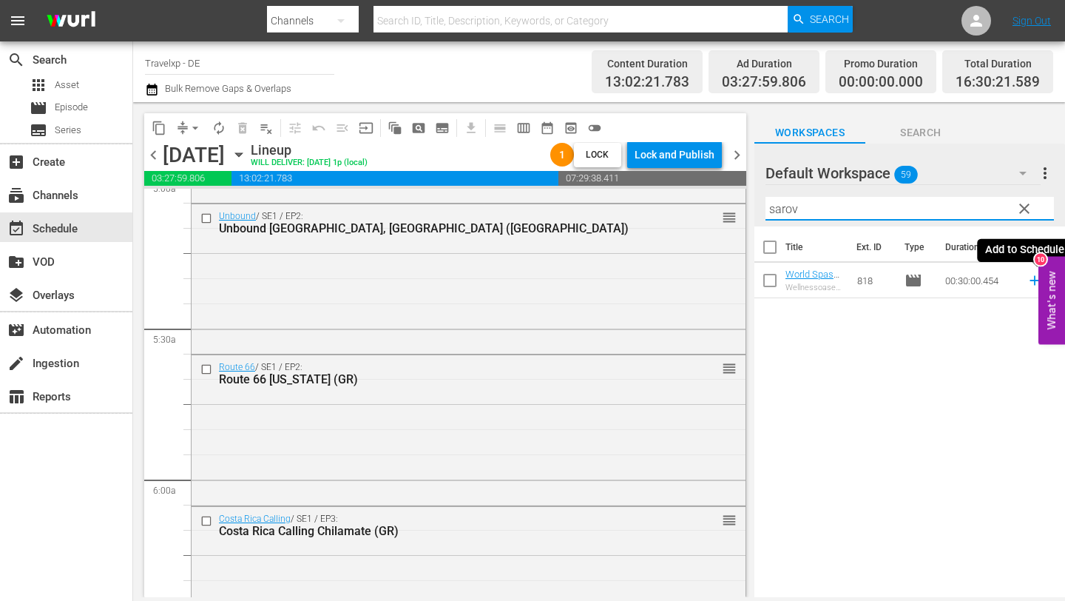
click at [1032, 277] on icon at bounding box center [1035, 280] width 16 height 16
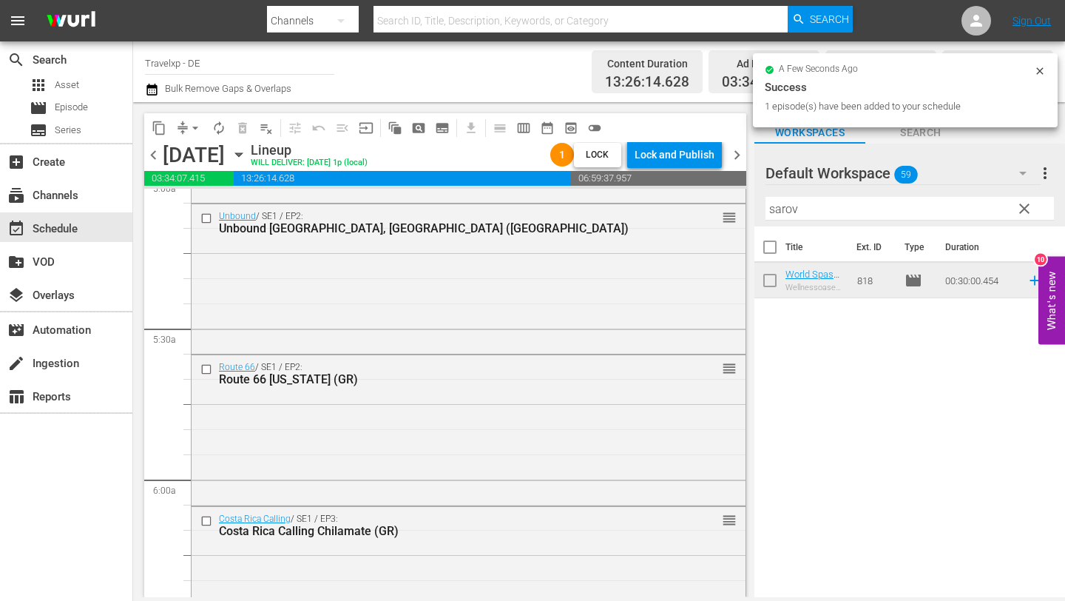
click at [814, 210] on input "sarov" at bounding box center [909, 209] width 288 height 24
type input "s"
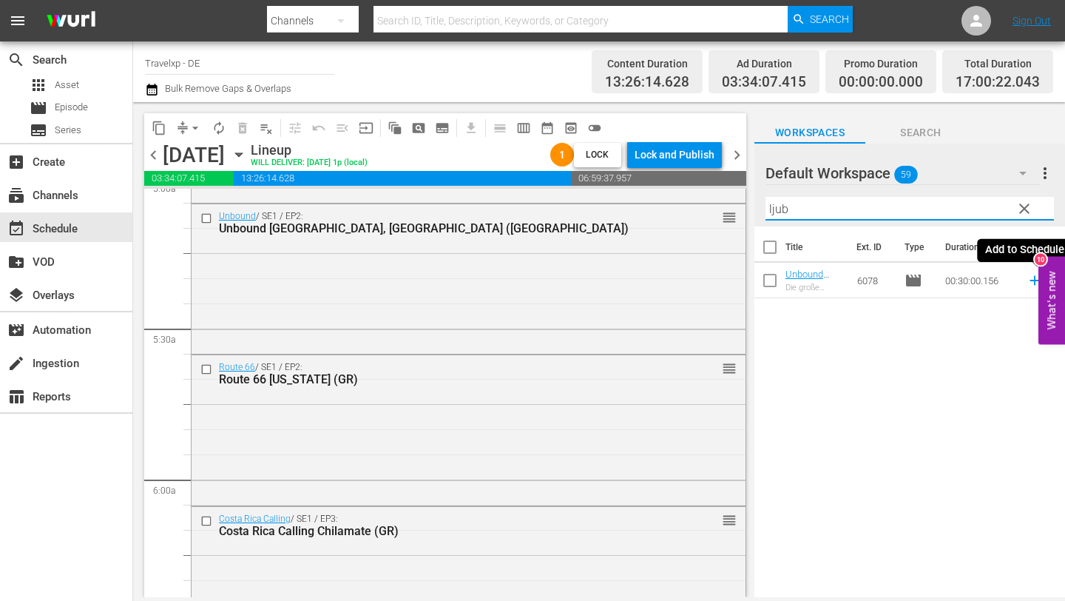
click at [1030, 281] on icon at bounding box center [1035, 280] width 16 height 16
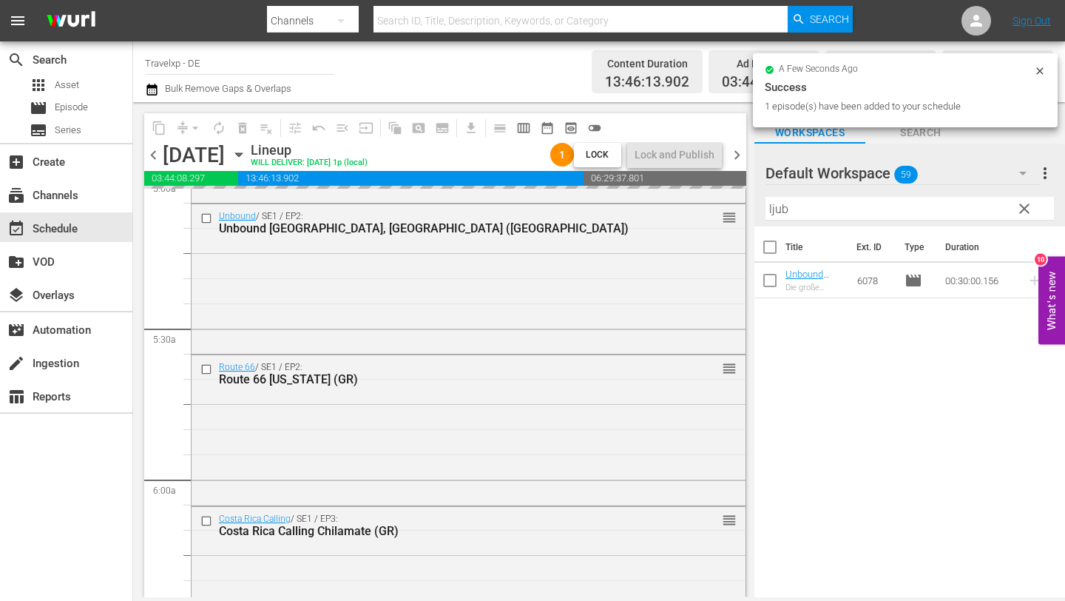
click at [842, 209] on input "ljub" at bounding box center [909, 209] width 288 height 24
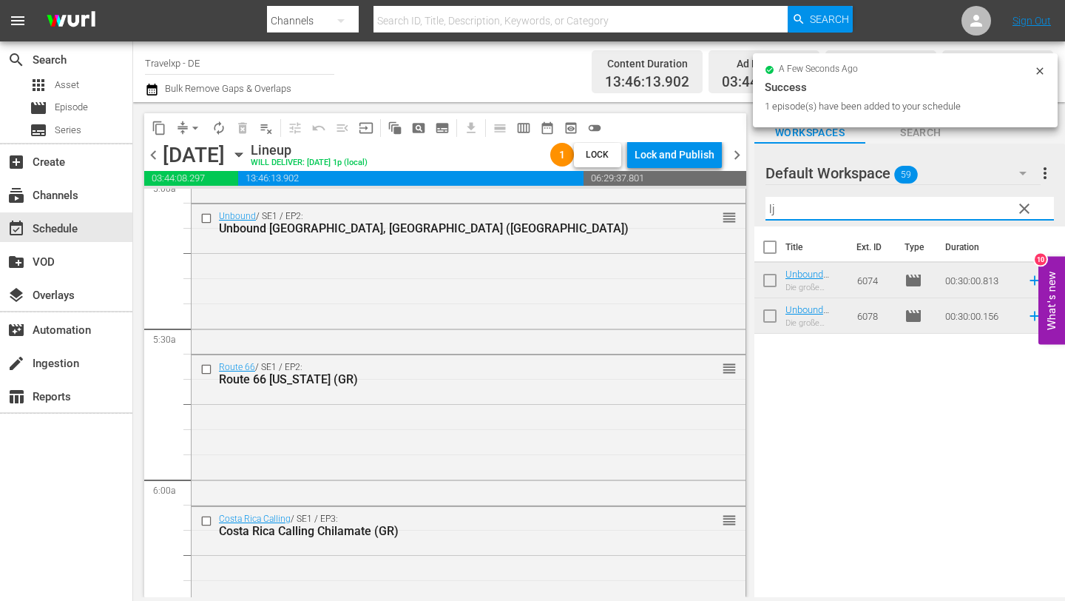
type input "l"
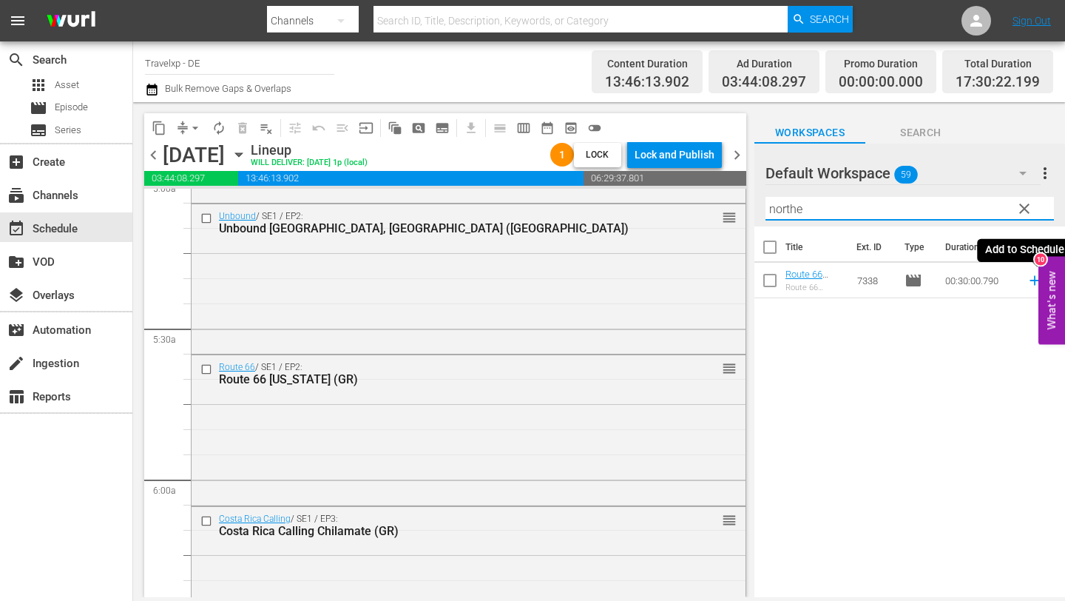
click at [1032, 280] on icon at bounding box center [1035, 281] width 10 height 10
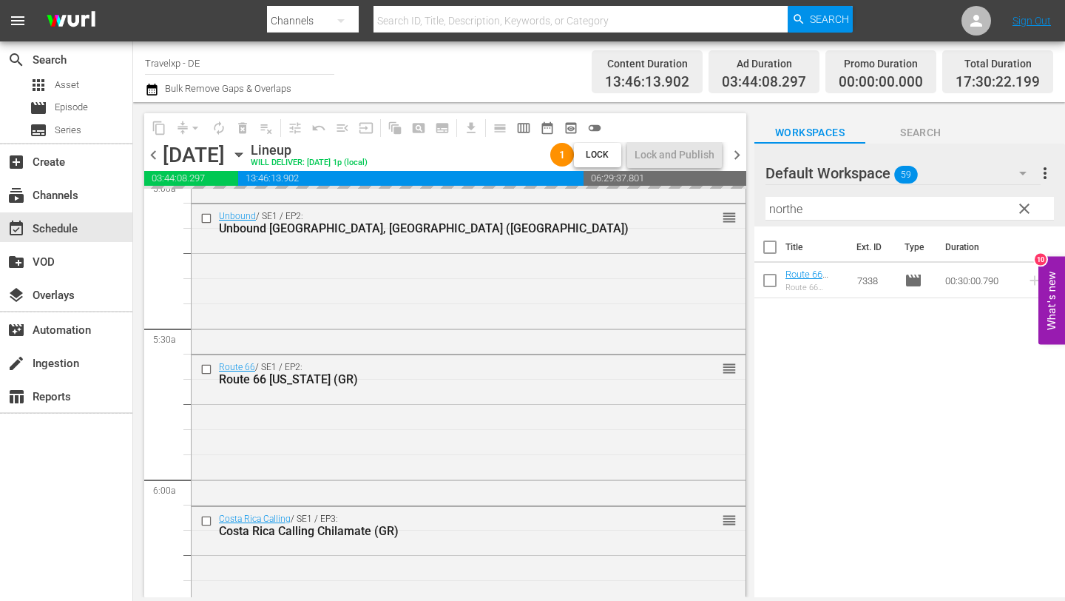
click at [837, 216] on input "northe" at bounding box center [909, 209] width 288 height 24
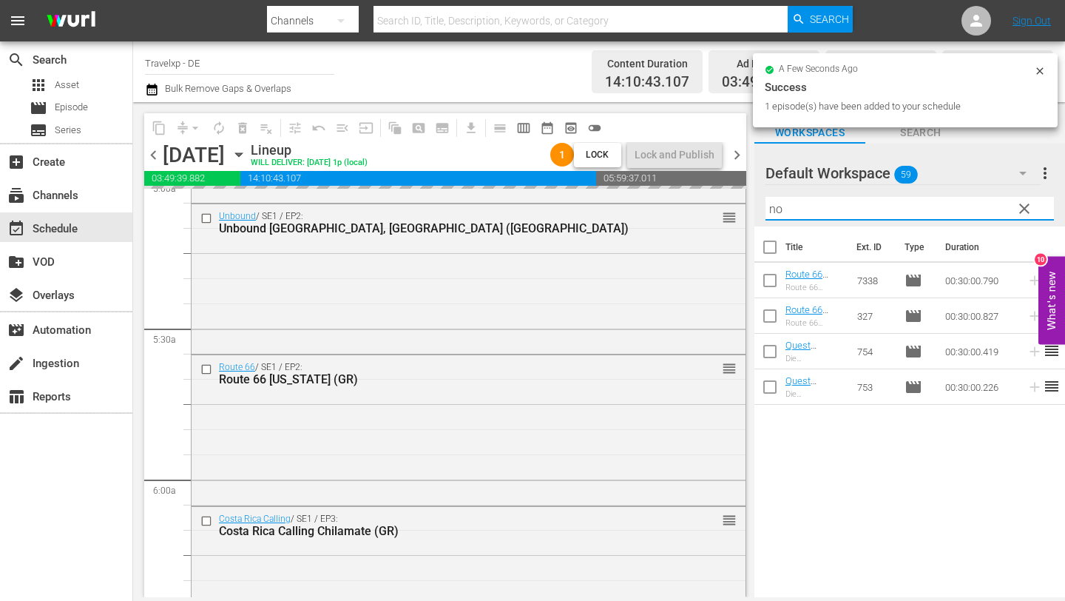
type input "n"
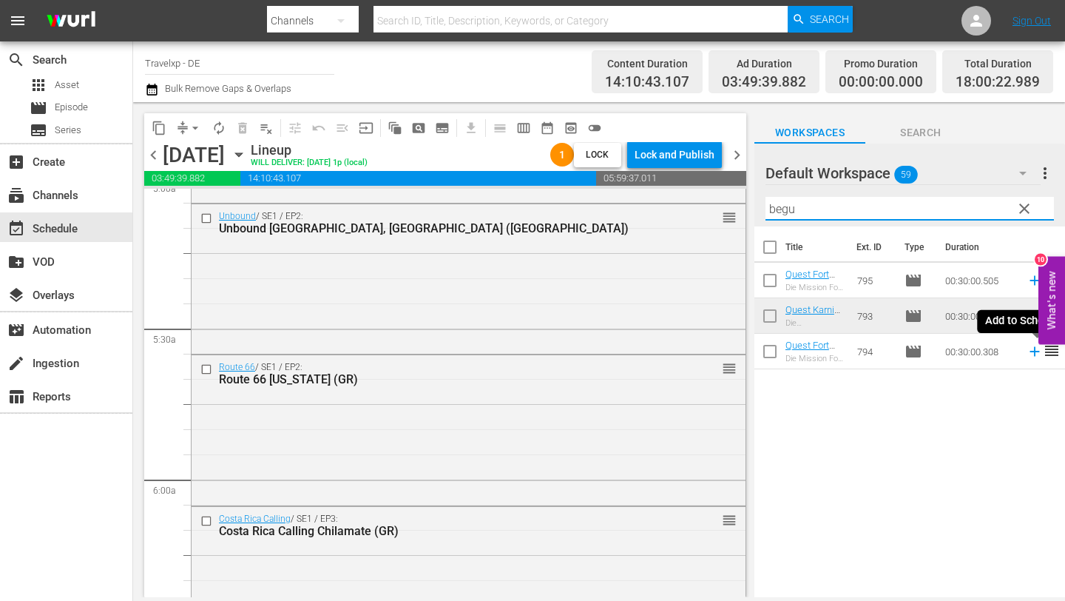
click at [1036, 351] on icon at bounding box center [1035, 352] width 10 height 10
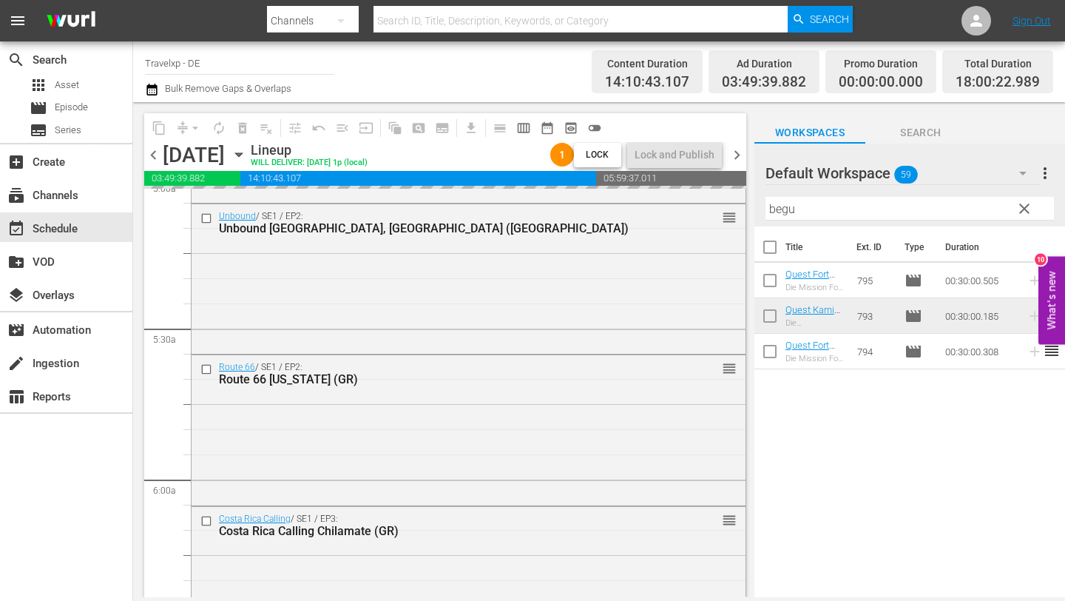
click at [837, 209] on input "begu" at bounding box center [909, 209] width 288 height 24
type input "b"
click at [837, 209] on input "b" at bounding box center [909, 209] width 288 height 24
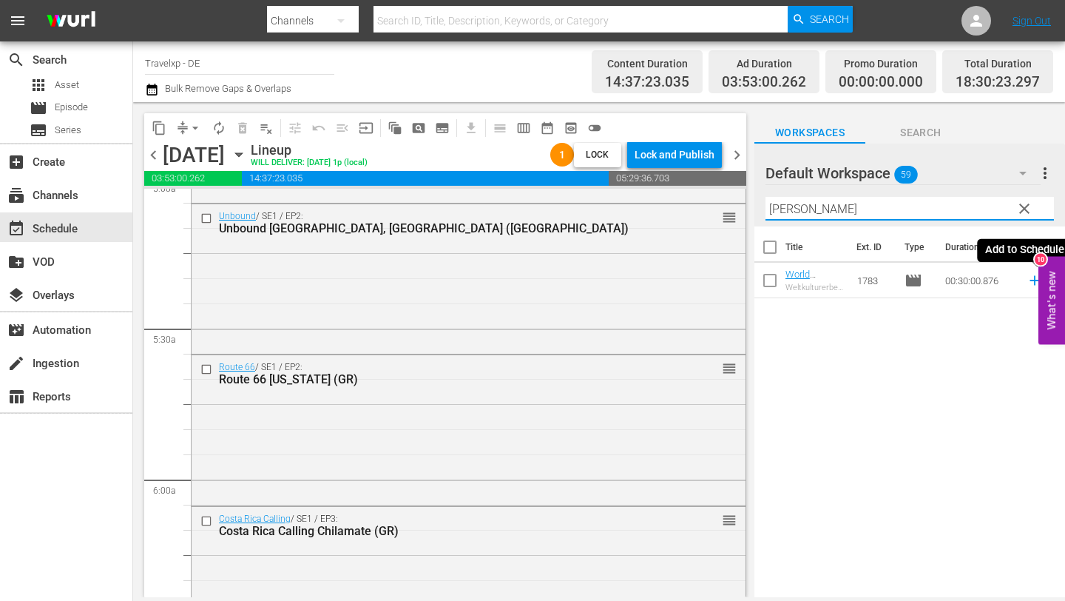
click at [1031, 280] on icon at bounding box center [1035, 281] width 10 height 10
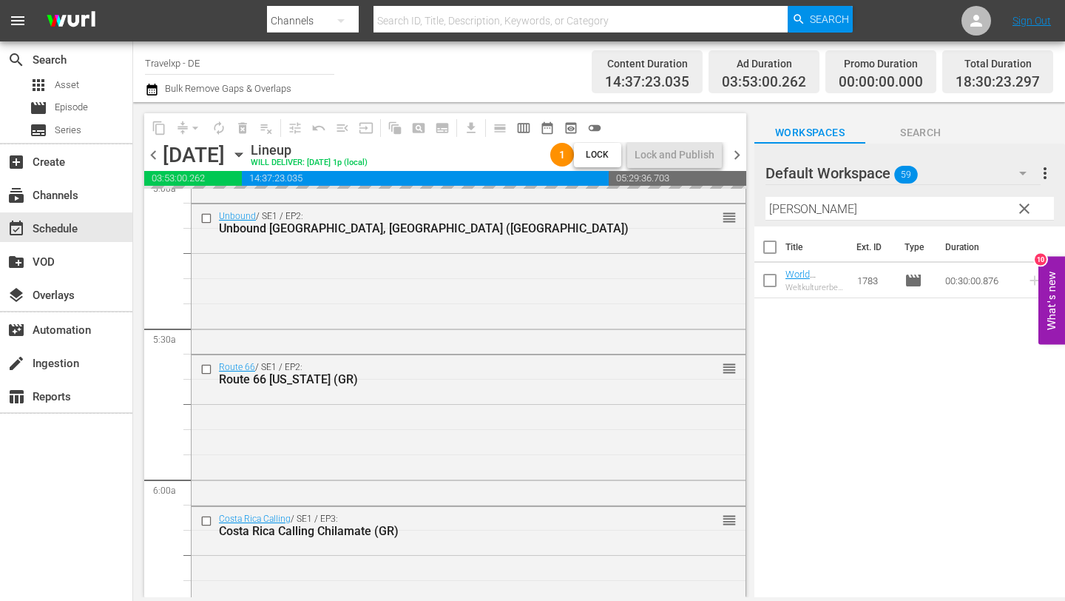
click at [815, 208] on input "[PERSON_NAME]" at bounding box center [909, 209] width 288 height 24
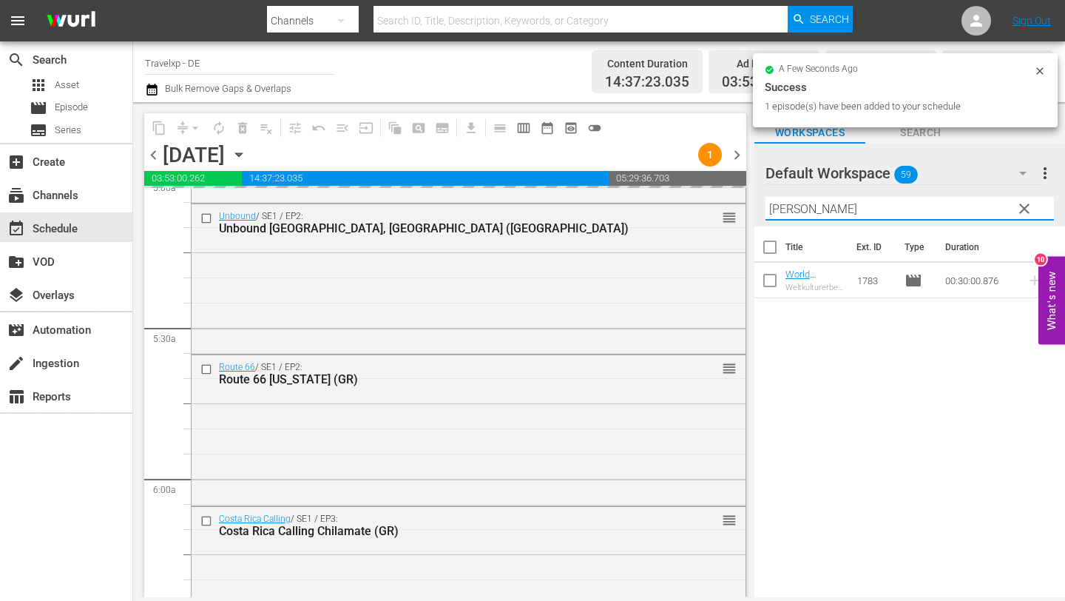
type input "bud"
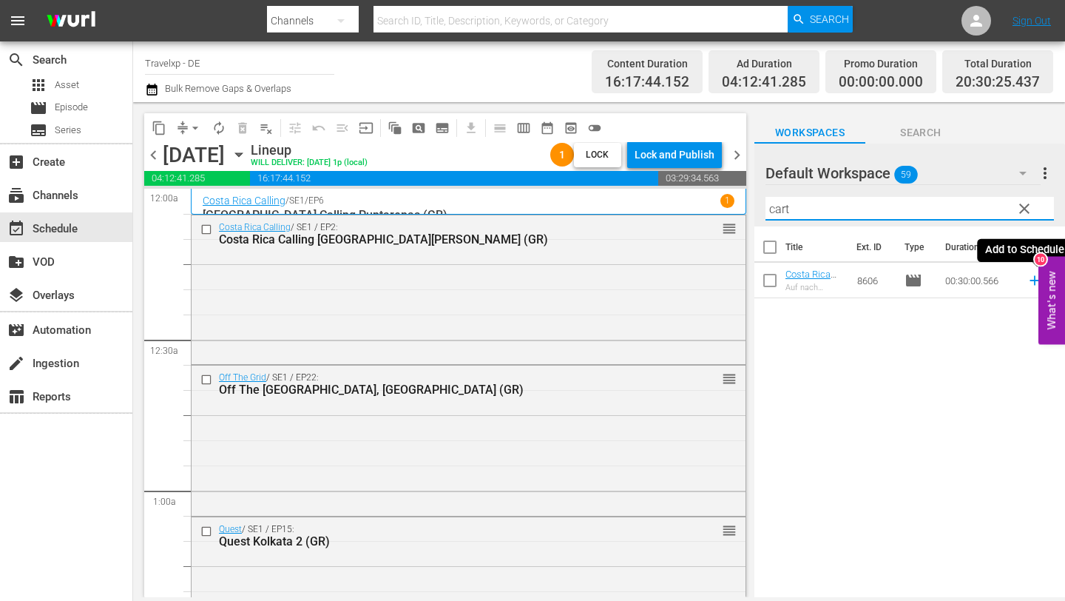
click at [1032, 276] on icon at bounding box center [1035, 280] width 16 height 16
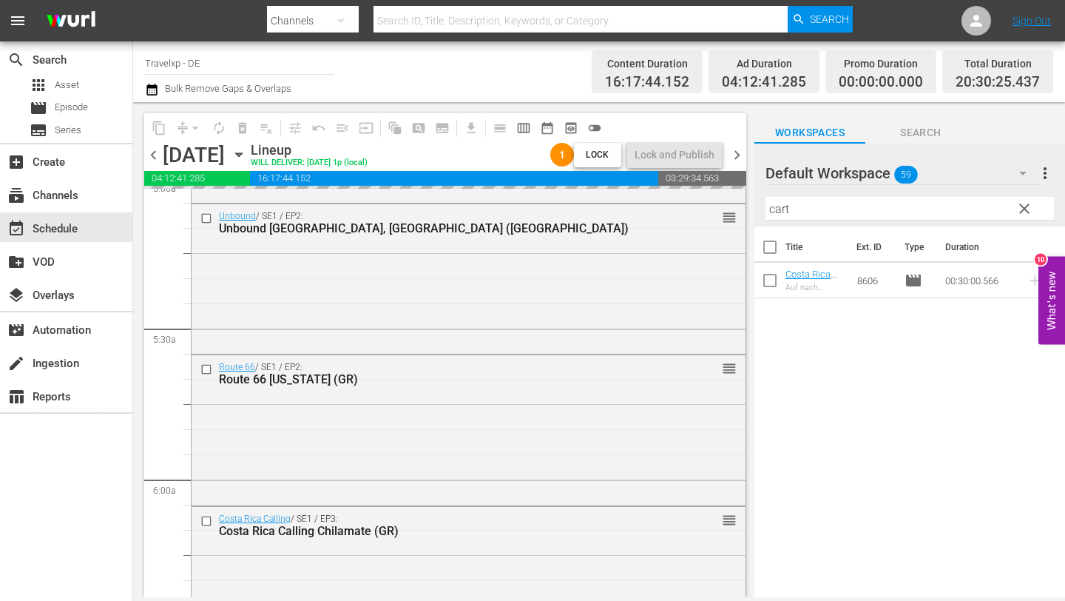
click at [862, 209] on input "cart" at bounding box center [909, 209] width 288 height 24
type input "c"
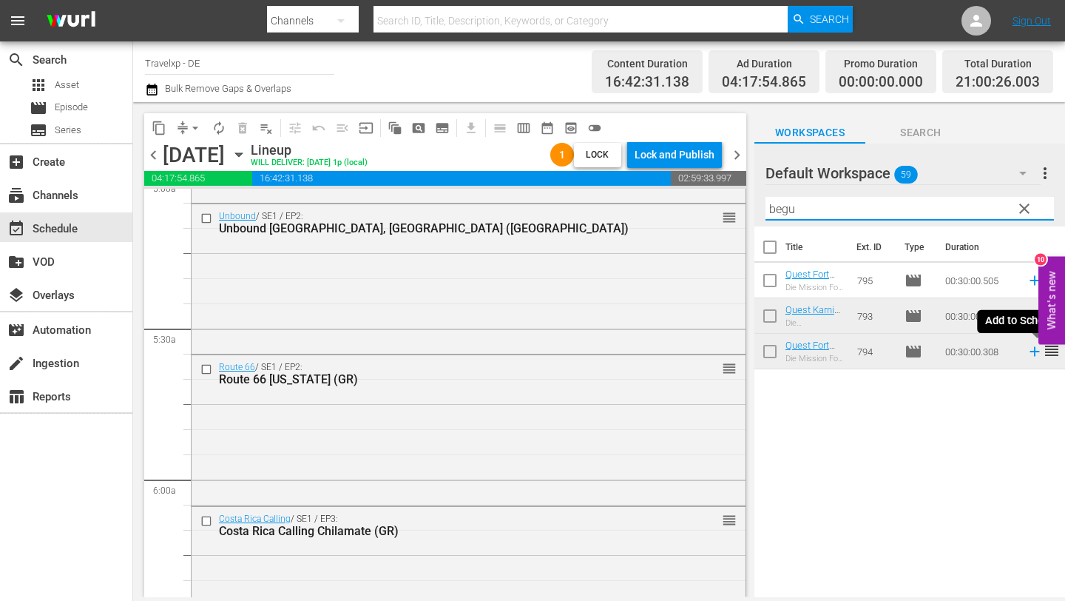
click at [1032, 348] on icon at bounding box center [1035, 351] width 16 height 16
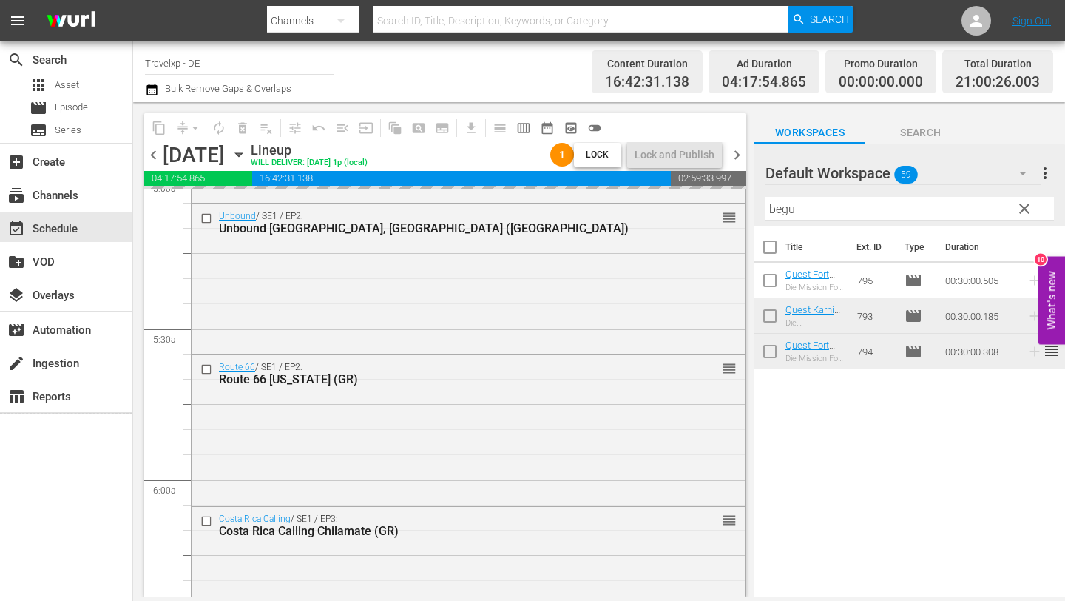
click at [821, 209] on input "begu" at bounding box center [909, 209] width 288 height 24
type input "b"
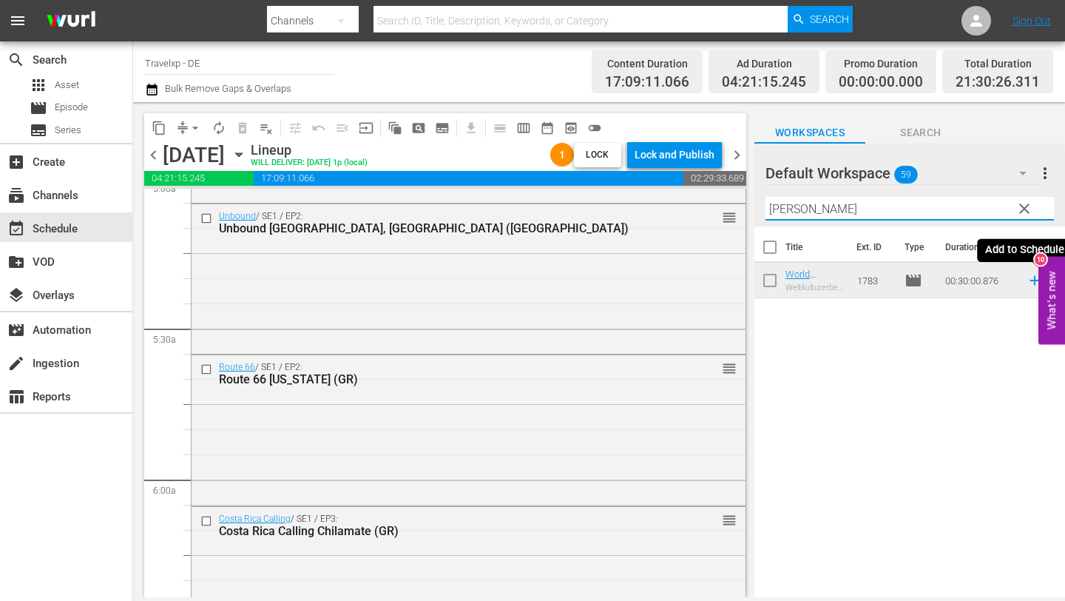
click at [1033, 280] on icon at bounding box center [1035, 281] width 10 height 10
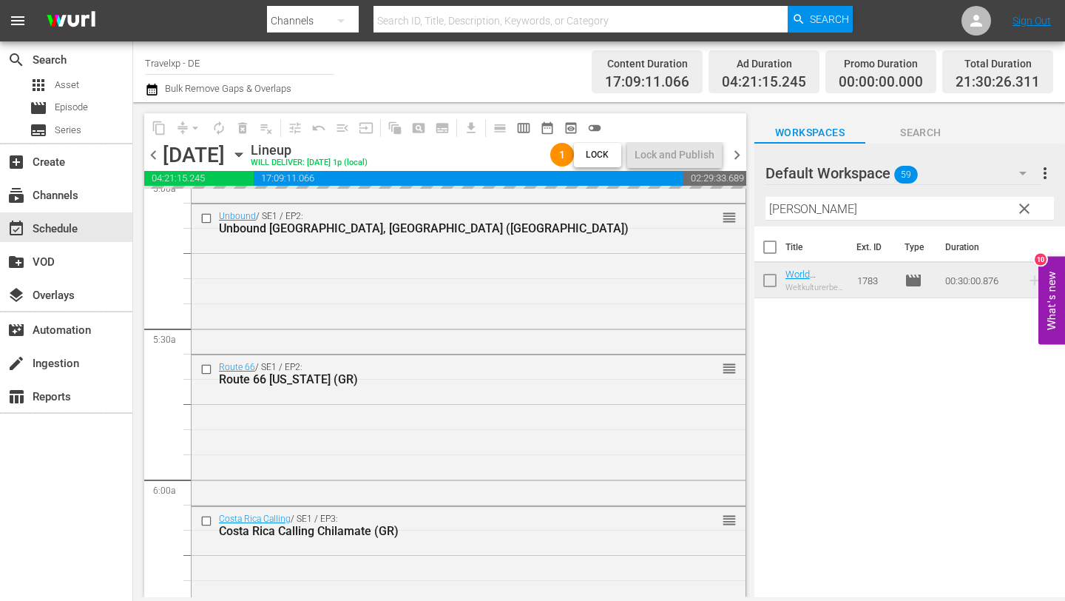
click at [819, 206] on input "[PERSON_NAME]" at bounding box center [909, 209] width 288 height 24
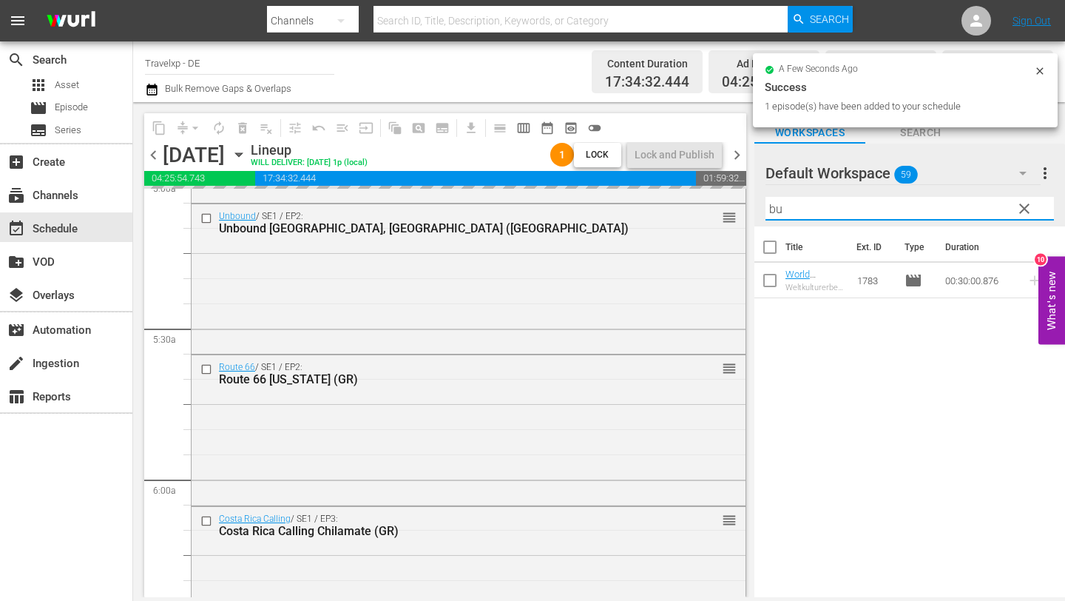
type input "b"
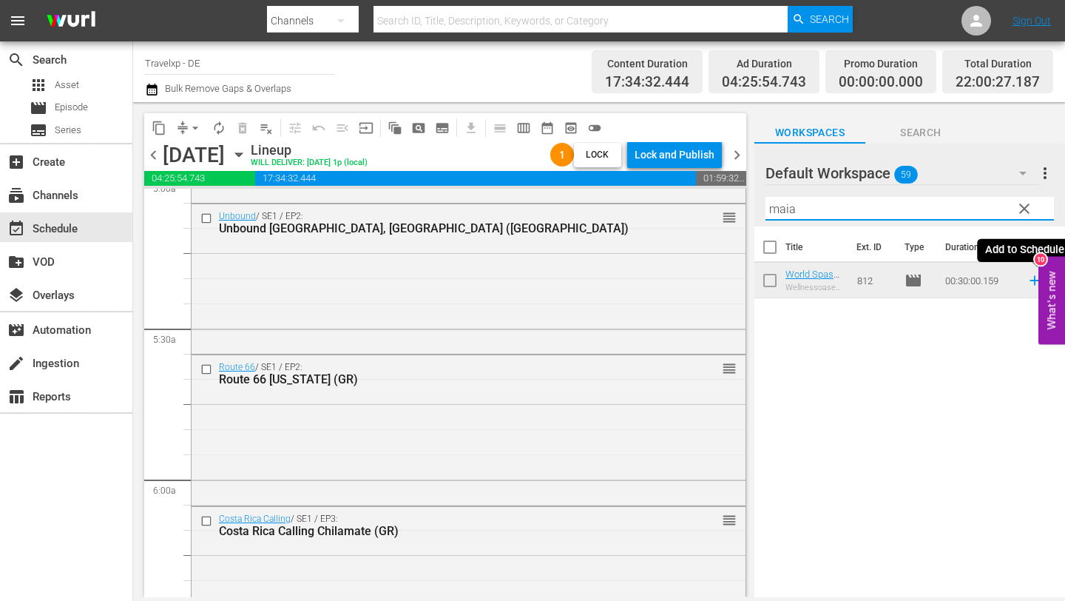
click at [1032, 283] on icon at bounding box center [1035, 280] width 16 height 16
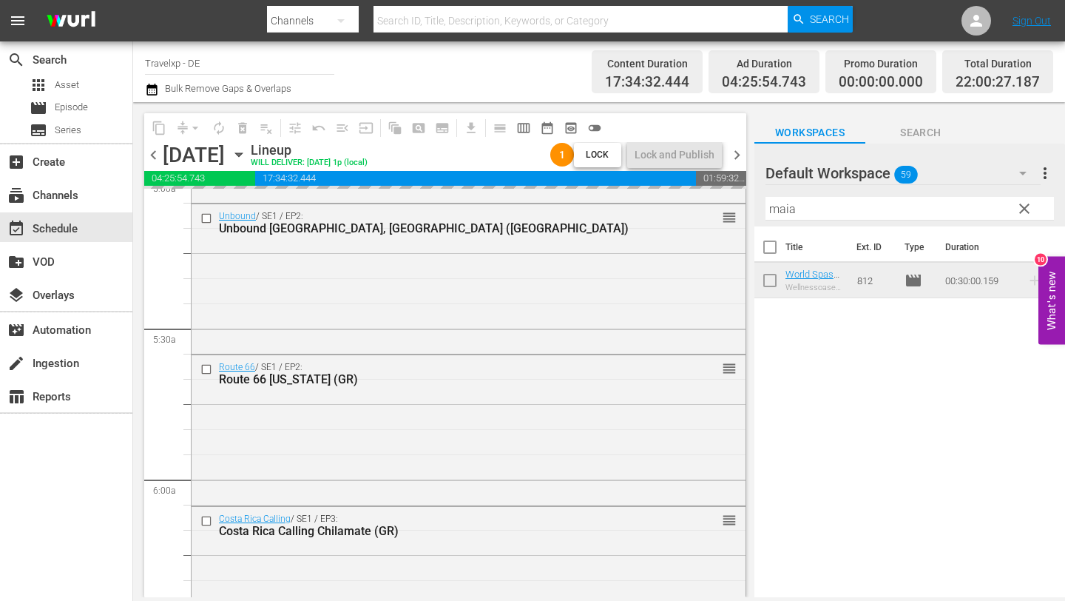
click at [823, 206] on input "maia" at bounding box center [909, 209] width 288 height 24
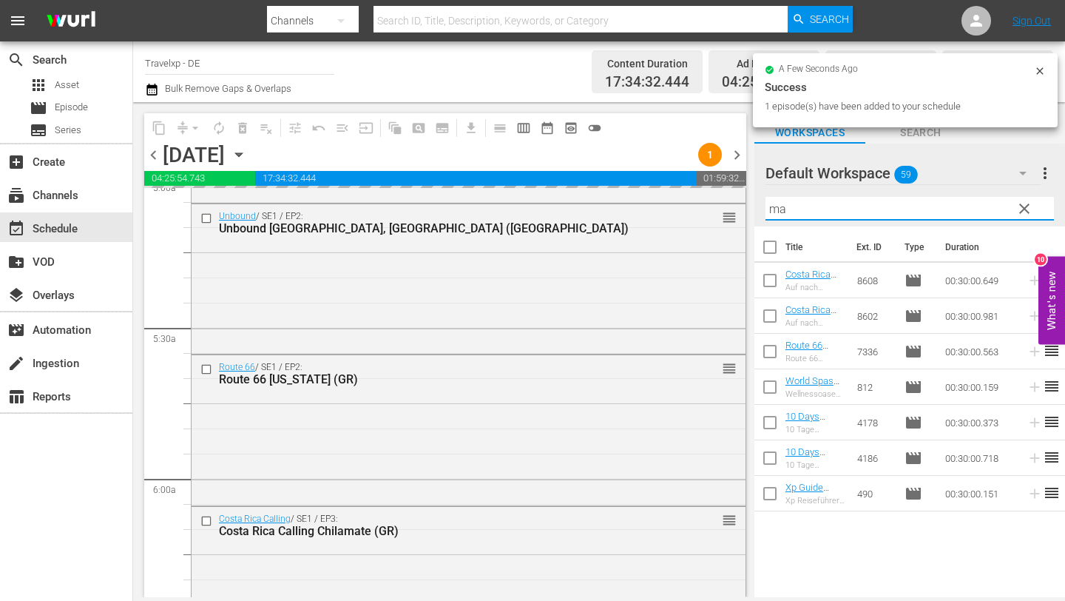
type input "m"
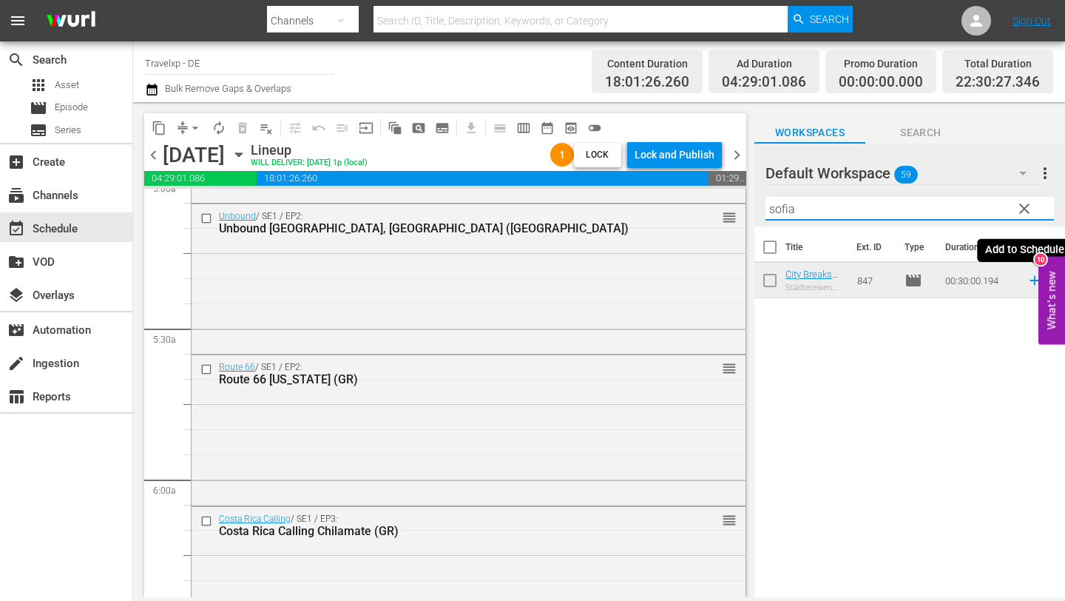
click at [1034, 276] on icon at bounding box center [1035, 281] width 10 height 10
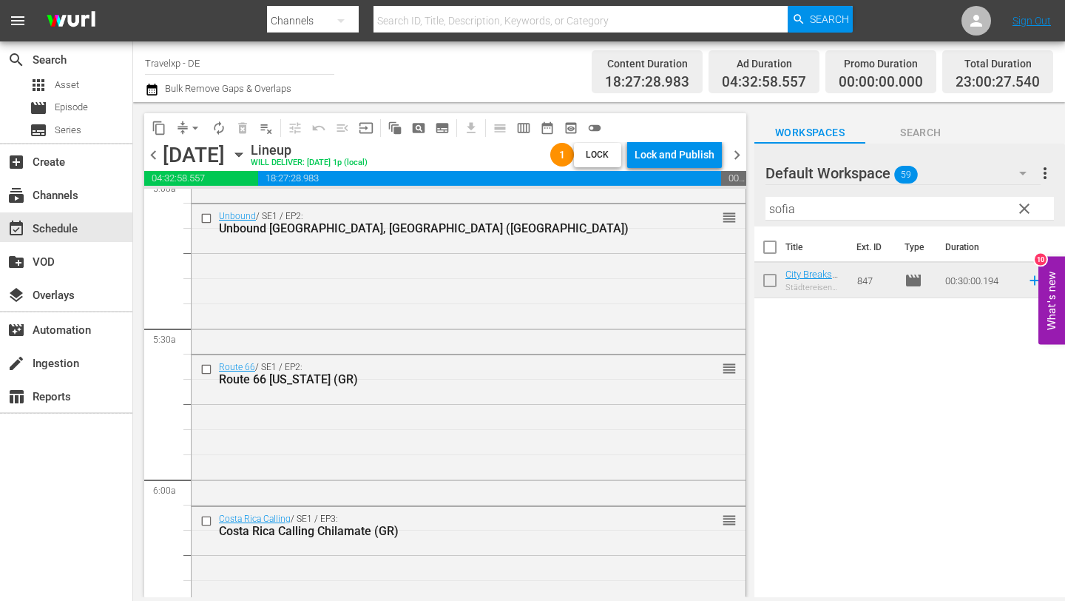
click at [830, 215] on input "sofia" at bounding box center [909, 209] width 288 height 24
type input "s"
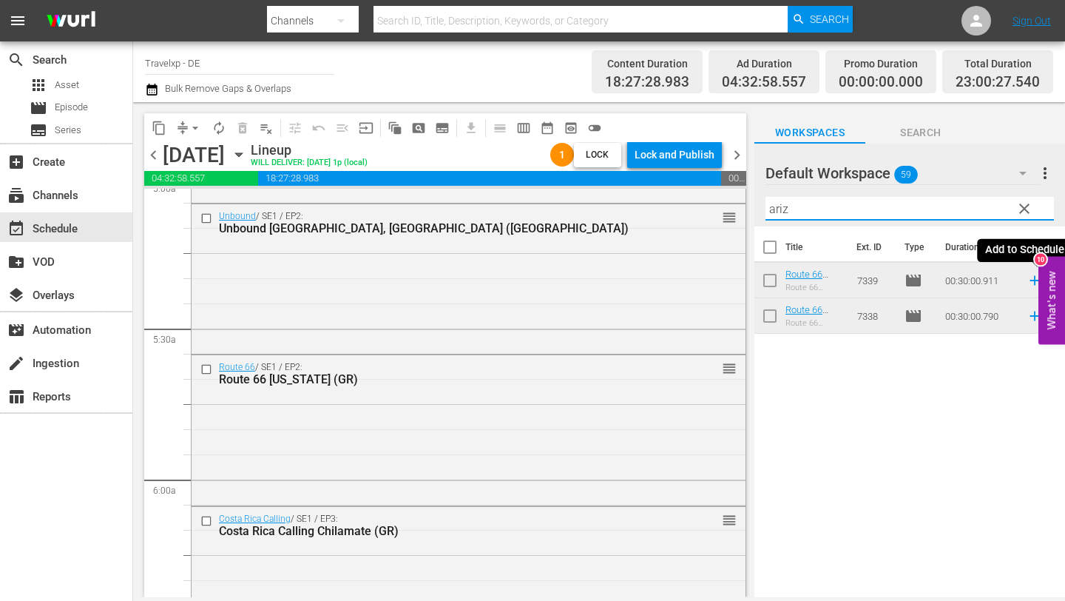
click at [1032, 279] on icon at bounding box center [1035, 280] width 16 height 16
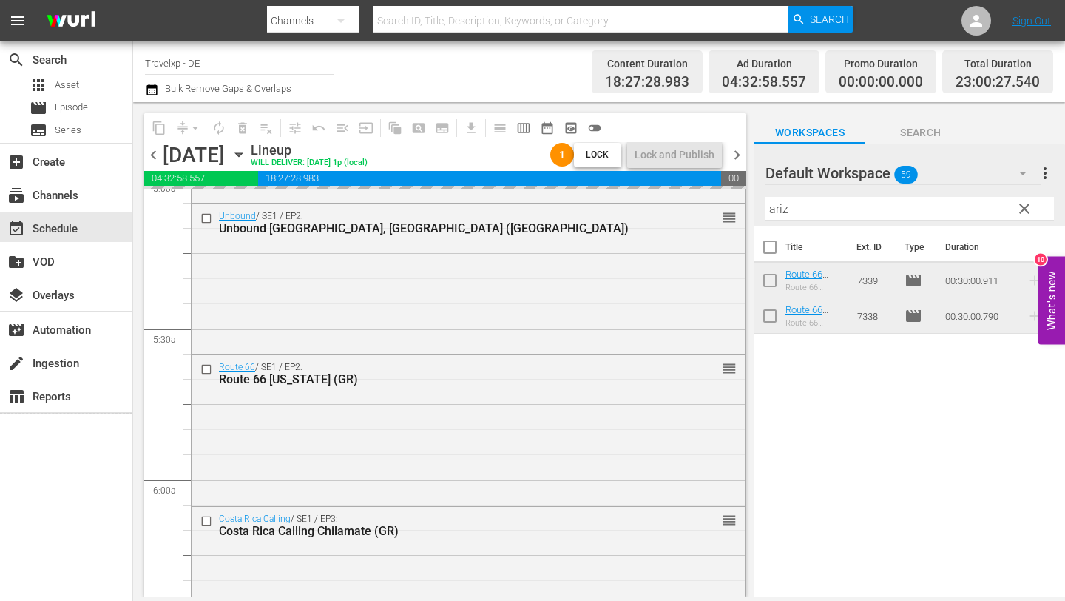
click at [820, 206] on input "ariz" at bounding box center [909, 209] width 288 height 24
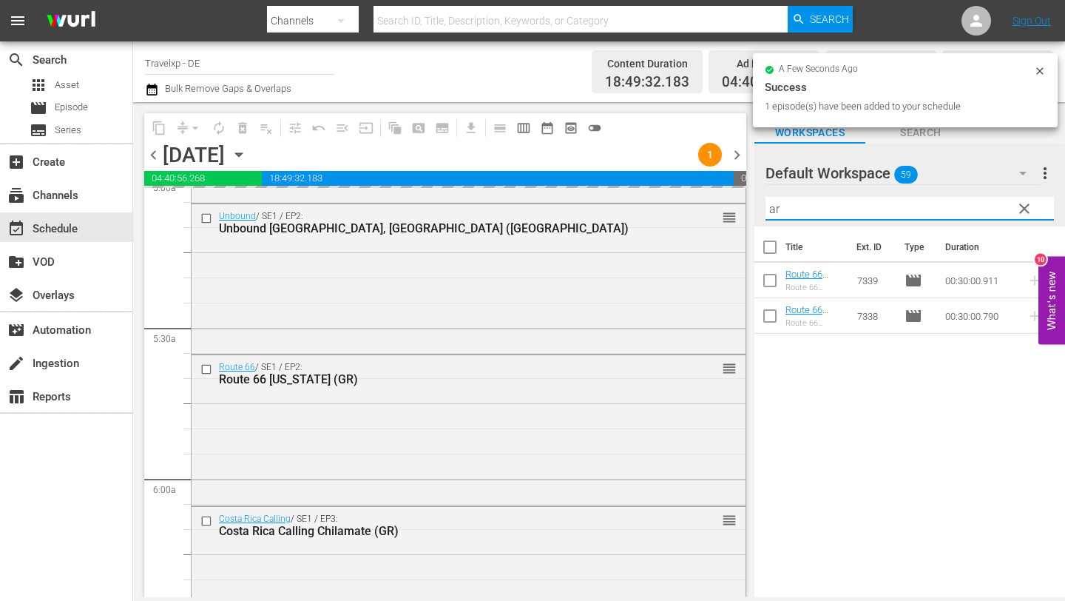
type input "a"
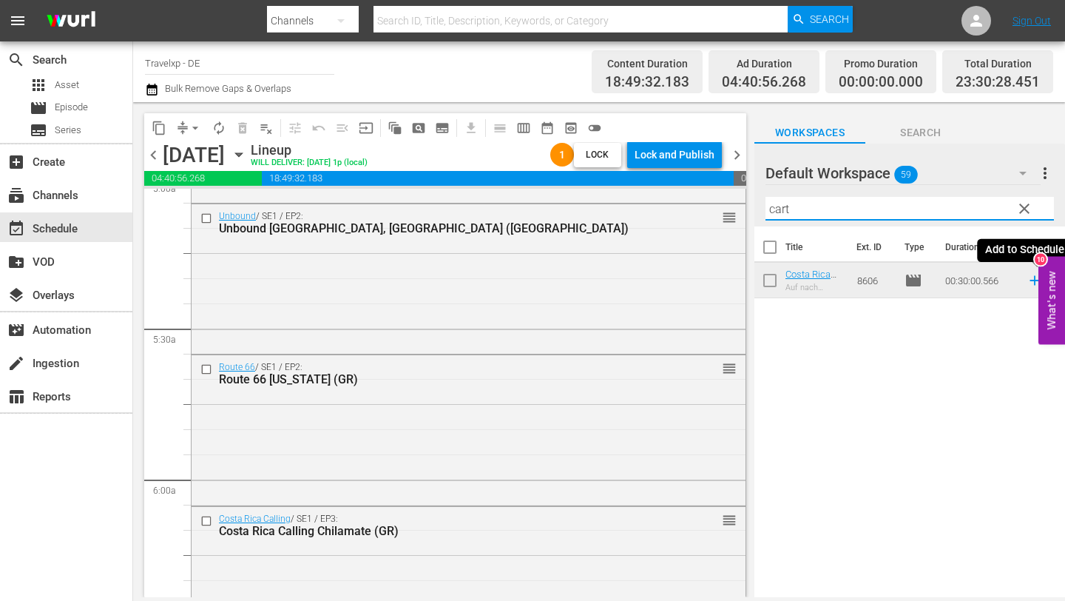
type input "cart"
click at [1031, 277] on icon at bounding box center [1035, 280] width 16 height 16
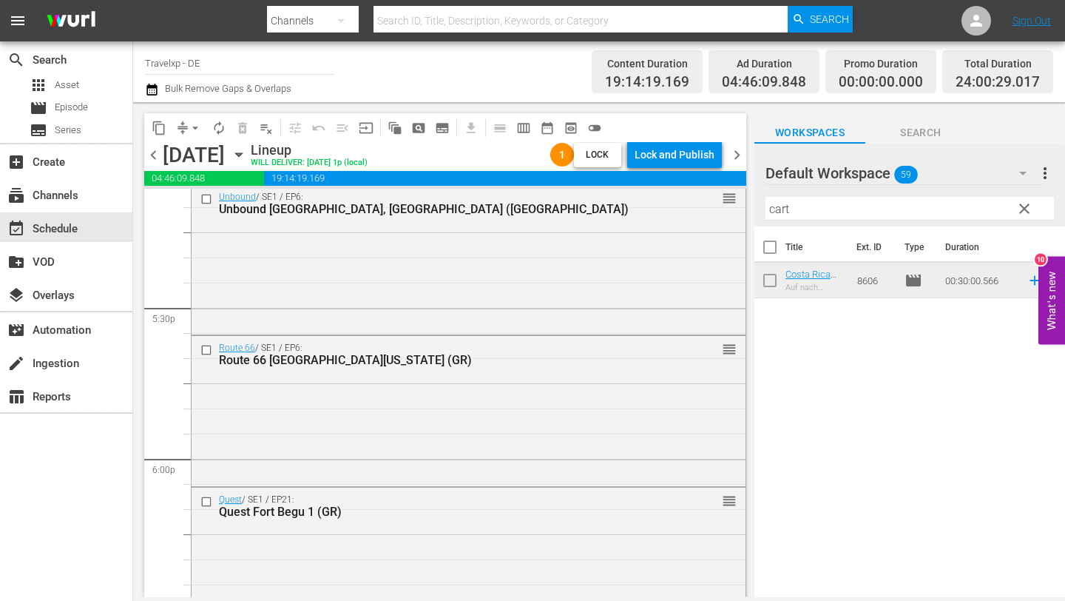
scroll to position [6861, 0]
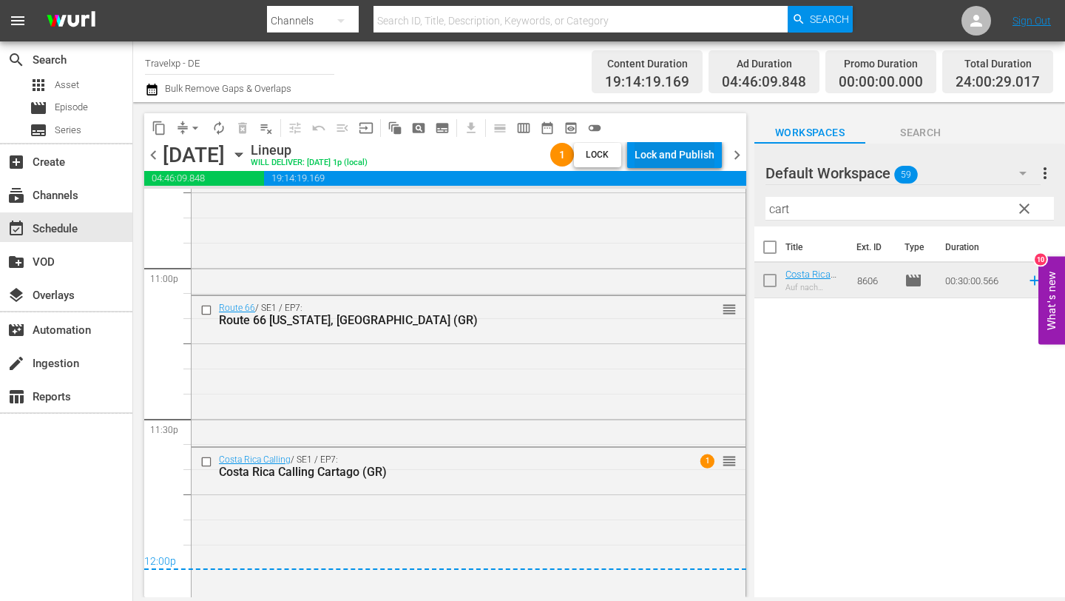
click at [663, 151] on div "Lock and Publish" at bounding box center [675, 154] width 80 height 27
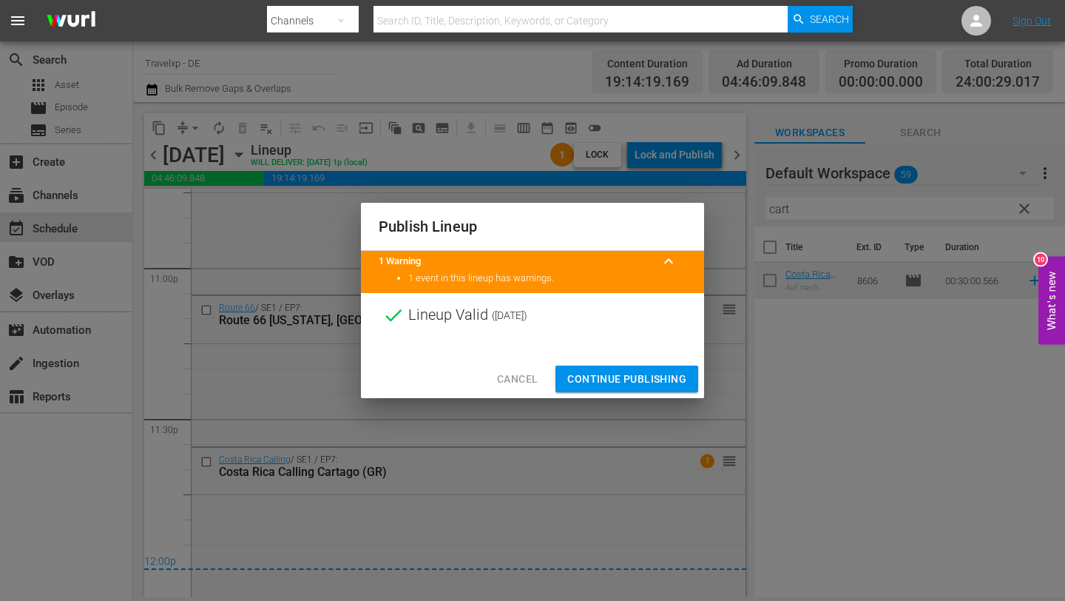
click at [650, 377] on span "Continue Publishing" at bounding box center [626, 379] width 119 height 18
